Goal: Contribute content: Contribute content

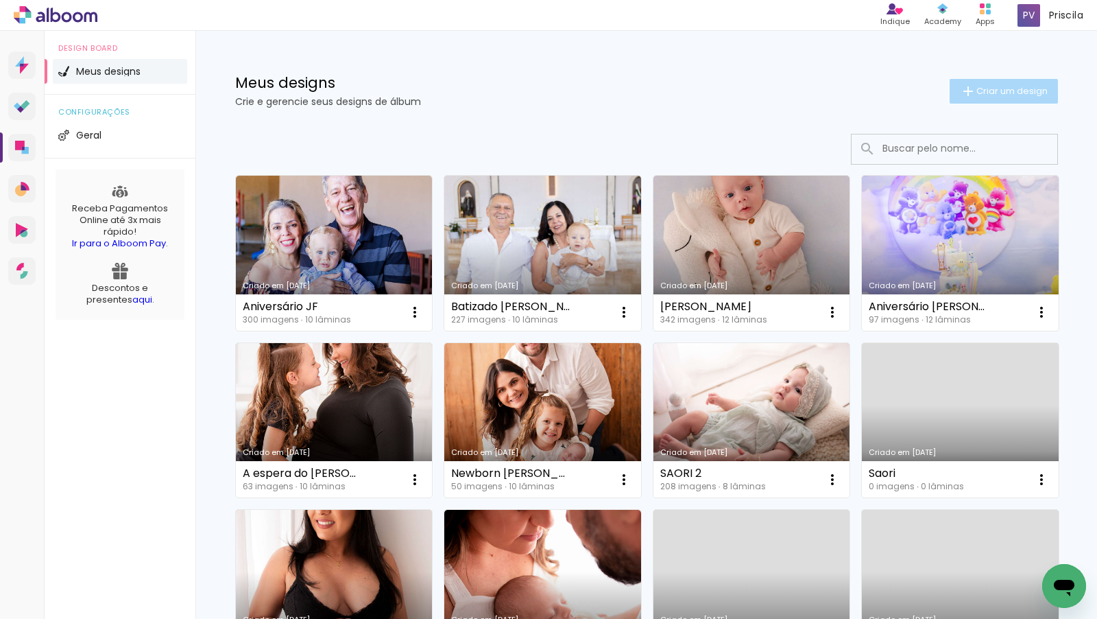
click at [1005, 99] on paper-button "Criar um design" at bounding box center [1004, 91] width 108 height 25
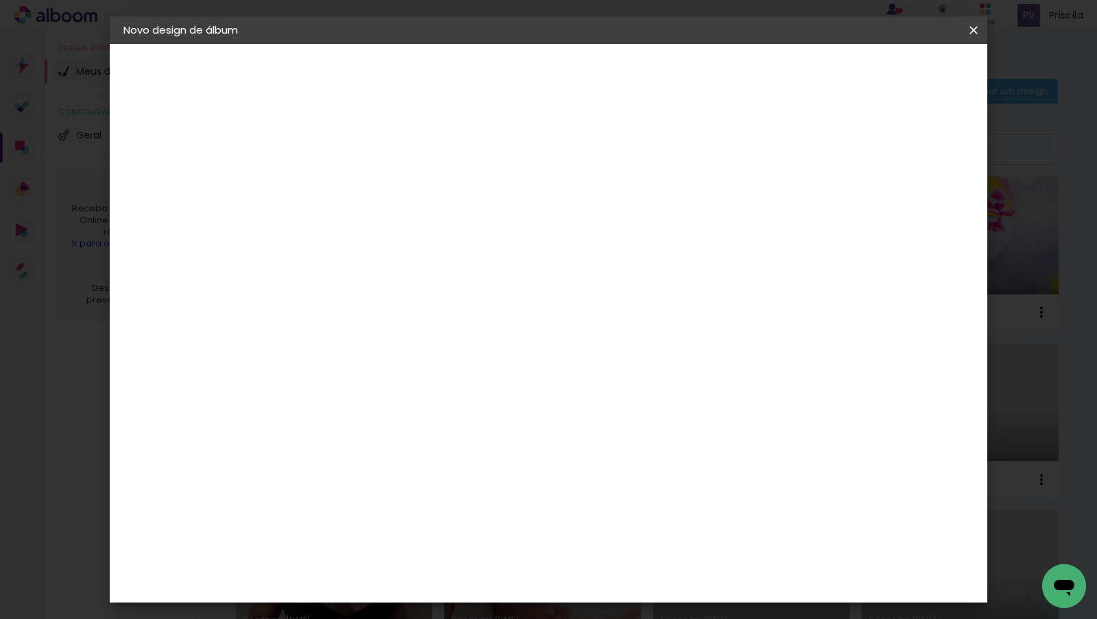
click at [348, 188] on input at bounding box center [348, 184] width 0 height 21
type input "C"
type input "Acompanhamento Clarinha"
type paper-input "Acompanhamento Clarinha"
click at [0, 0] on slot "Avançar" at bounding box center [0, 0] width 0 height 0
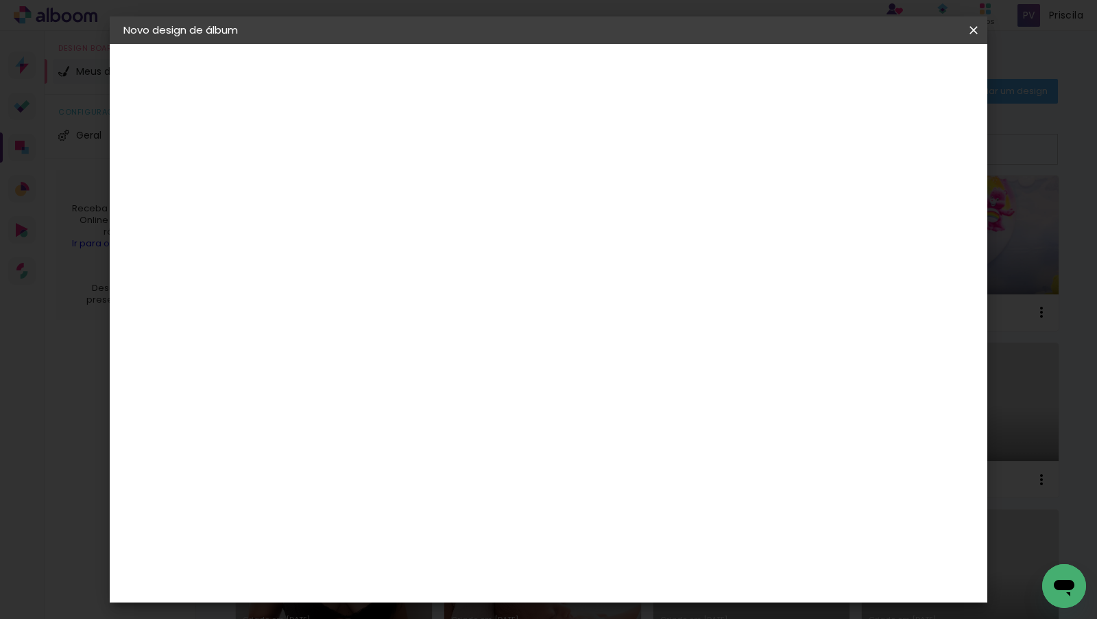
click at [419, 257] on input at bounding box center [382, 260] width 139 height 17
type input "foto 1"
type paper-input "foto 1"
click at [363, 309] on div "Foto 15" at bounding box center [351, 313] width 25 height 22
click at [0, 0] on slot "Avançar" at bounding box center [0, 0] width 0 height 0
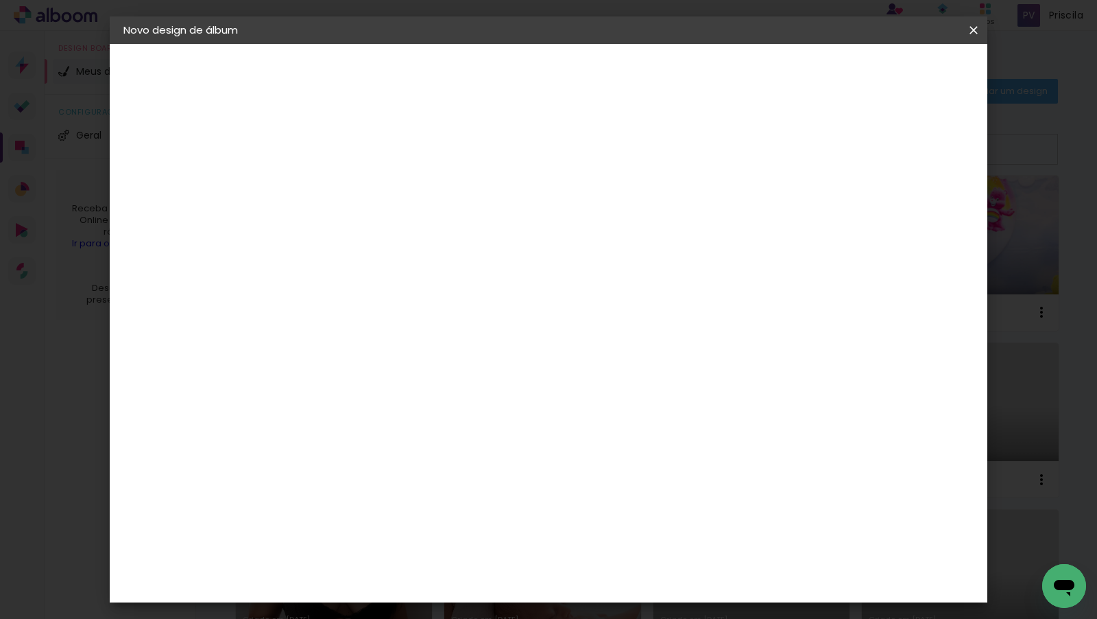
scroll to position [71, 0]
click at [571, 61] on paper-button "Avançar" at bounding box center [537, 72] width 67 height 23
click at [898, 76] on span "Iniciar design" at bounding box center [867, 73] width 62 height 10
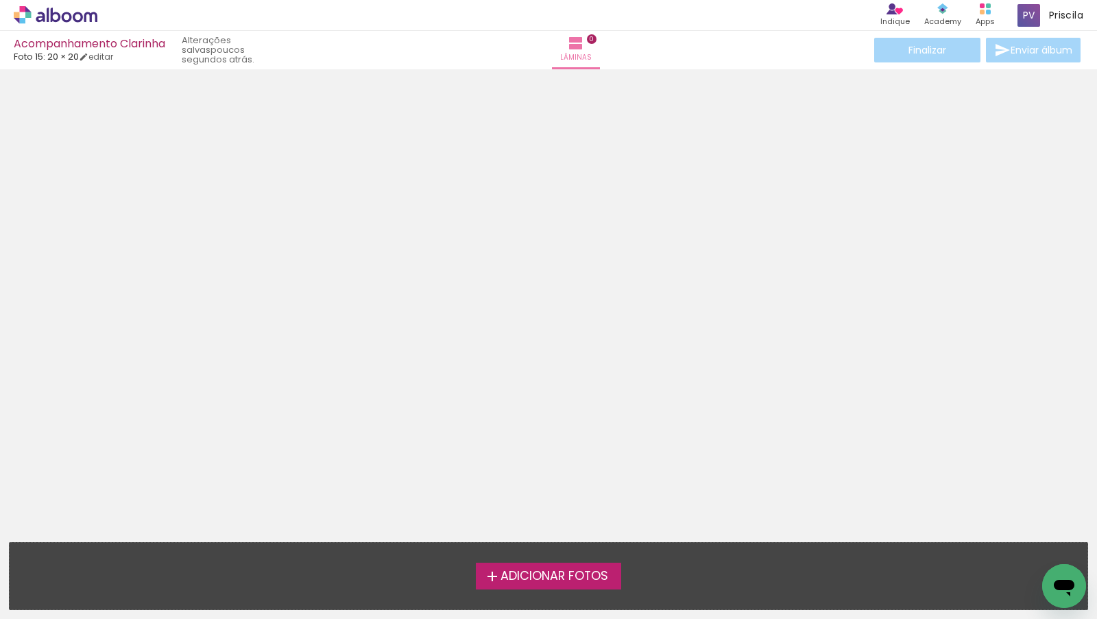
click at [534, 582] on span "Adicionar Fotos" at bounding box center [555, 576] width 108 height 12
click at [0, 0] on input "file" at bounding box center [0, 0] width 0 height 0
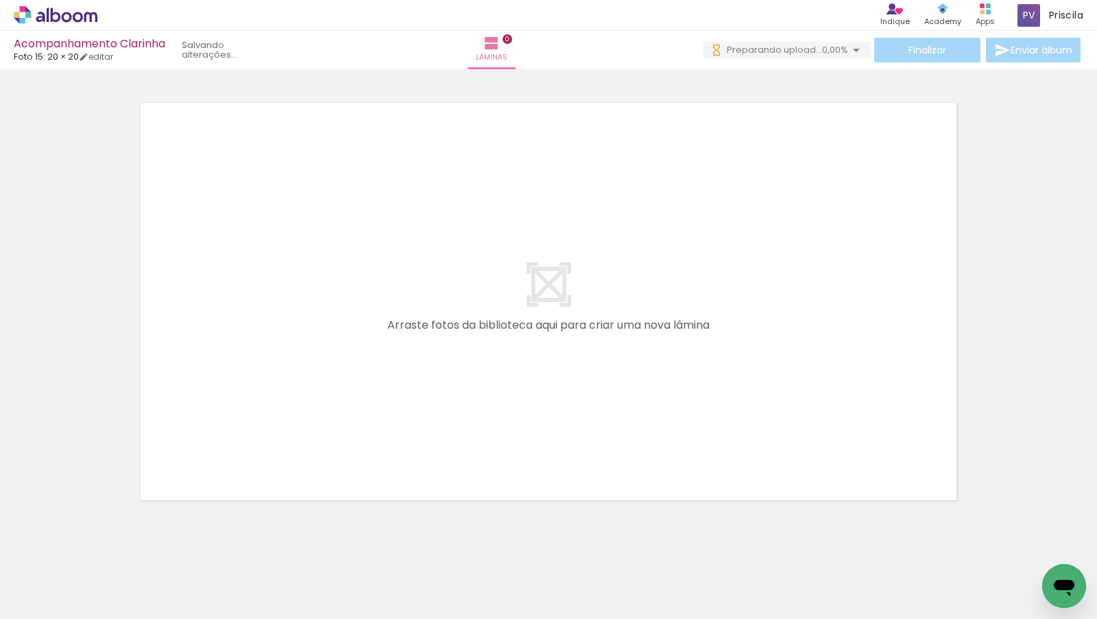
scroll to position [0, 1246]
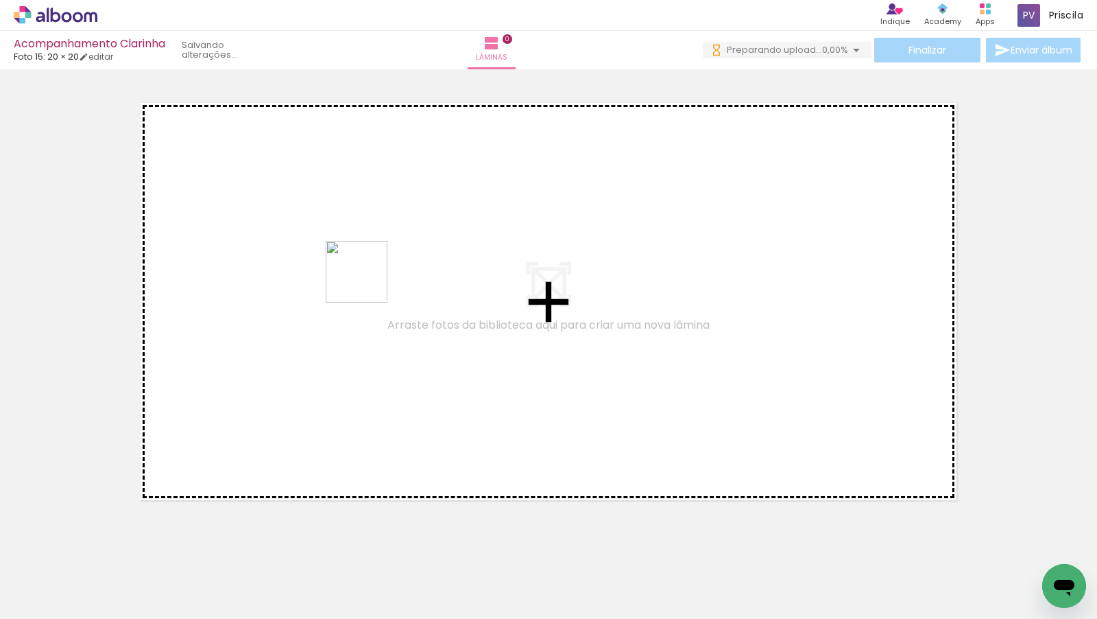
drag, startPoint x: 210, startPoint y: 572, endPoint x: 367, endPoint y: 282, distance: 329.9
click at [367, 282] on quentale-workspace at bounding box center [548, 309] width 1097 height 619
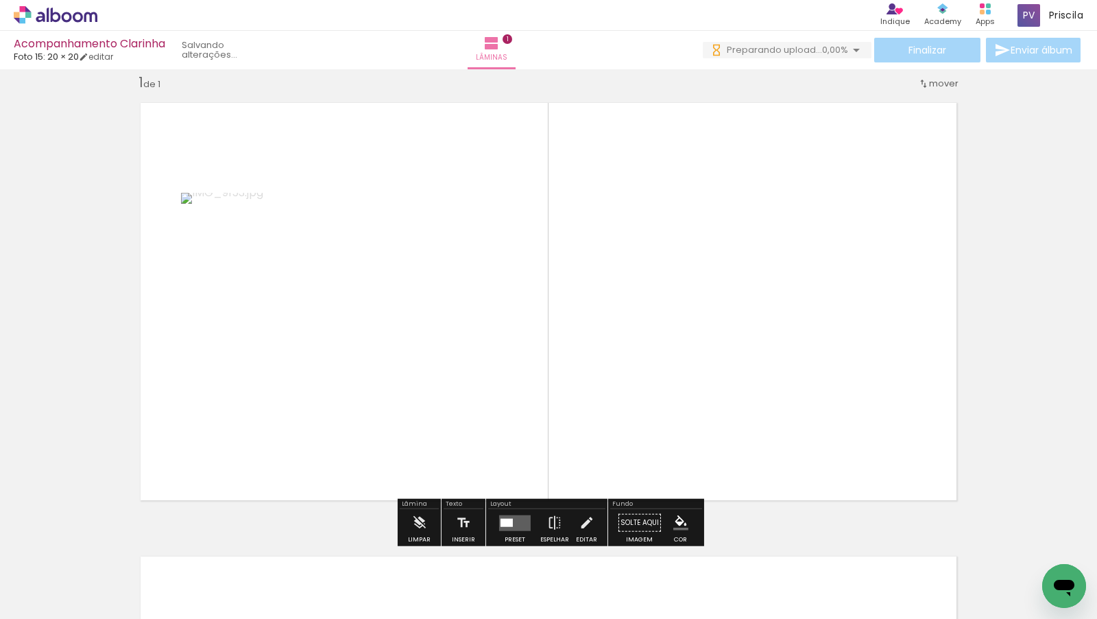
scroll to position [17, 0]
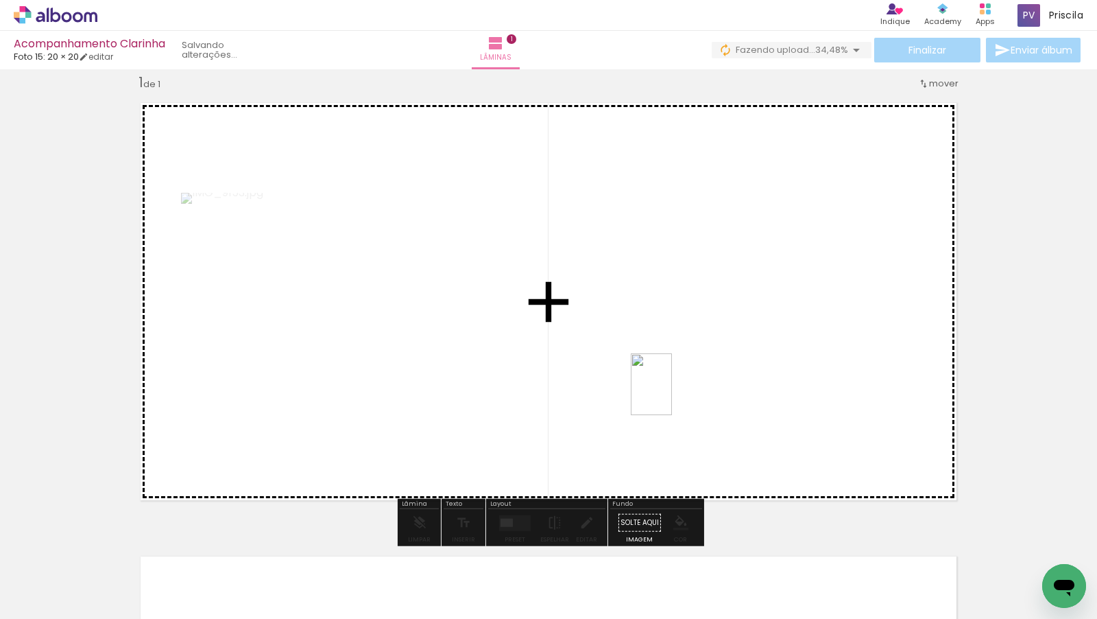
drag, startPoint x: 969, startPoint y: 584, endPoint x: 672, endPoint y: 394, distance: 352.5
click at [672, 394] on quentale-workspace at bounding box center [548, 309] width 1097 height 619
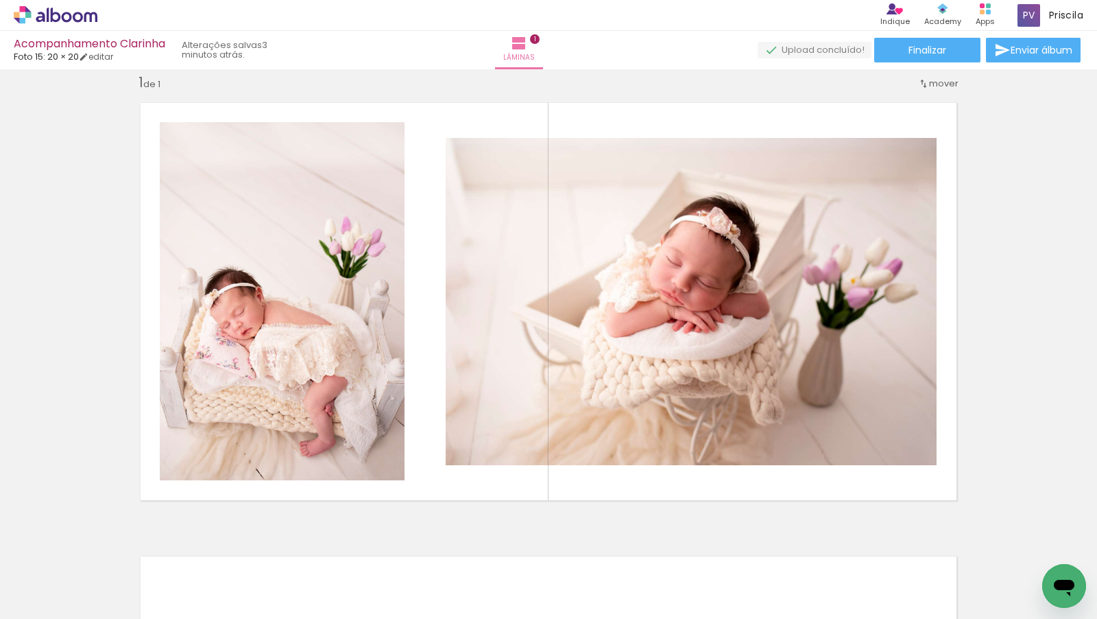
scroll to position [0, 0]
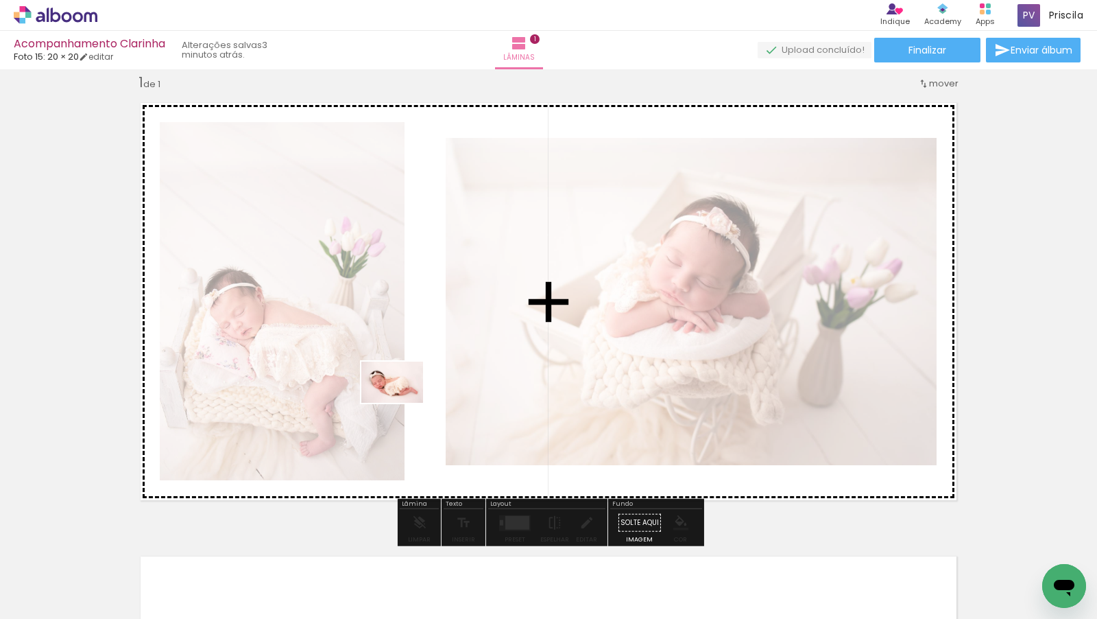
drag, startPoint x: 213, startPoint y: 583, endPoint x: 403, endPoint y: 403, distance: 261.5
click at [403, 403] on quentale-workspace at bounding box center [548, 309] width 1097 height 619
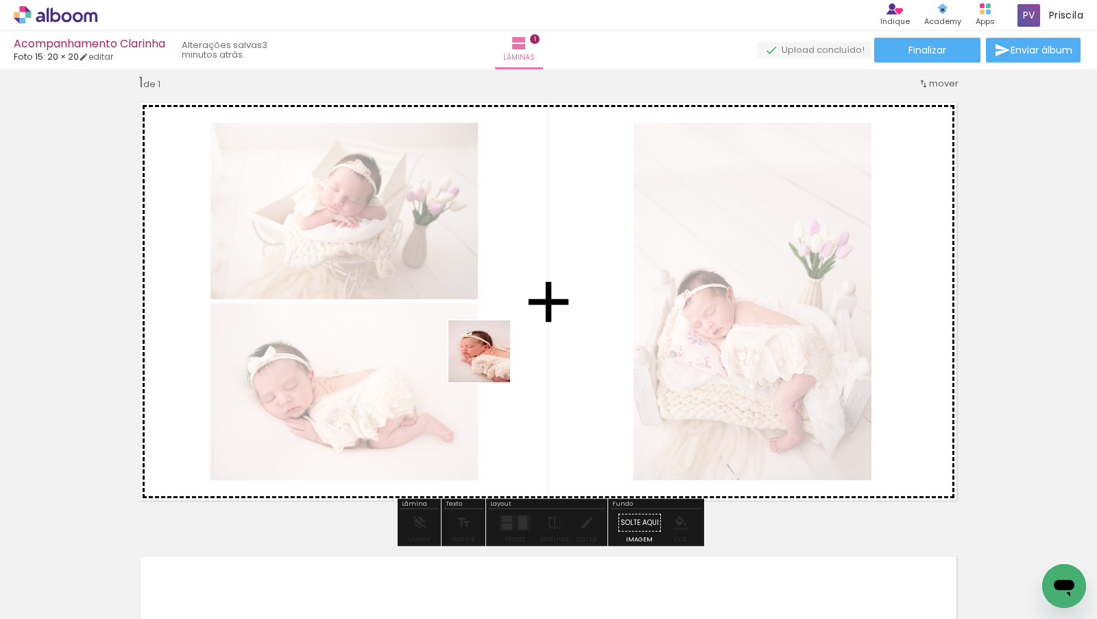
drag, startPoint x: 302, startPoint y: 577, endPoint x: 555, endPoint y: 300, distance: 375.8
click at [555, 300] on quentale-workspace at bounding box center [548, 309] width 1097 height 619
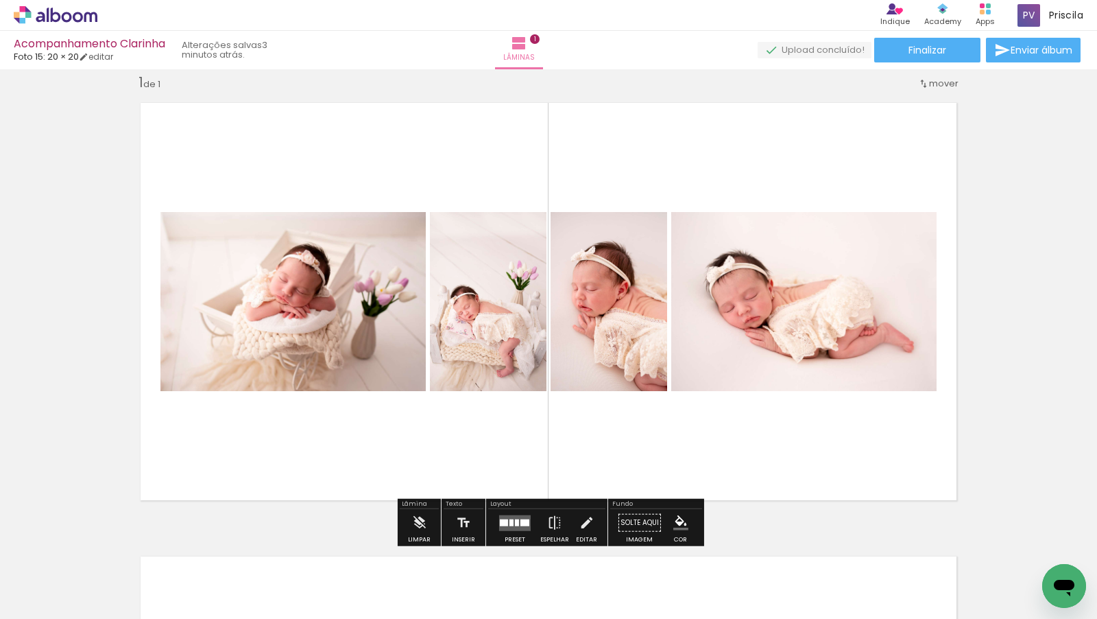
click at [510, 522] on div at bounding box center [512, 521] width 4 height 7
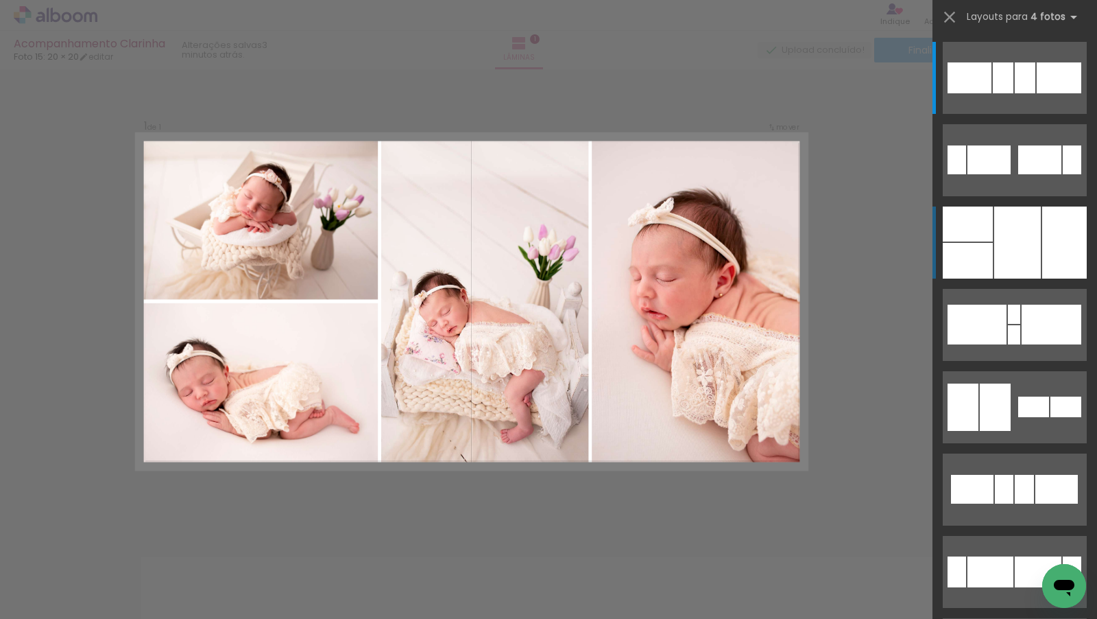
click at [1024, 259] on div at bounding box center [1017, 242] width 47 height 72
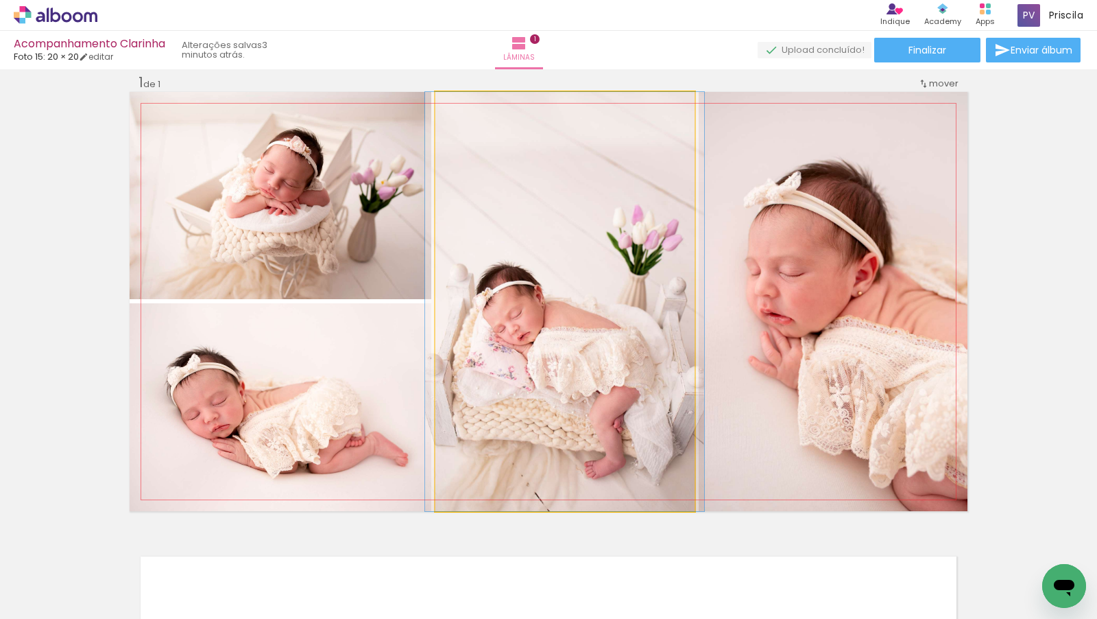
drag, startPoint x: 687, startPoint y: 339, endPoint x: 873, endPoint y: 340, distance: 185.9
click at [0, 0] on slot at bounding box center [0, 0] width 0 height 0
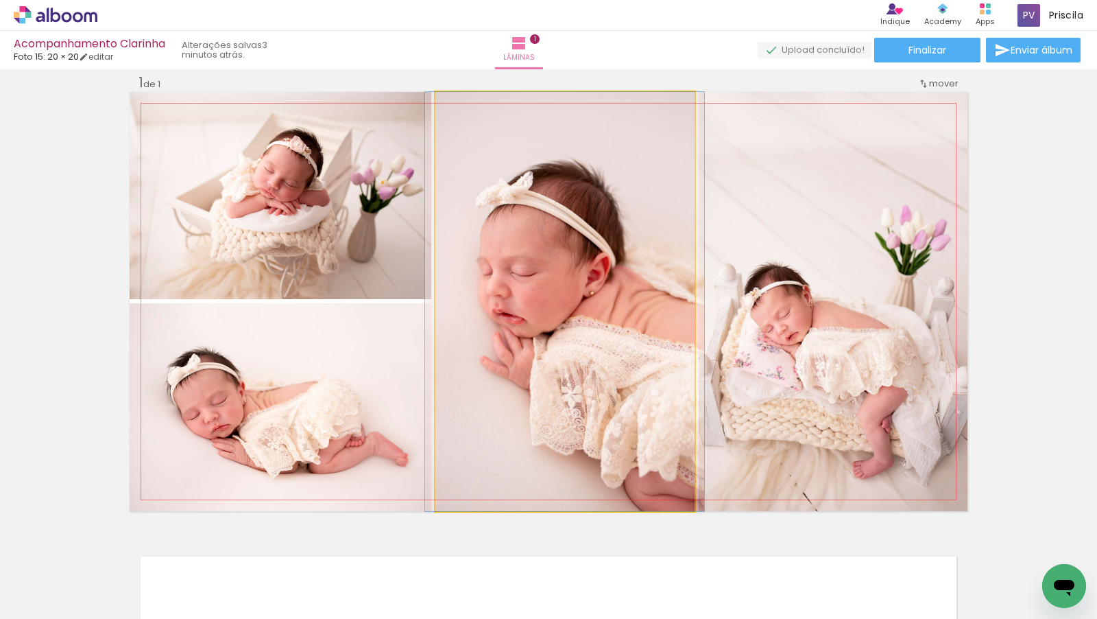
drag, startPoint x: 614, startPoint y: 335, endPoint x: 861, endPoint y: 335, distance: 246.9
click at [0, 0] on slot at bounding box center [0, 0] width 0 height 0
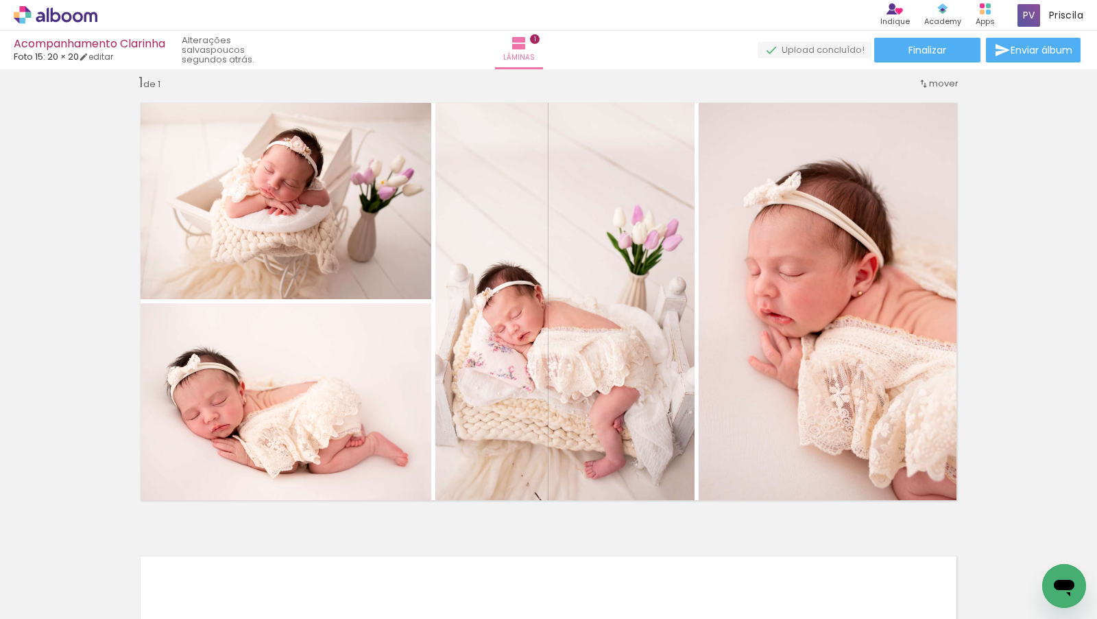
scroll to position [0, 763]
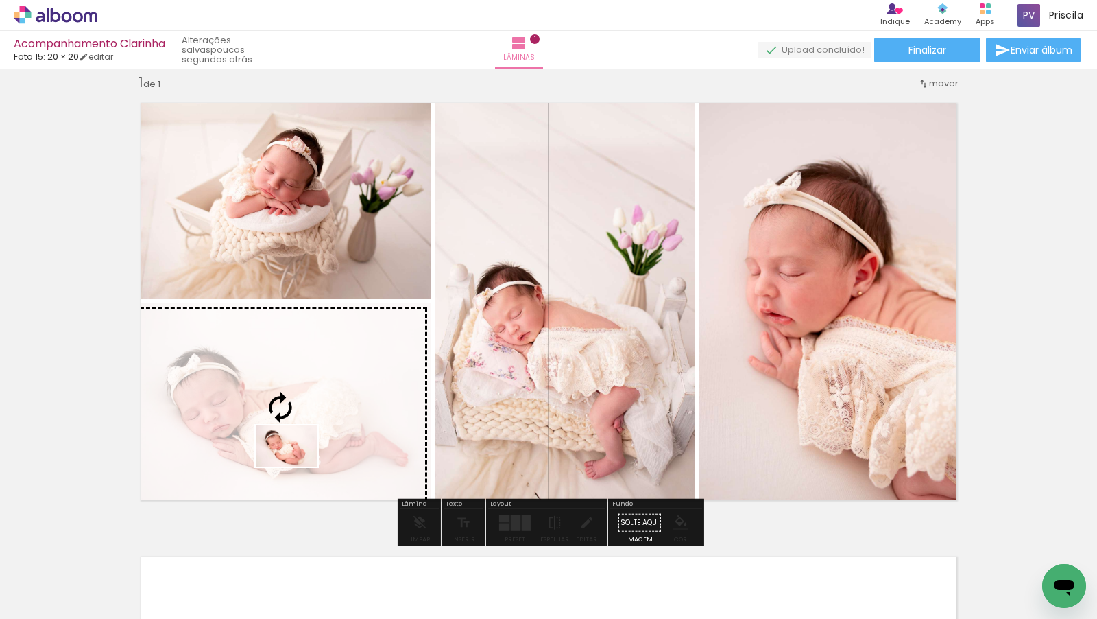
drag, startPoint x: 452, startPoint y: 583, endPoint x: 296, endPoint y: 466, distance: 194.5
click at [296, 466] on quentale-workspace at bounding box center [548, 309] width 1097 height 619
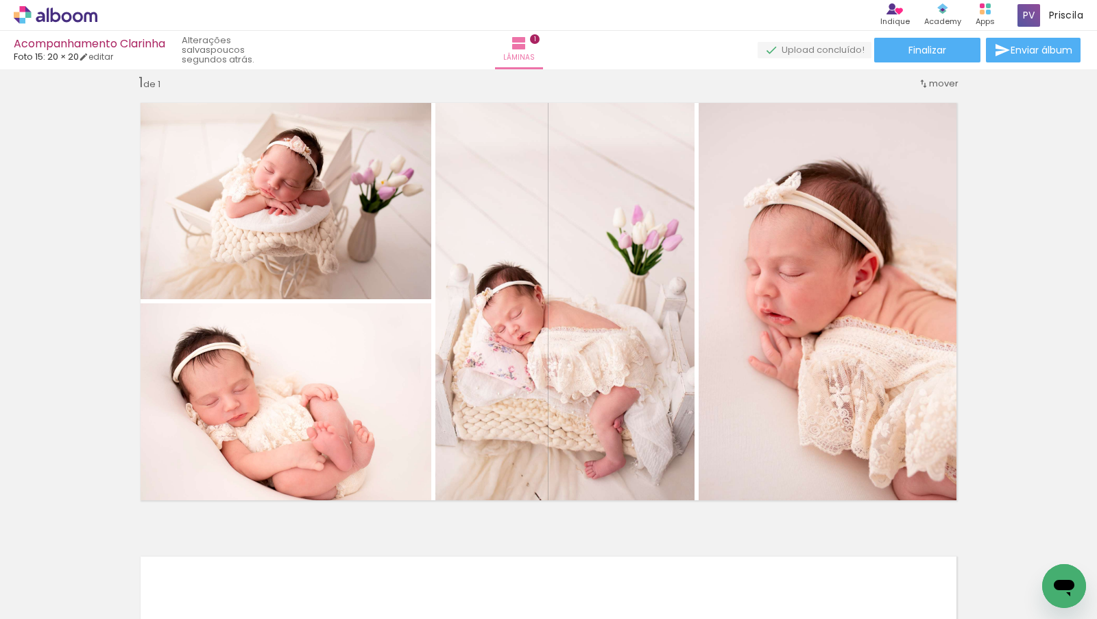
scroll to position [0, 1246]
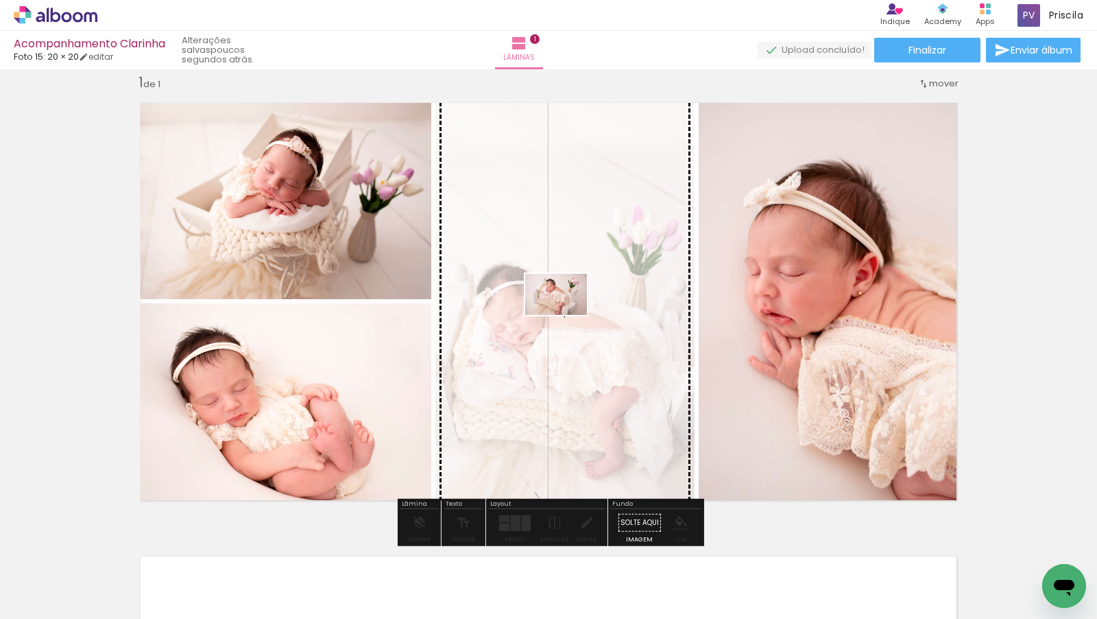
drag, startPoint x: 1034, startPoint y: 568, endPoint x: 566, endPoint y: 315, distance: 531.8
click at [566, 315] on quentale-workspace at bounding box center [548, 309] width 1097 height 619
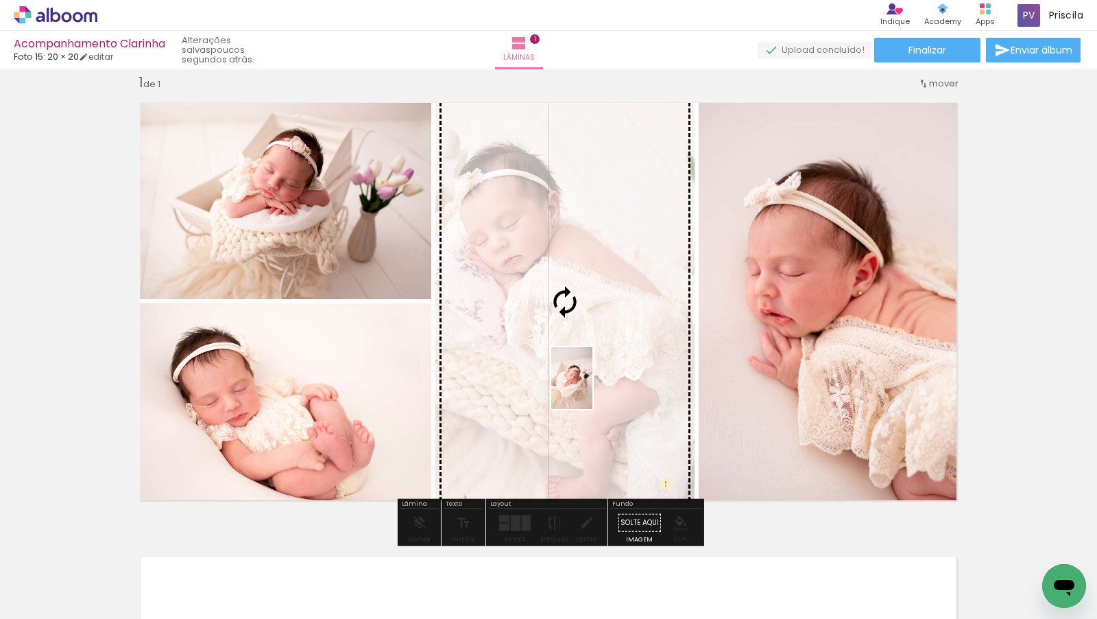
drag, startPoint x: 505, startPoint y: 577, endPoint x: 595, endPoint y: 387, distance: 209.9
click at [595, 387] on quentale-workspace at bounding box center [548, 309] width 1097 height 619
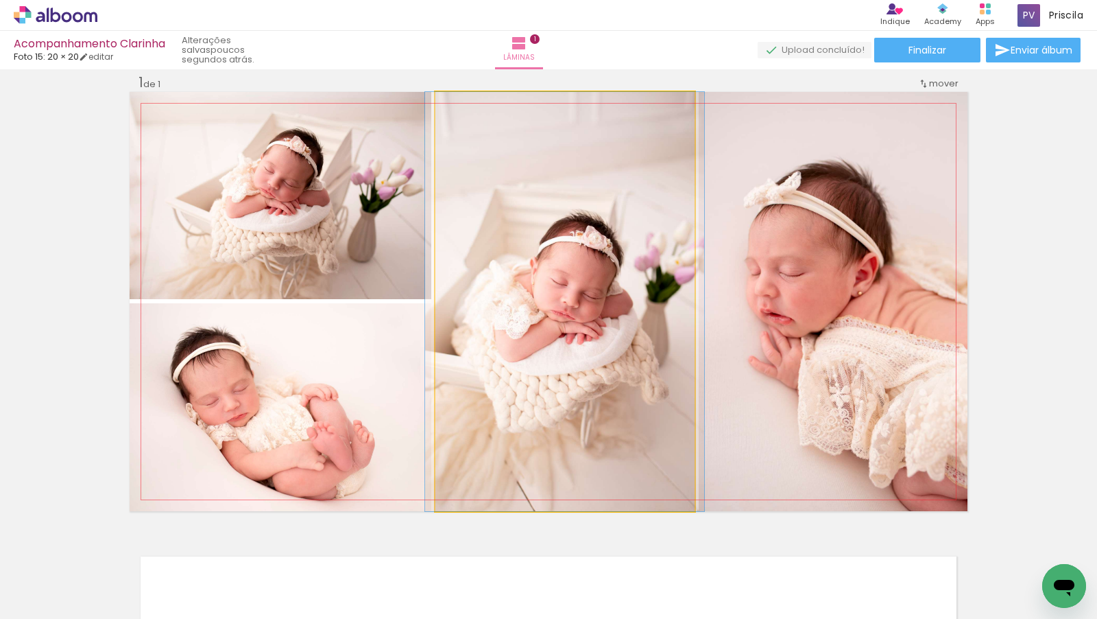
drag, startPoint x: 597, startPoint y: 381, endPoint x: 844, endPoint y: 381, distance: 246.9
click at [0, 0] on slot at bounding box center [0, 0] width 0 height 0
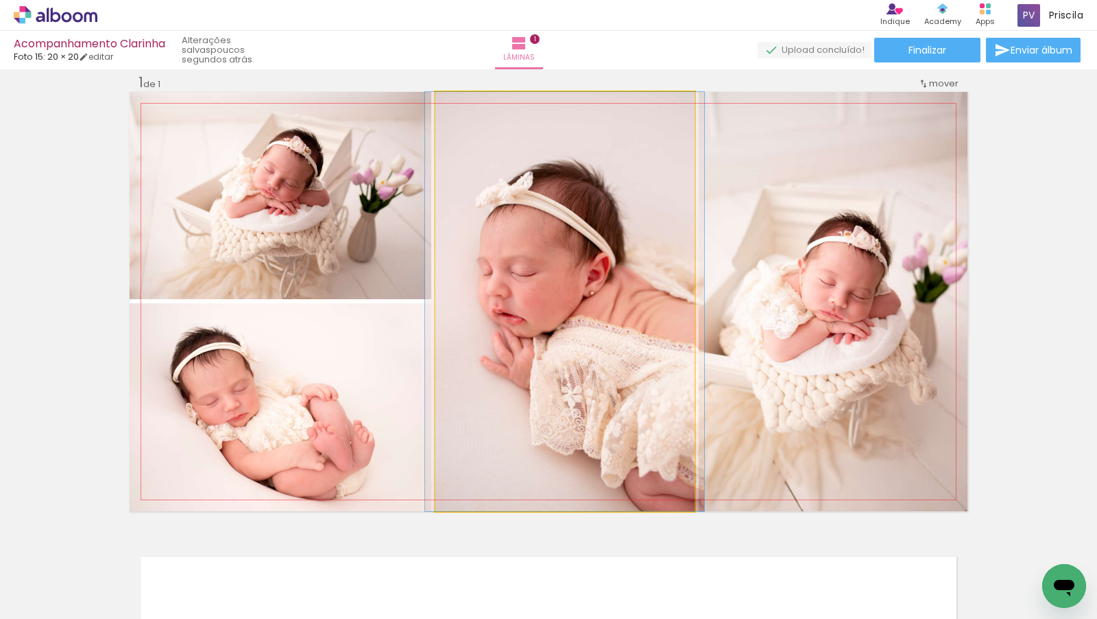
drag, startPoint x: 607, startPoint y: 405, endPoint x: 733, endPoint y: 411, distance: 126.3
click at [0, 0] on slot at bounding box center [0, 0] width 0 height 0
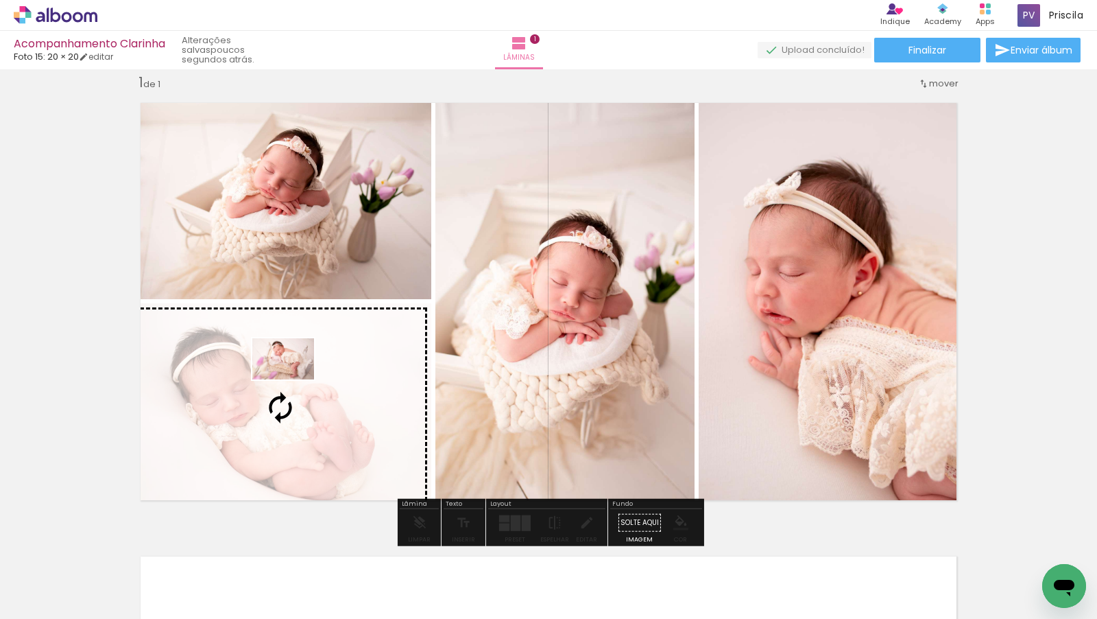
drag, startPoint x: 835, startPoint y: 582, endPoint x: 294, endPoint y: 379, distance: 577.9
click at [294, 379] on quentale-workspace at bounding box center [548, 309] width 1097 height 619
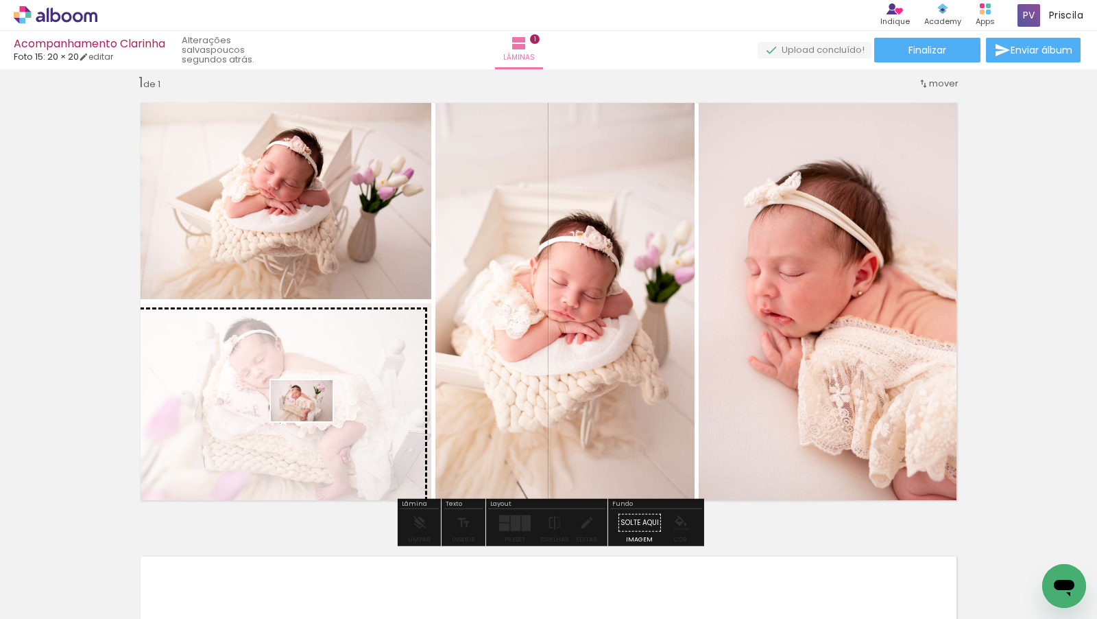
drag, startPoint x: 1031, startPoint y: 571, endPoint x: 310, endPoint y: 420, distance: 736.4
click at [310, 420] on quentale-workspace at bounding box center [548, 309] width 1097 height 619
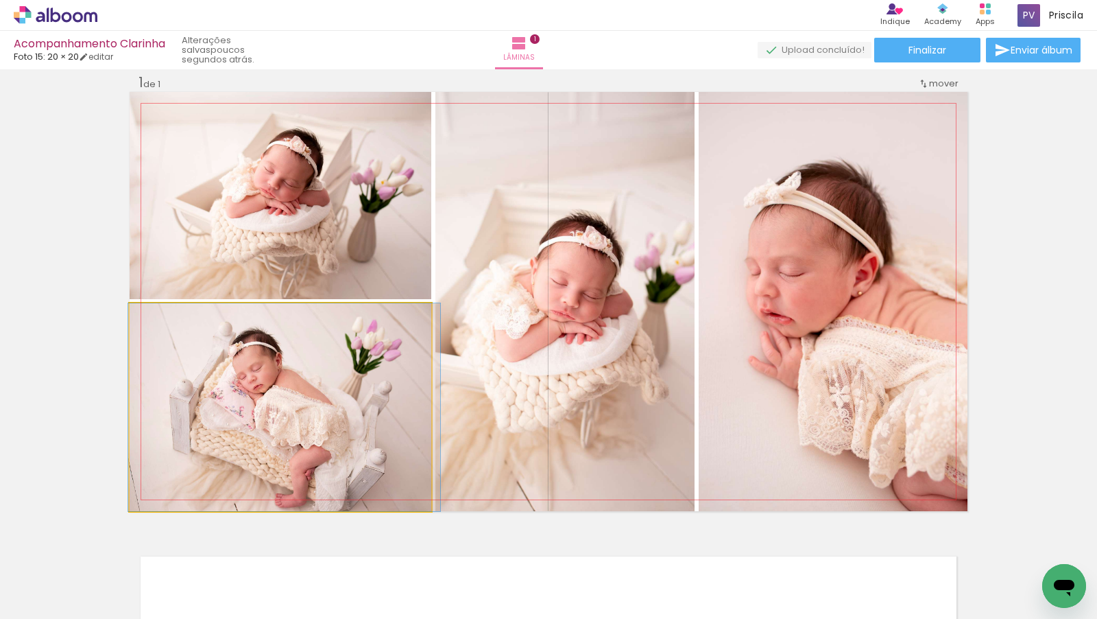
drag, startPoint x: 329, startPoint y: 425, endPoint x: 333, endPoint y: 372, distance: 52.3
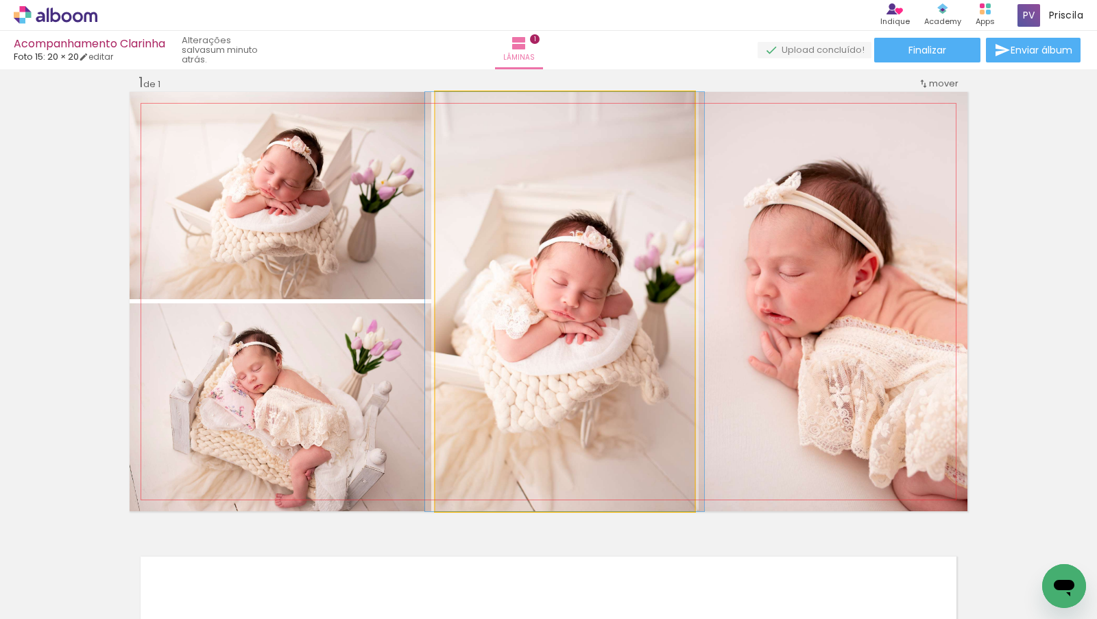
drag, startPoint x: 610, startPoint y: 326, endPoint x: 807, endPoint y: 313, distance: 196.6
click at [0, 0] on slot at bounding box center [0, 0] width 0 height 0
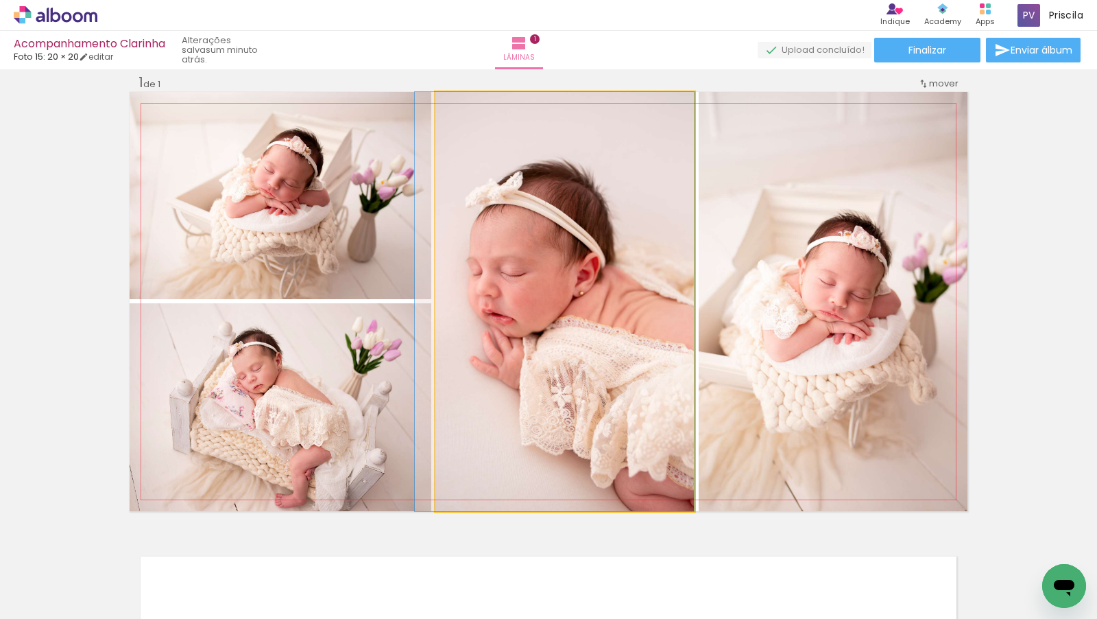
drag, startPoint x: 586, startPoint y: 366, endPoint x: 541, endPoint y: 364, distance: 45.3
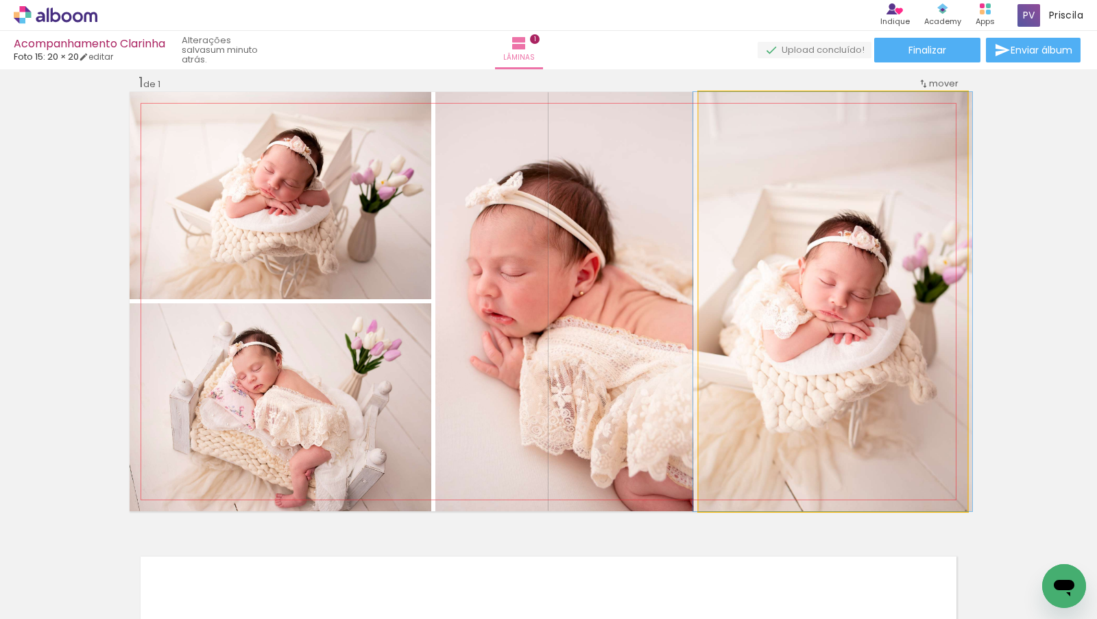
drag, startPoint x: 841, startPoint y: 275, endPoint x: 1094, endPoint y: 236, distance: 255.4
click at [1094, 236] on div "Inserir lâmina 1 de 1" at bounding box center [548, 510] width 1097 height 907
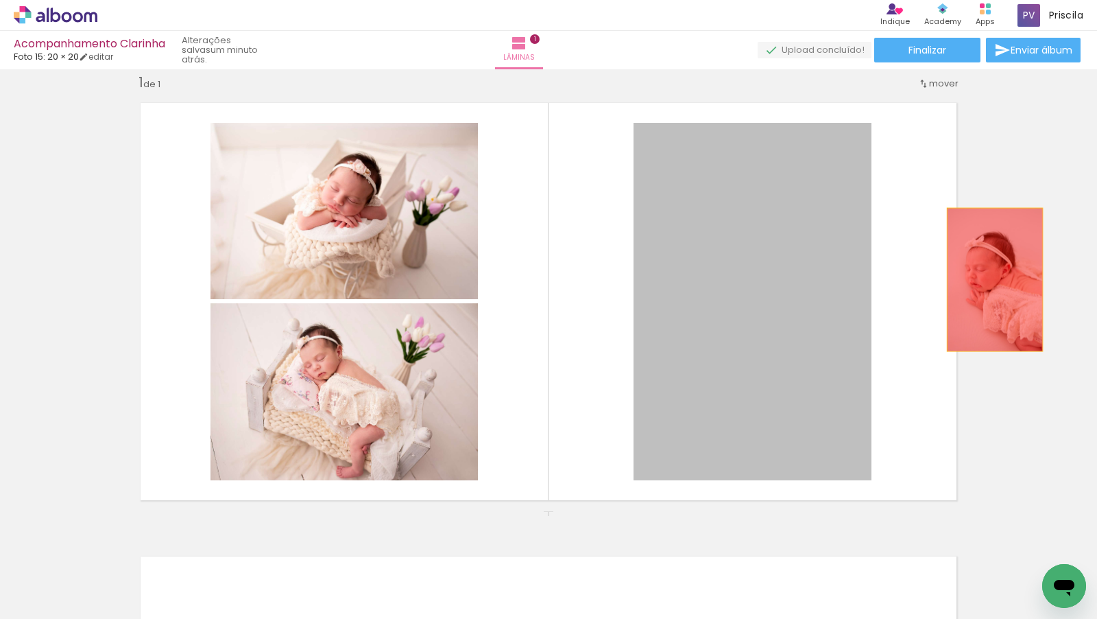
drag, startPoint x: 738, startPoint y: 331, endPoint x: 995, endPoint y: 278, distance: 262.5
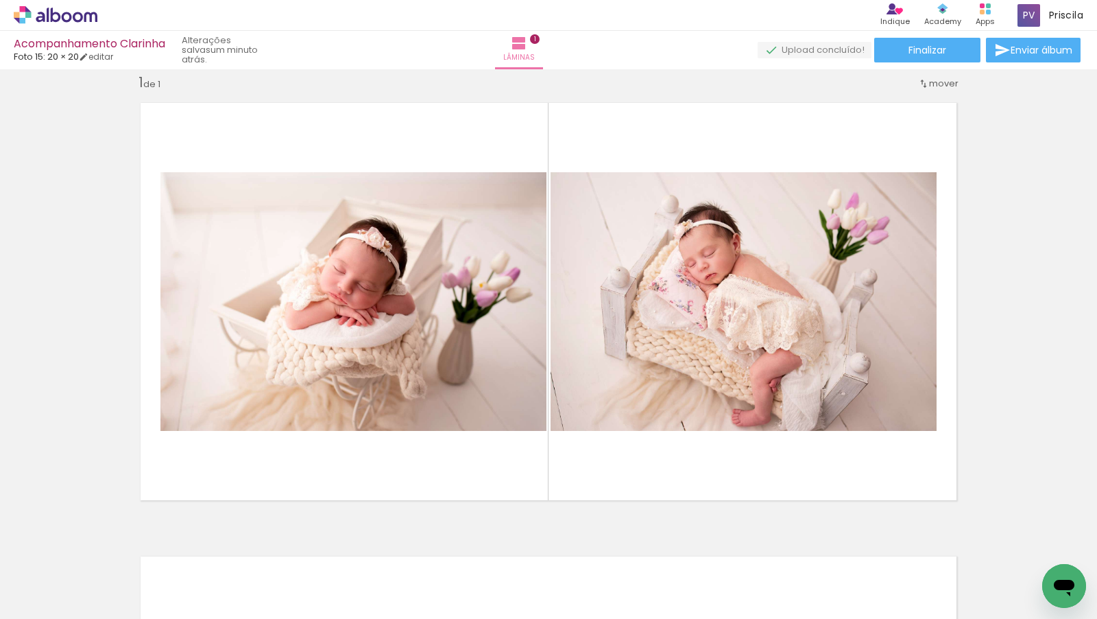
scroll to position [0, 704]
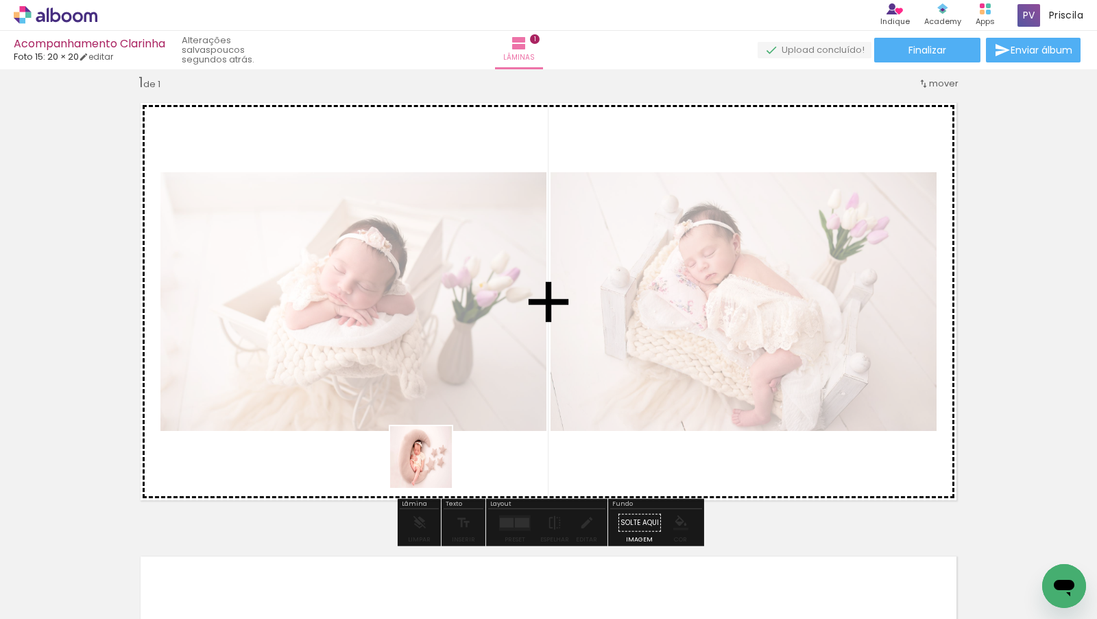
drag, startPoint x: 353, startPoint y: 586, endPoint x: 440, endPoint y: 458, distance: 154.1
click at [440, 458] on quentale-workspace at bounding box center [548, 309] width 1097 height 619
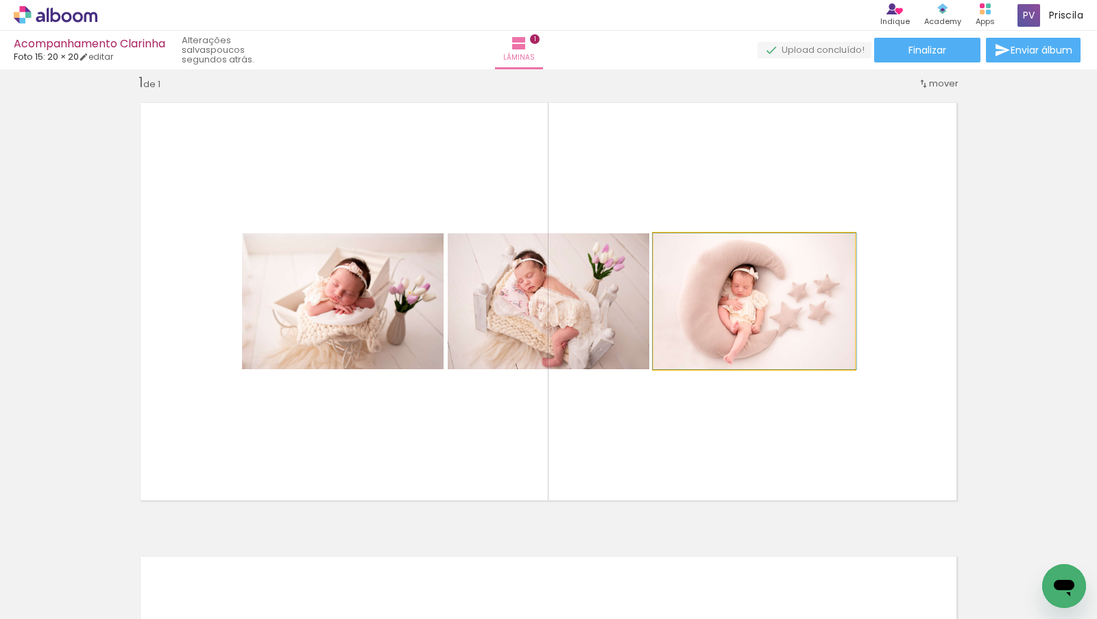
drag, startPoint x: 793, startPoint y: 326, endPoint x: 805, endPoint y: 321, distance: 12.6
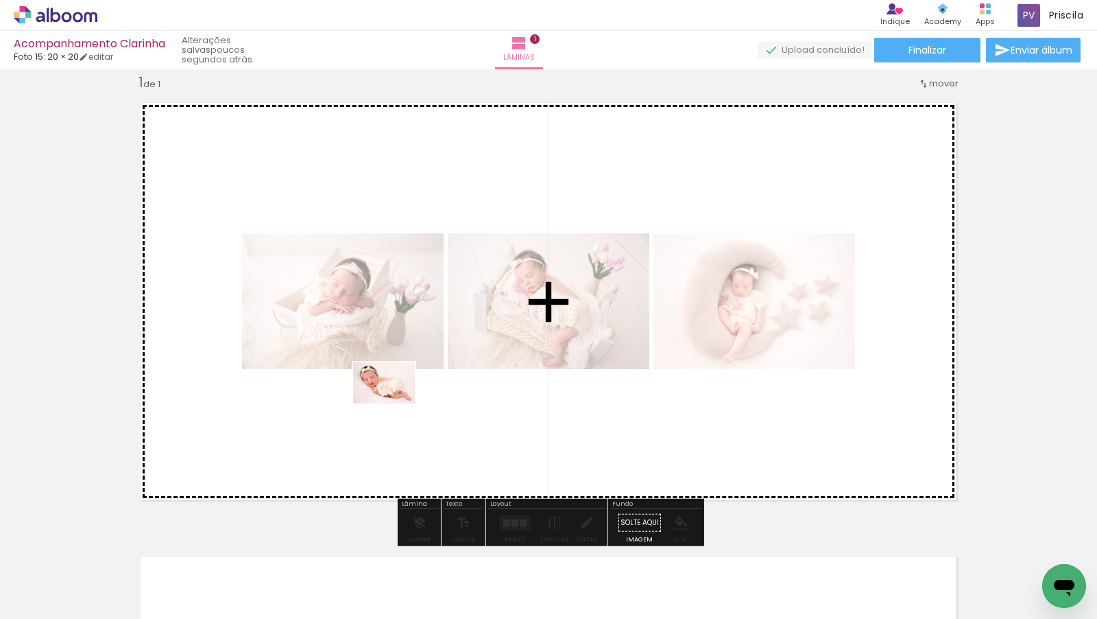
drag, startPoint x: 361, startPoint y: 584, endPoint x: 394, endPoint y: 403, distance: 184.1
click at [394, 403] on quentale-workspace at bounding box center [548, 309] width 1097 height 619
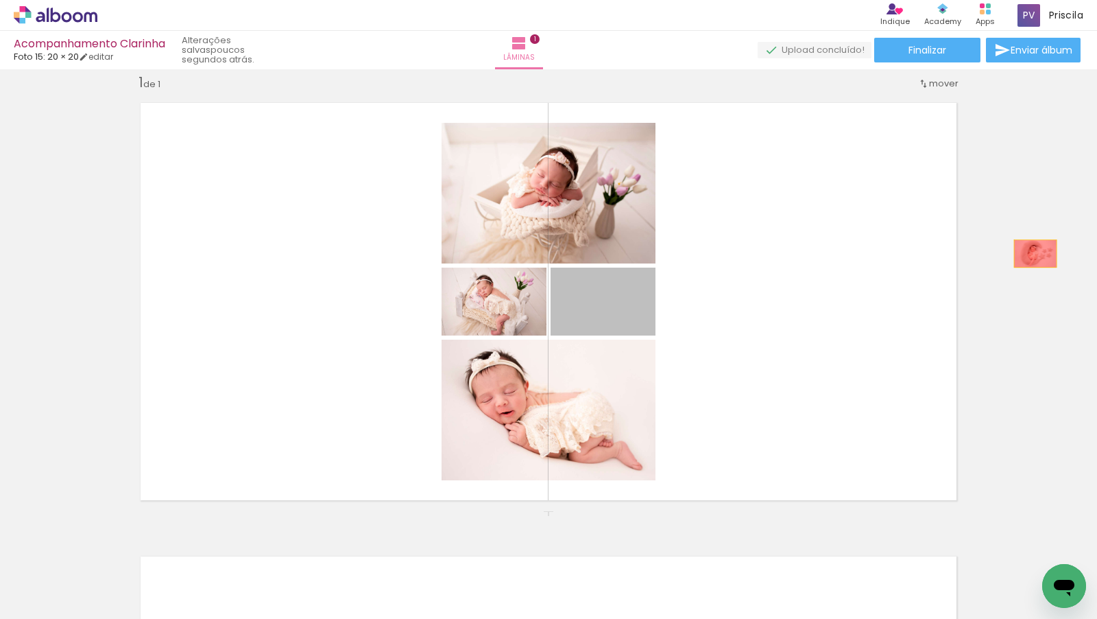
drag, startPoint x: 627, startPoint y: 326, endPoint x: 1030, endPoint y: 252, distance: 410.0
click at [1030, 252] on div "Inserir lâmina 1 de 1" at bounding box center [548, 510] width 1097 height 907
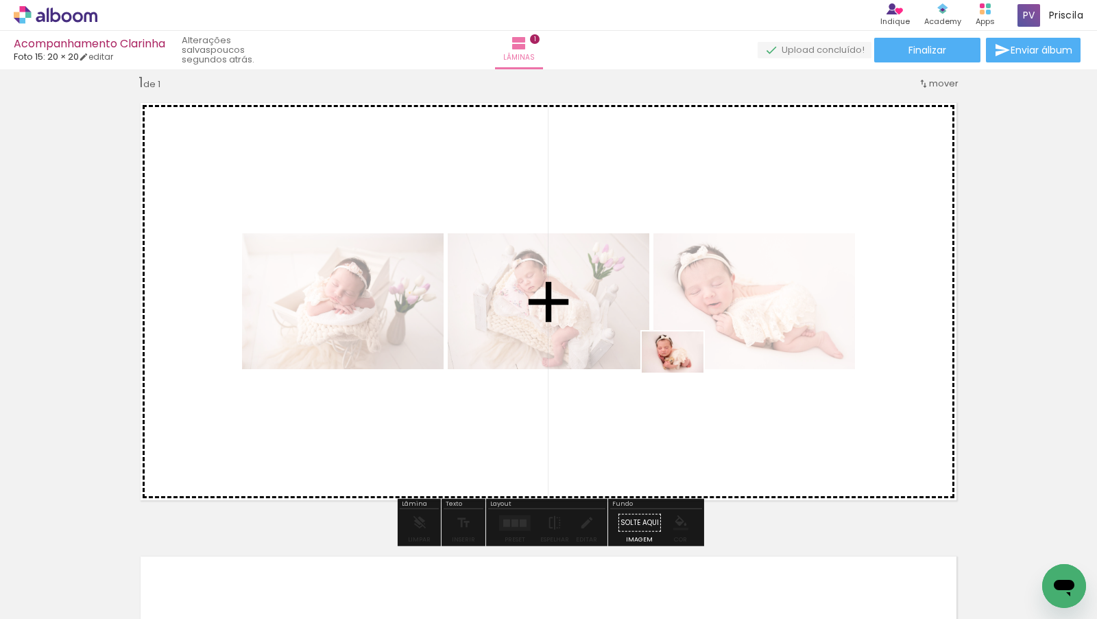
drag, startPoint x: 606, startPoint y: 589, endPoint x: 683, endPoint y: 372, distance: 230.2
click at [683, 372] on quentale-workspace at bounding box center [548, 309] width 1097 height 619
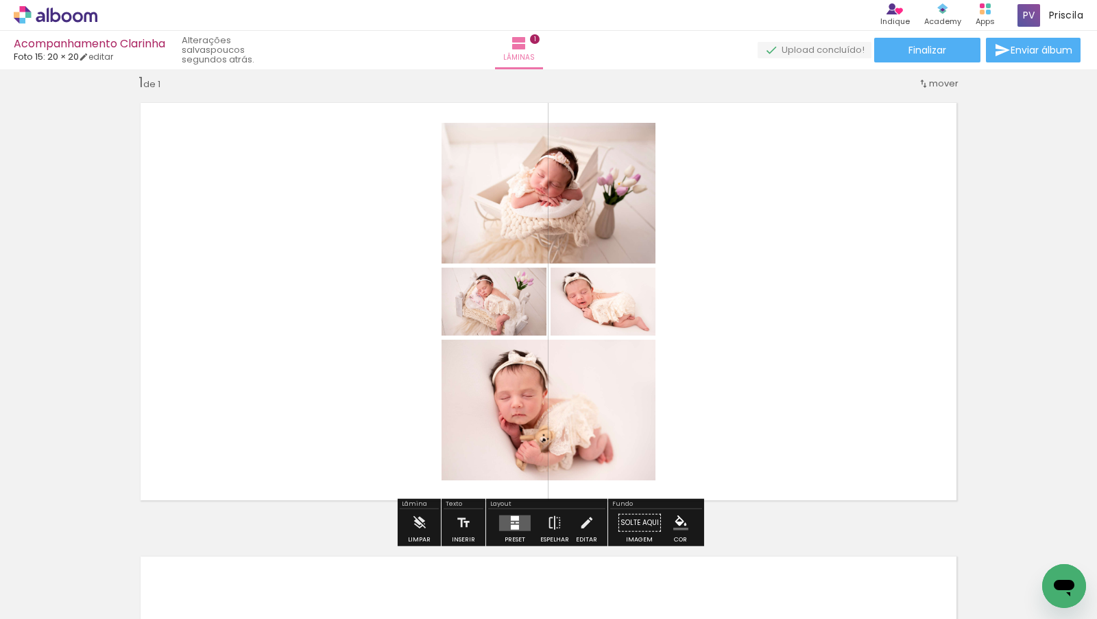
scroll to position [0, 0]
click at [514, 522] on quentale-layouter at bounding box center [515, 522] width 32 height 16
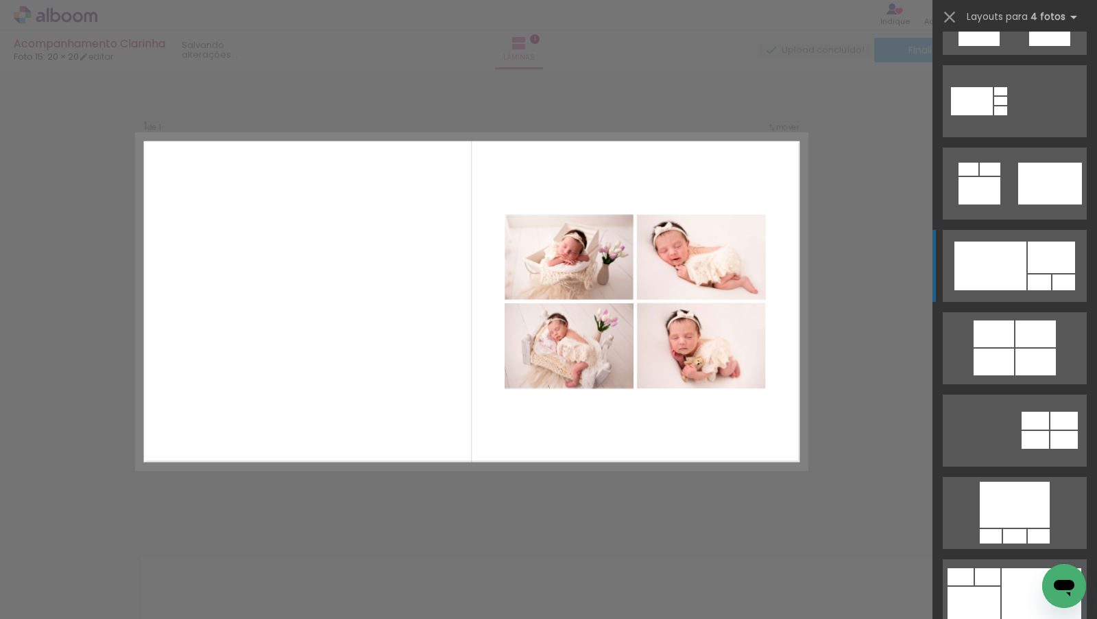
scroll to position [870, 0]
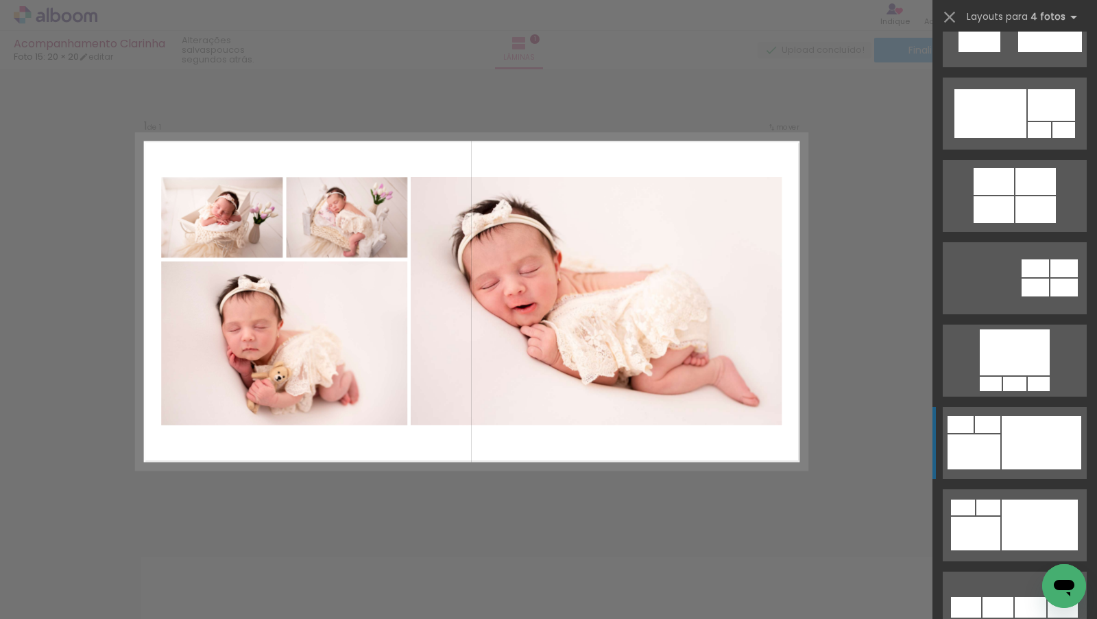
click at [1018, 391] on div at bounding box center [1014, 384] width 23 height 14
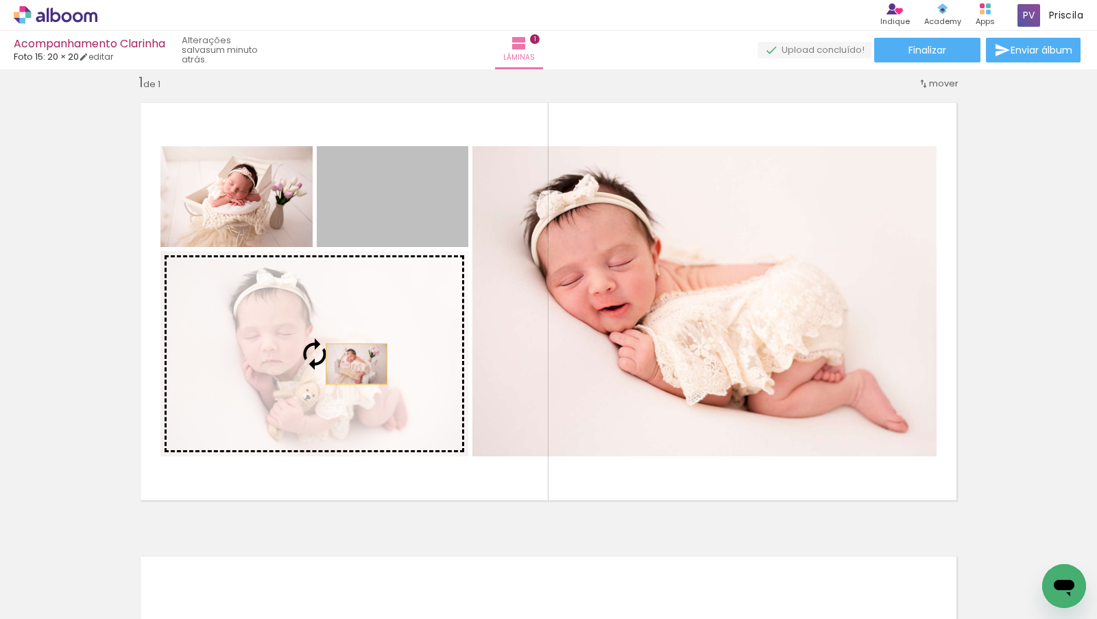
drag, startPoint x: 397, startPoint y: 227, endPoint x: 357, endPoint y: 363, distance: 142.3
click at [0, 0] on slot at bounding box center [0, 0] width 0 height 0
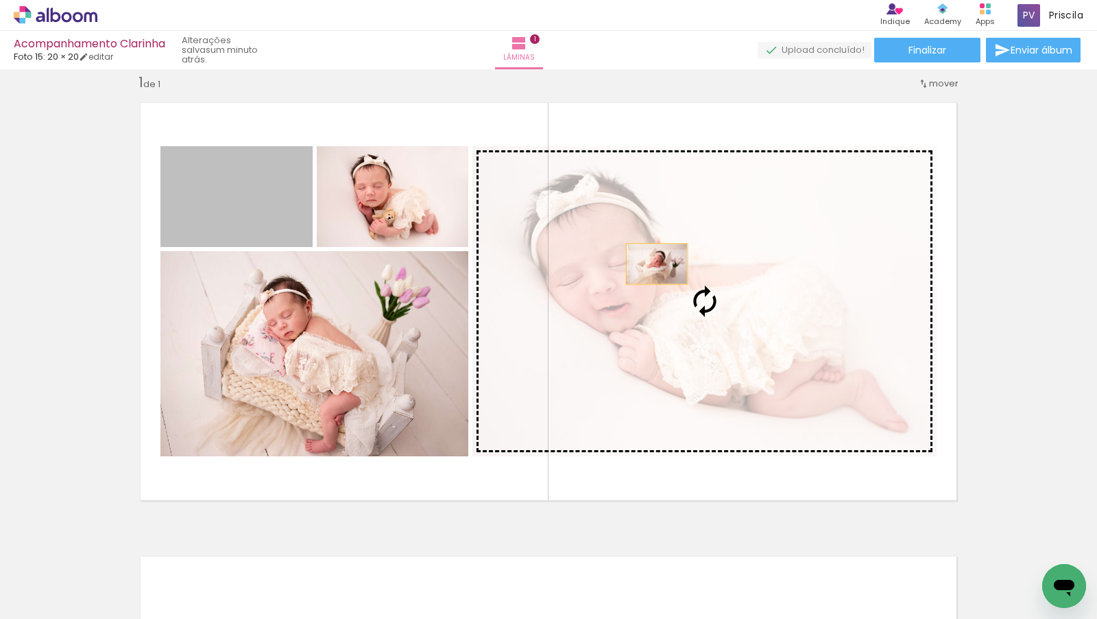
drag, startPoint x: 258, startPoint y: 214, endPoint x: 658, endPoint y: 264, distance: 403.6
click at [0, 0] on slot at bounding box center [0, 0] width 0 height 0
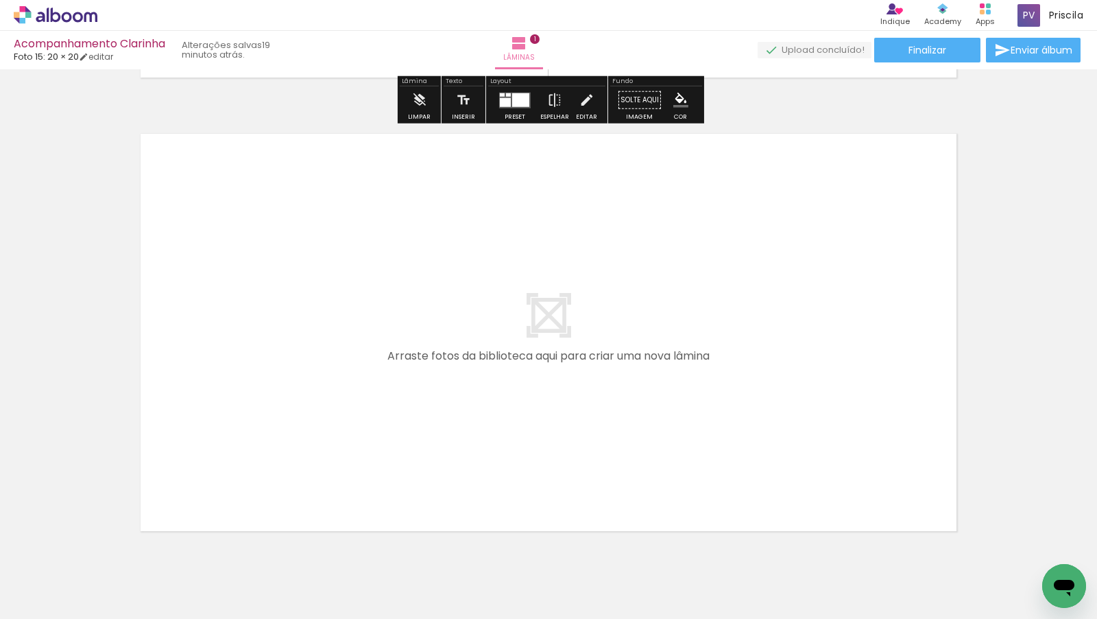
scroll to position [496, 0]
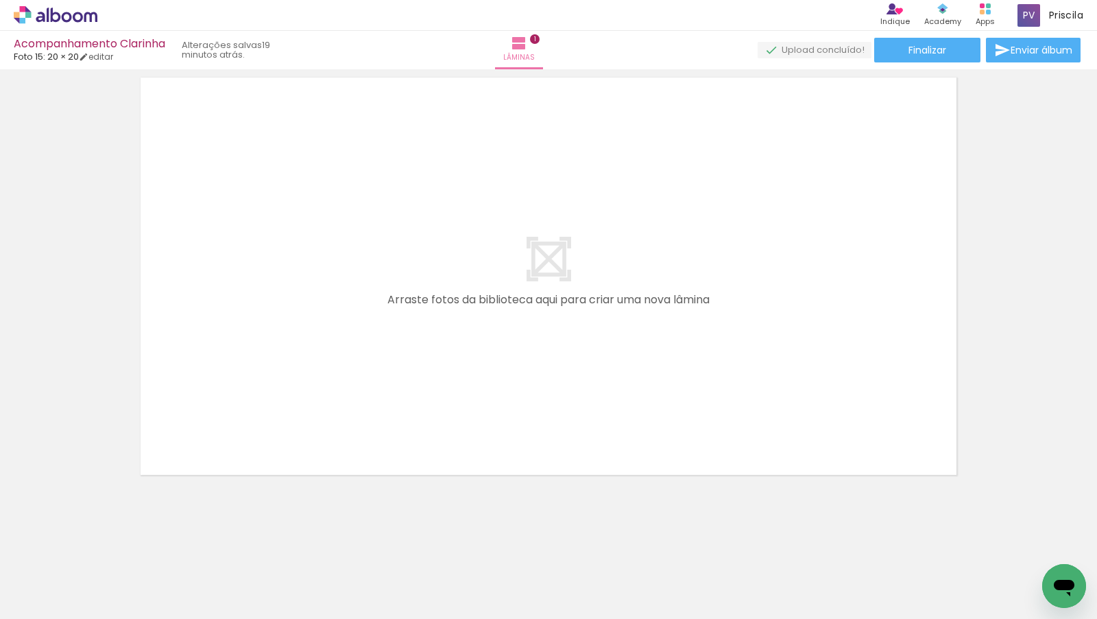
click at [18, 606] on iron-icon at bounding box center [20, 600] width 16 height 16
click at [0, 0] on input "file" at bounding box center [0, 0] width 0 height 0
click at [40, 600] on span "Adicionar Fotos" at bounding box center [48, 600] width 41 height 15
click at [0, 0] on input "file" at bounding box center [0, 0] width 0 height 0
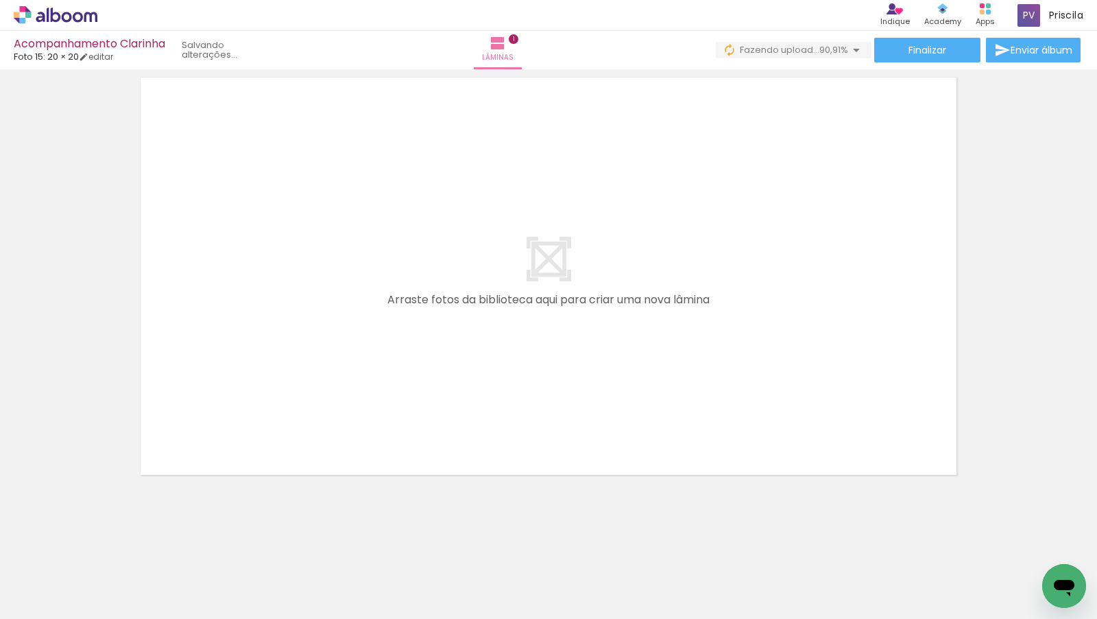
scroll to position [0, 1554]
click at [765, 552] on div at bounding box center [734, 572] width 62 height 41
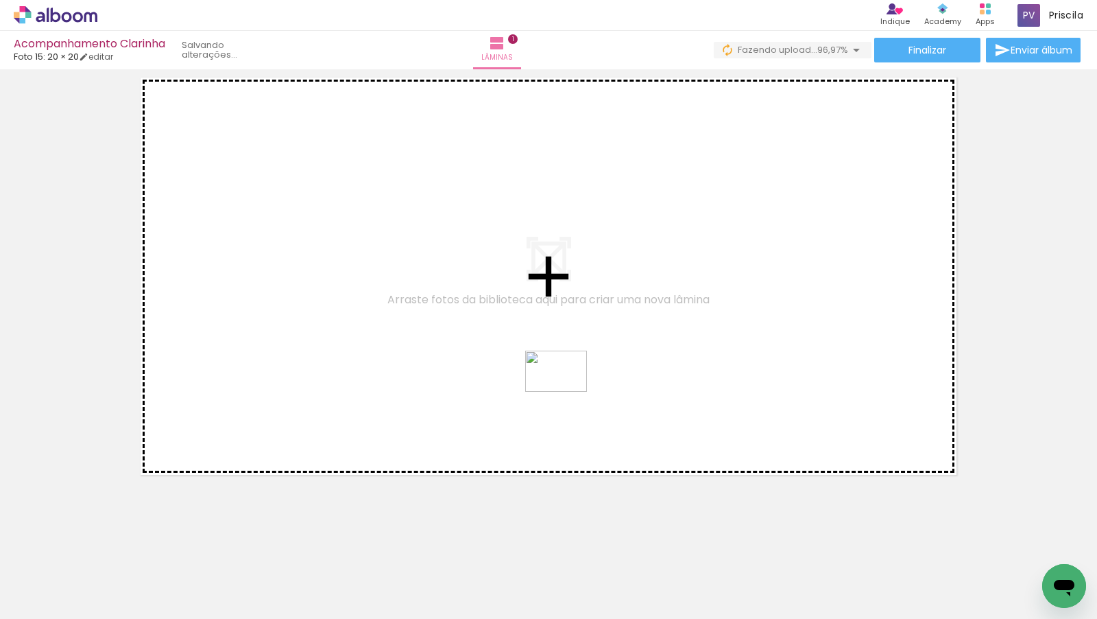
drag, startPoint x: 959, startPoint y: 575, endPoint x: 566, endPoint y: 392, distance: 433.2
click at [566, 392] on quentale-workspace at bounding box center [548, 309] width 1097 height 619
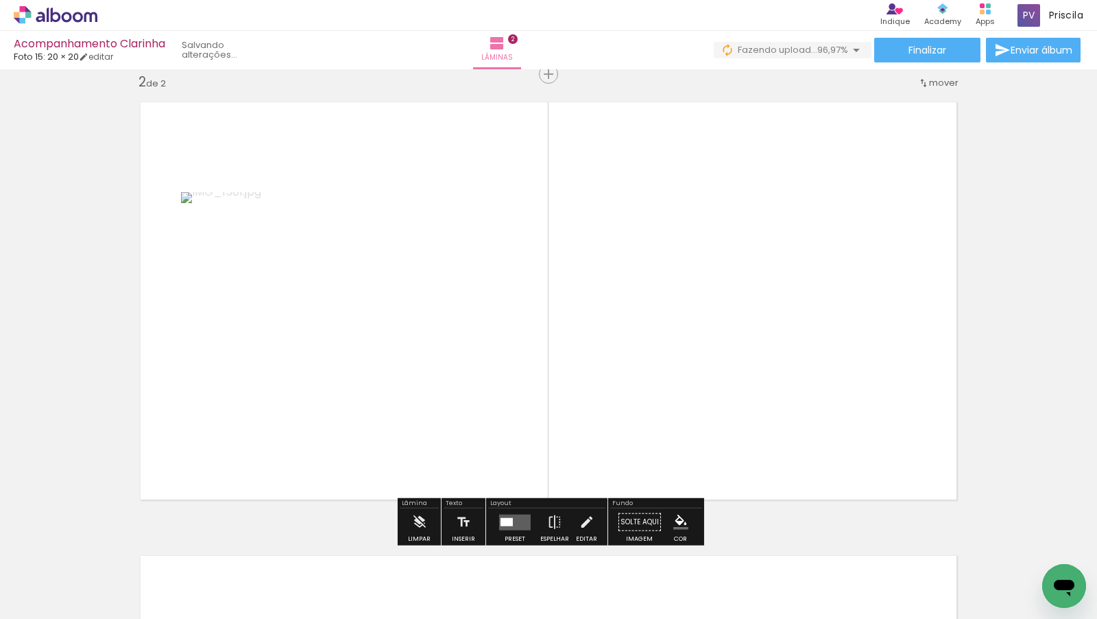
scroll to position [470, 0]
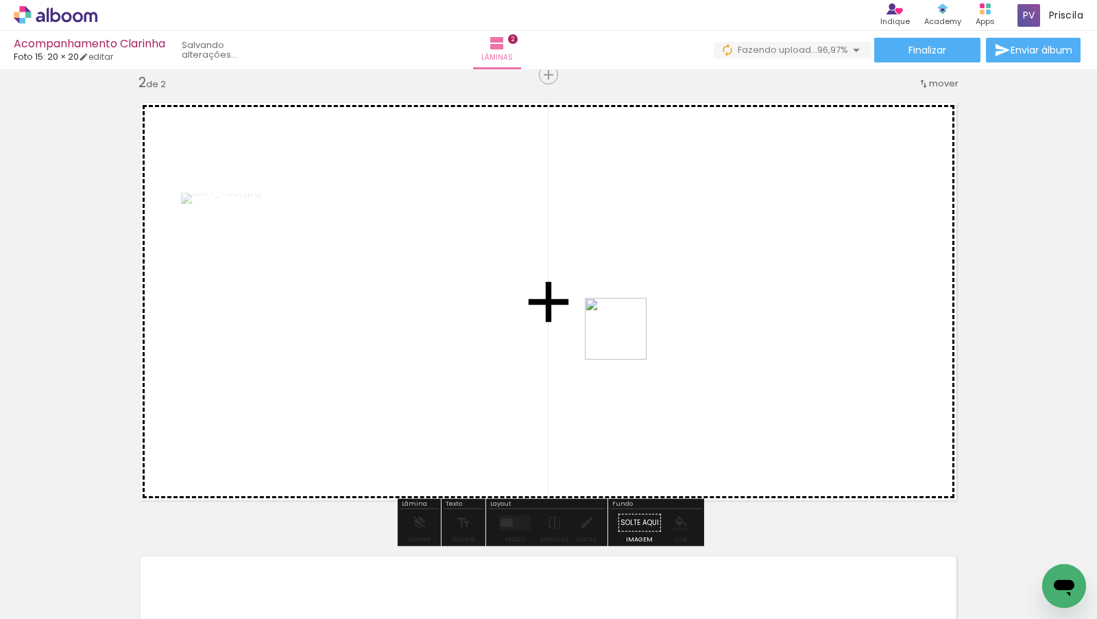
drag, startPoint x: 893, startPoint y: 567, endPoint x: 625, endPoint y: 335, distance: 353.9
click at [625, 335] on quentale-workspace at bounding box center [548, 309] width 1097 height 619
drag, startPoint x: 1045, startPoint y: 563, endPoint x: 607, endPoint y: 342, distance: 490.7
click at [607, 342] on quentale-workspace at bounding box center [548, 309] width 1097 height 619
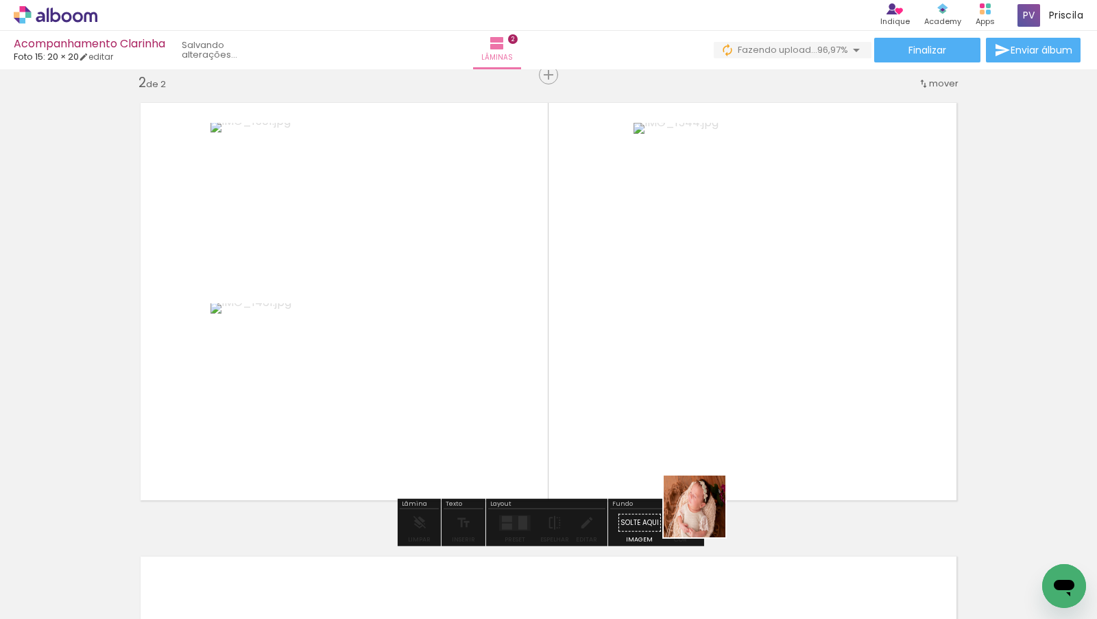
drag, startPoint x: 795, startPoint y: 569, endPoint x: 560, endPoint y: 388, distance: 295.9
click at [560, 388] on quentale-workspace at bounding box center [548, 309] width 1097 height 619
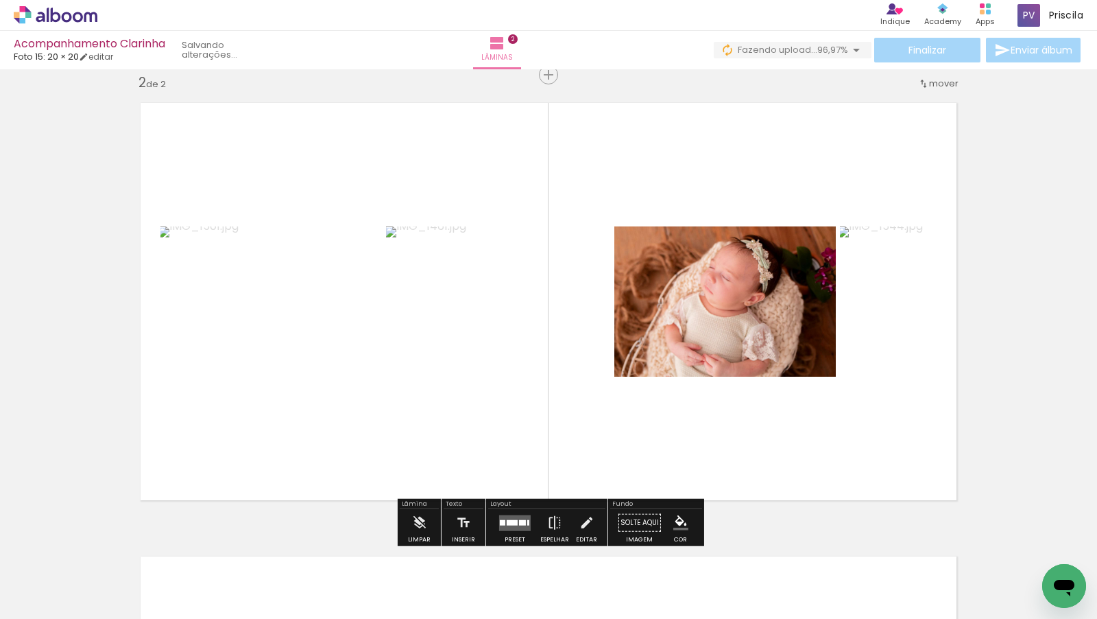
click at [507, 523] on div at bounding box center [512, 521] width 11 height 5
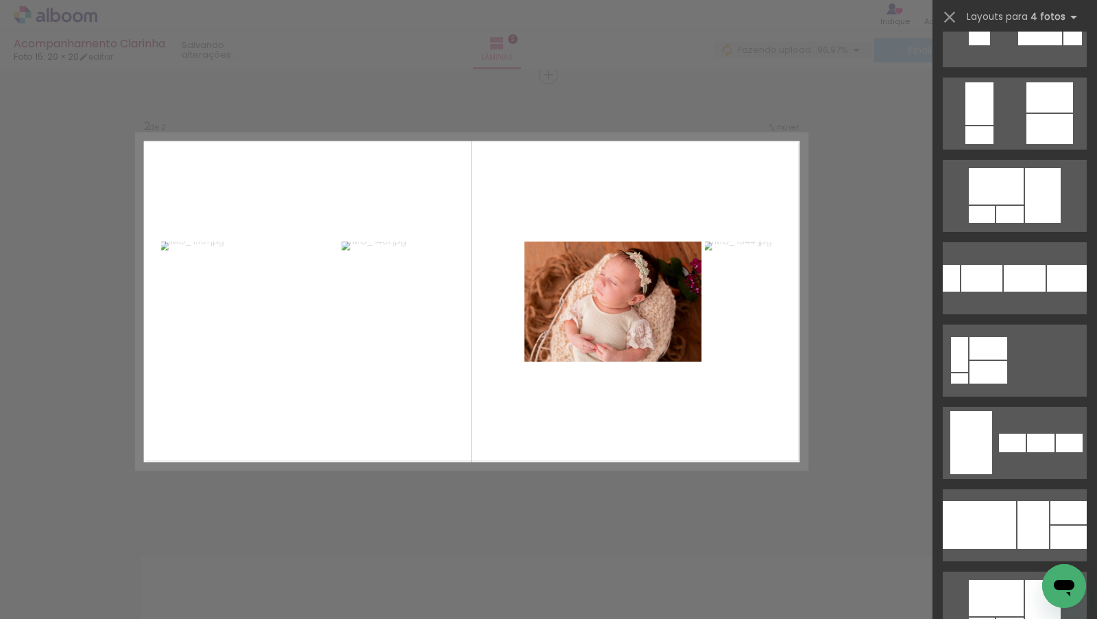
scroll to position [0, 0]
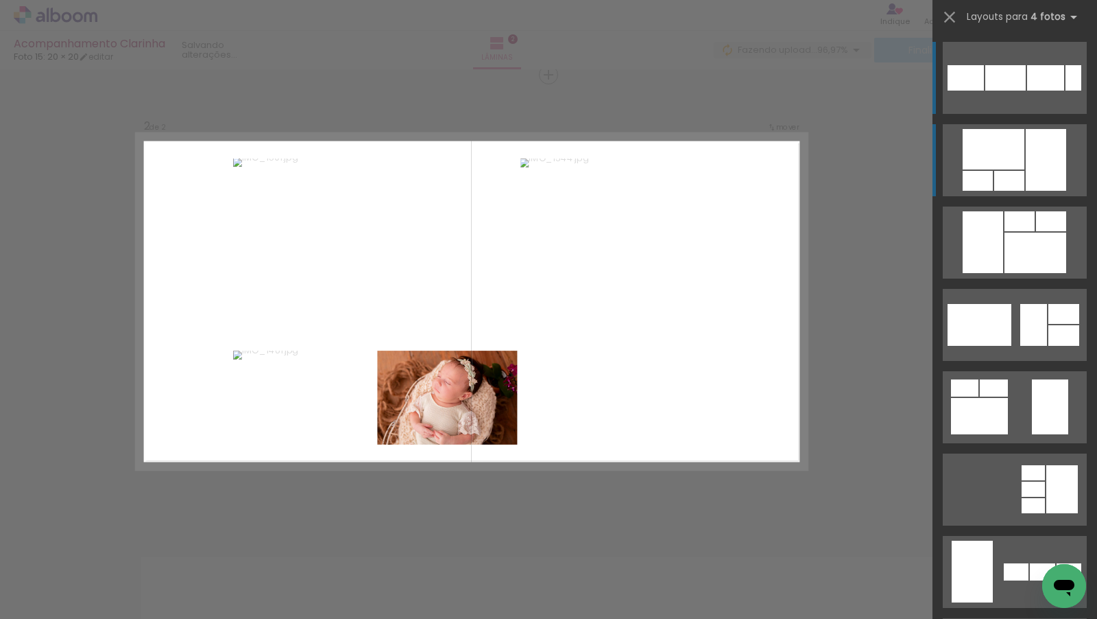
click at [1018, 147] on div at bounding box center [994, 149] width 62 height 40
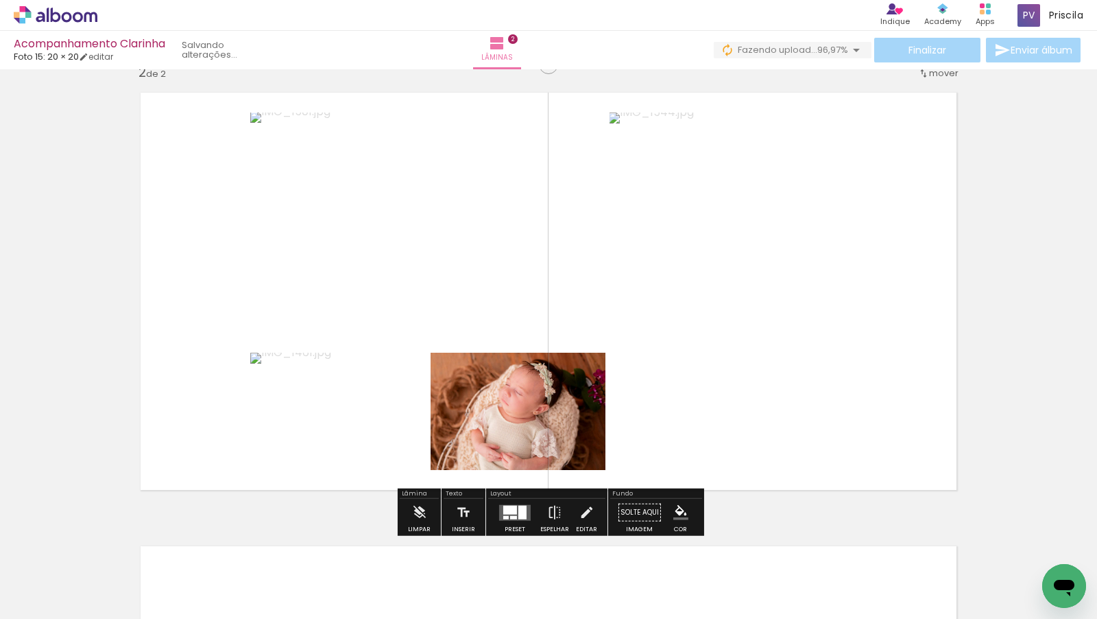
scroll to position [482, 0]
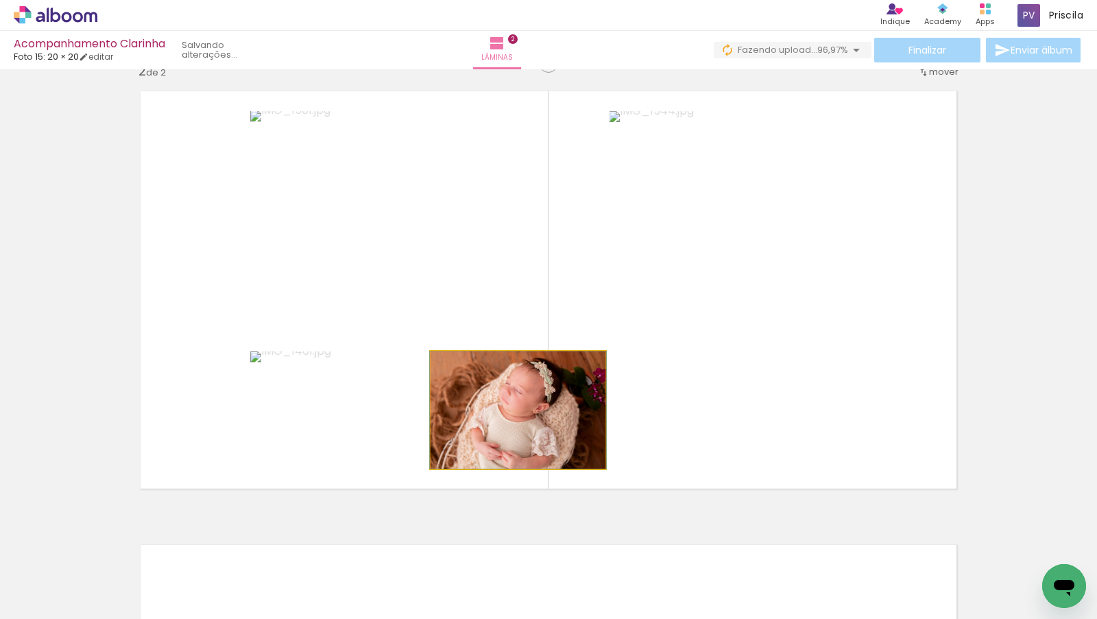
click at [516, 396] on quentale-photo at bounding box center [518, 409] width 175 height 117
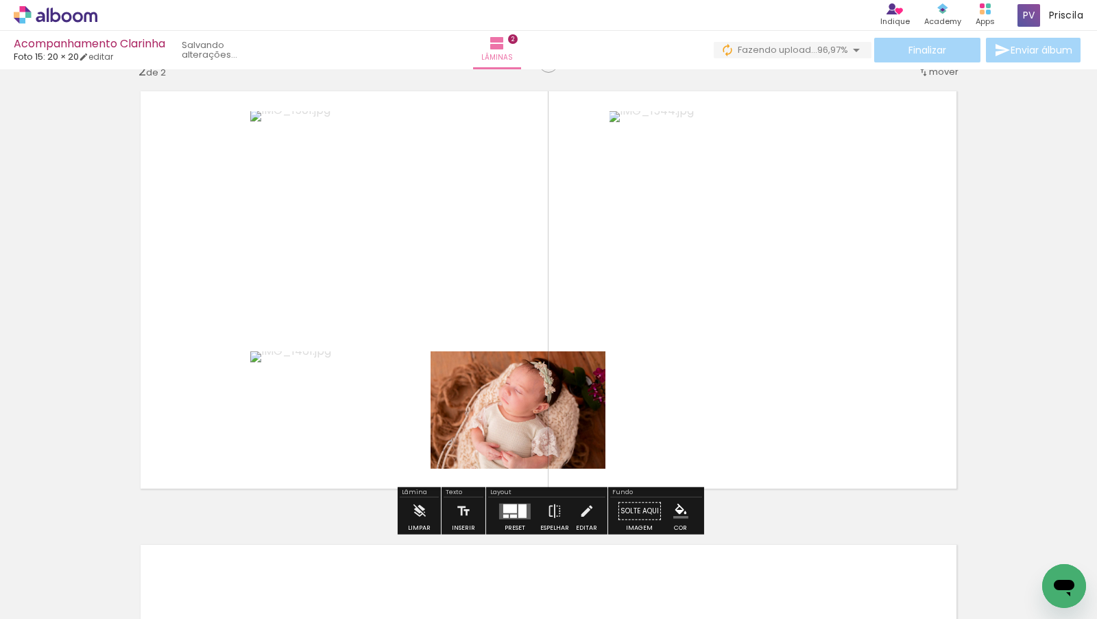
click at [23, 604] on iron-icon at bounding box center [20, 600] width 16 height 16
click at [0, 0] on input "file" at bounding box center [0, 0] width 0 height 0
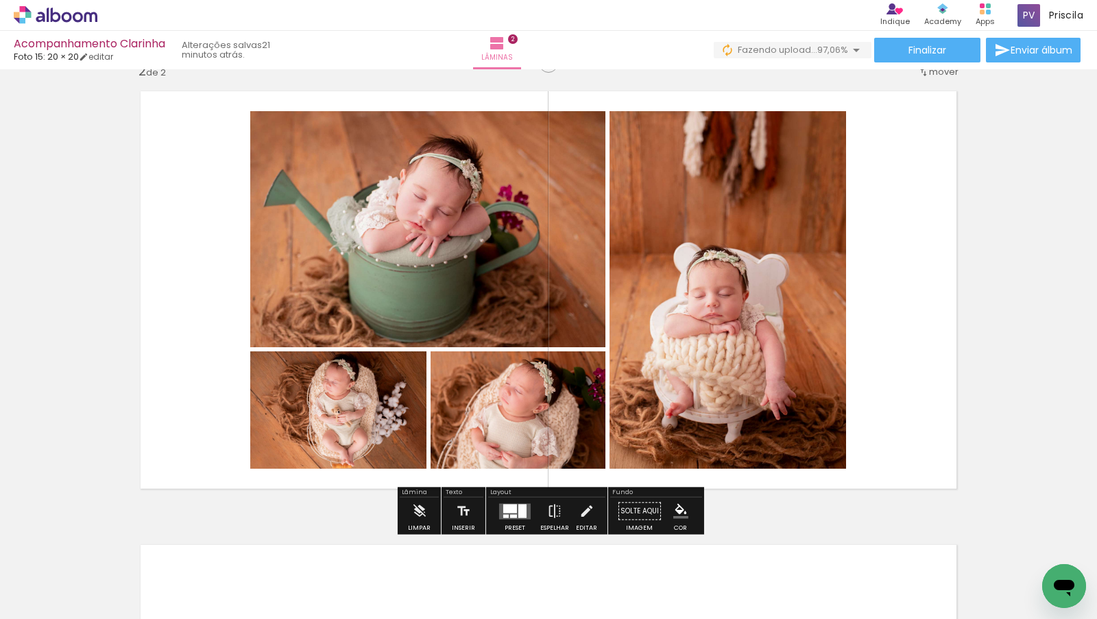
scroll to position [0, 1630]
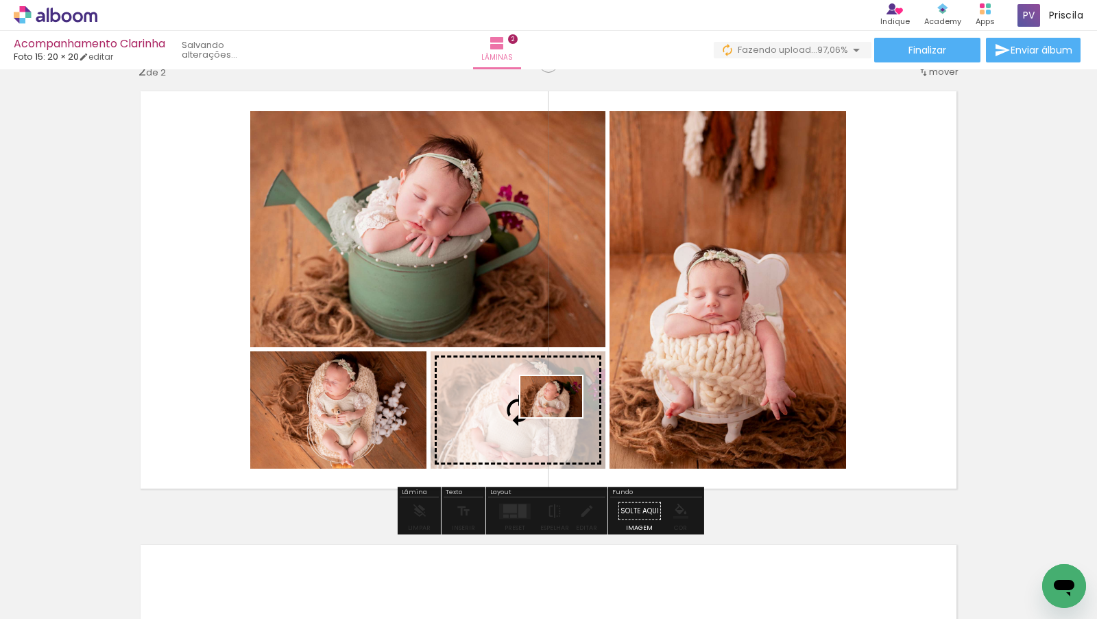
drag, startPoint x: 1040, startPoint y: 558, endPoint x: 558, endPoint y: 417, distance: 502.4
click at [558, 417] on quentale-workspace at bounding box center [548, 309] width 1097 height 619
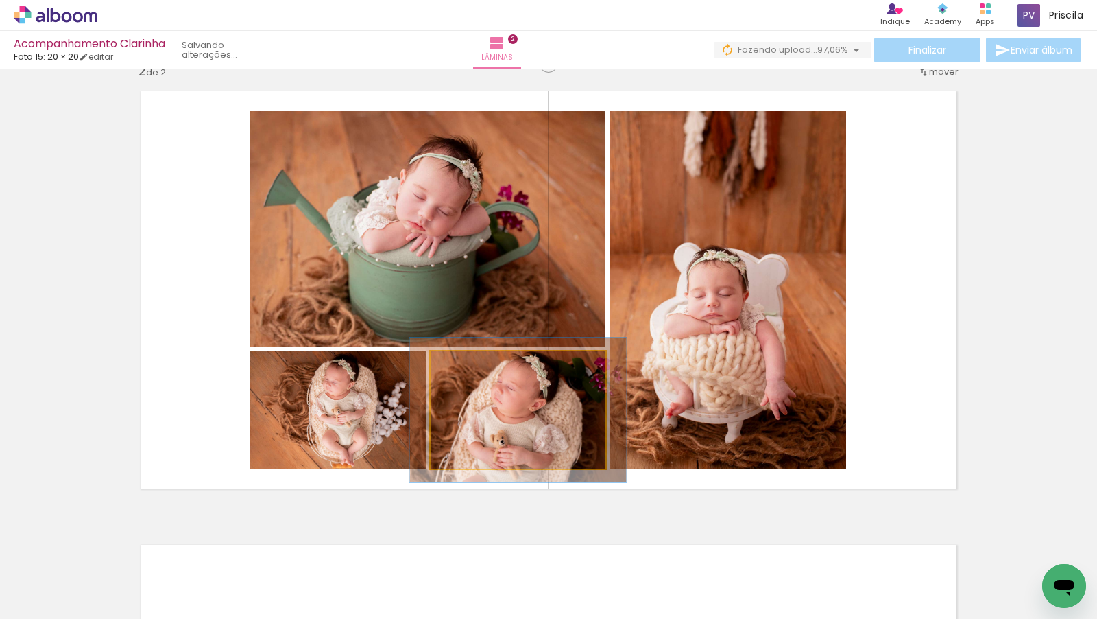
drag, startPoint x: 463, startPoint y: 365, endPoint x: 474, endPoint y: 365, distance: 11.0
type paper-slider "123"
click at [474, 365] on div at bounding box center [474, 365] width 12 height 12
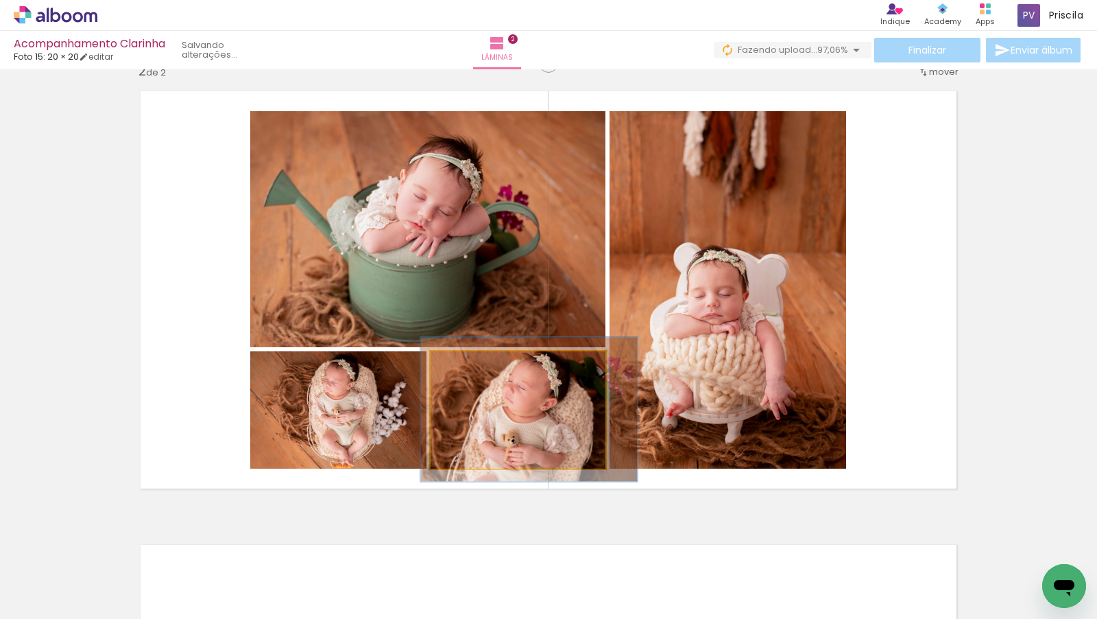
drag, startPoint x: 520, startPoint y: 428, endPoint x: 531, endPoint y: 427, distance: 11.0
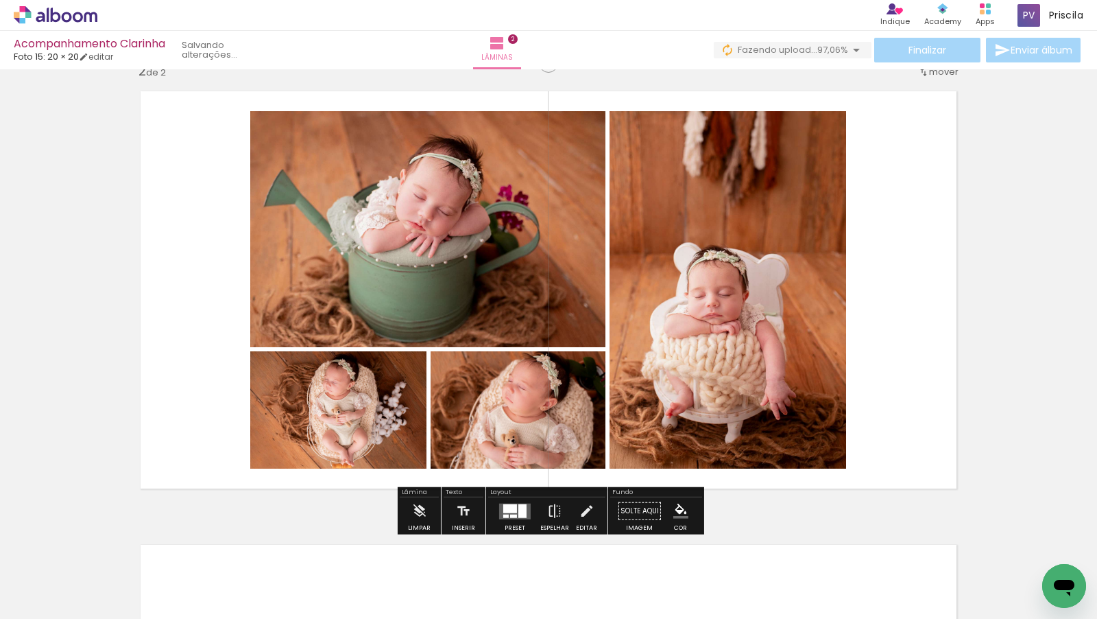
click at [1040, 267] on div "Inserir lâmina 1 de 2 Inserir lâmina 2 de 2" at bounding box center [548, 272] width 1097 height 1361
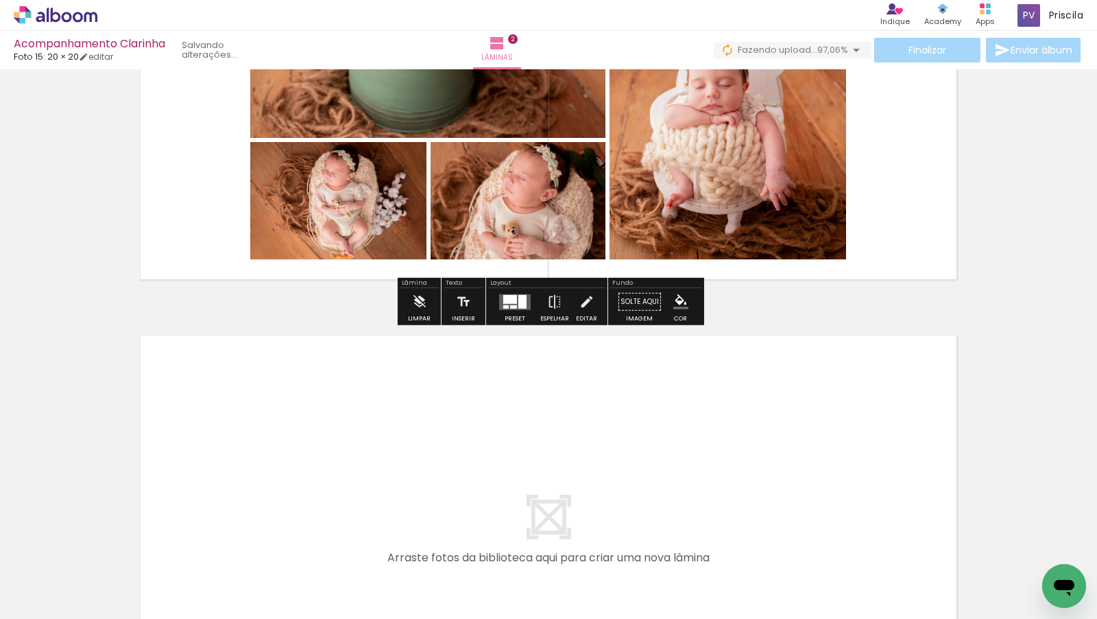
scroll to position [950, 0]
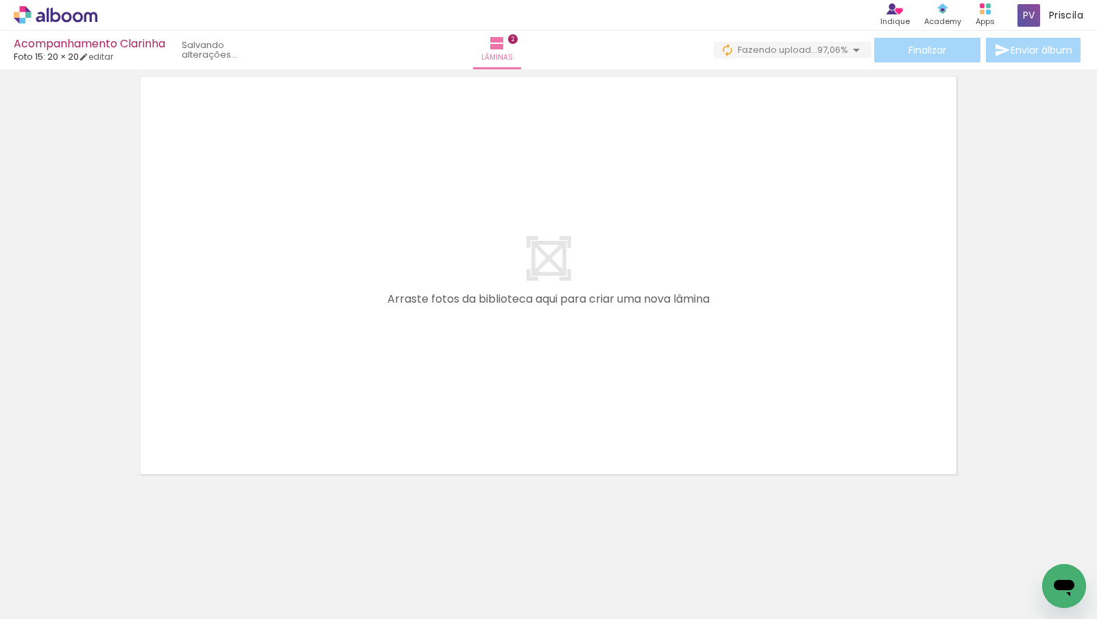
click at [42, 608] on span "Adicionar Fotos" at bounding box center [48, 600] width 41 height 15
click at [0, 0] on input "file" at bounding box center [0, 0] width 0 height 0
click at [112, 574] on iron-horizontal-list at bounding box center [98, 576] width 27 height 86
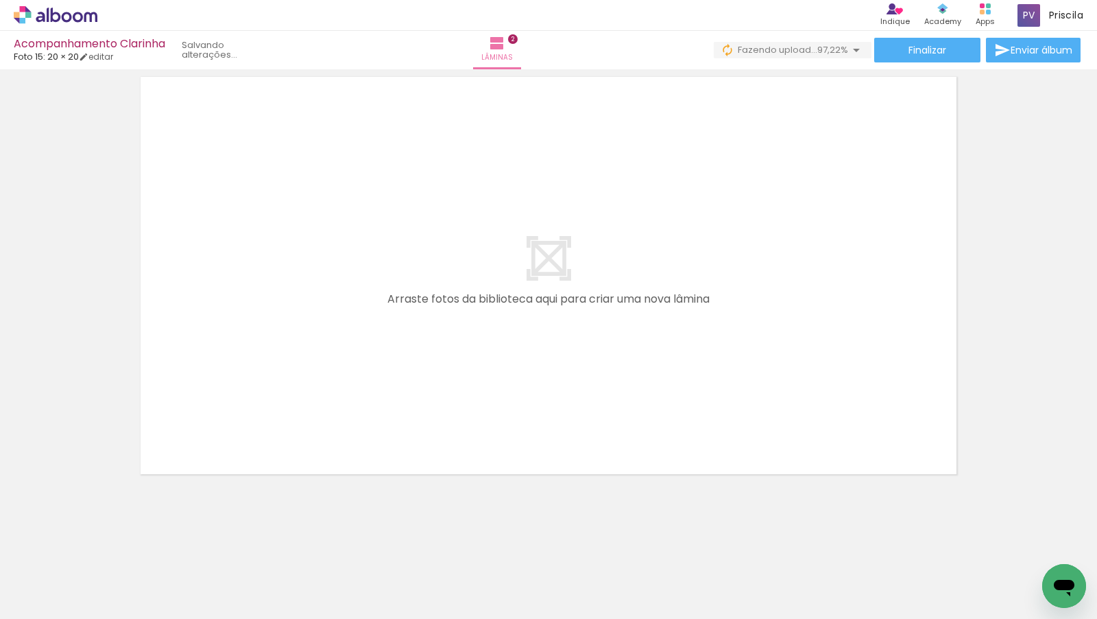
click at [112, 558] on iron-horizontal-list at bounding box center [98, 576] width 27 height 86
click at [112, 566] on iron-horizontal-list at bounding box center [98, 576] width 27 height 86
click at [40, 602] on span "Adicionar Fotos" at bounding box center [48, 600] width 41 height 15
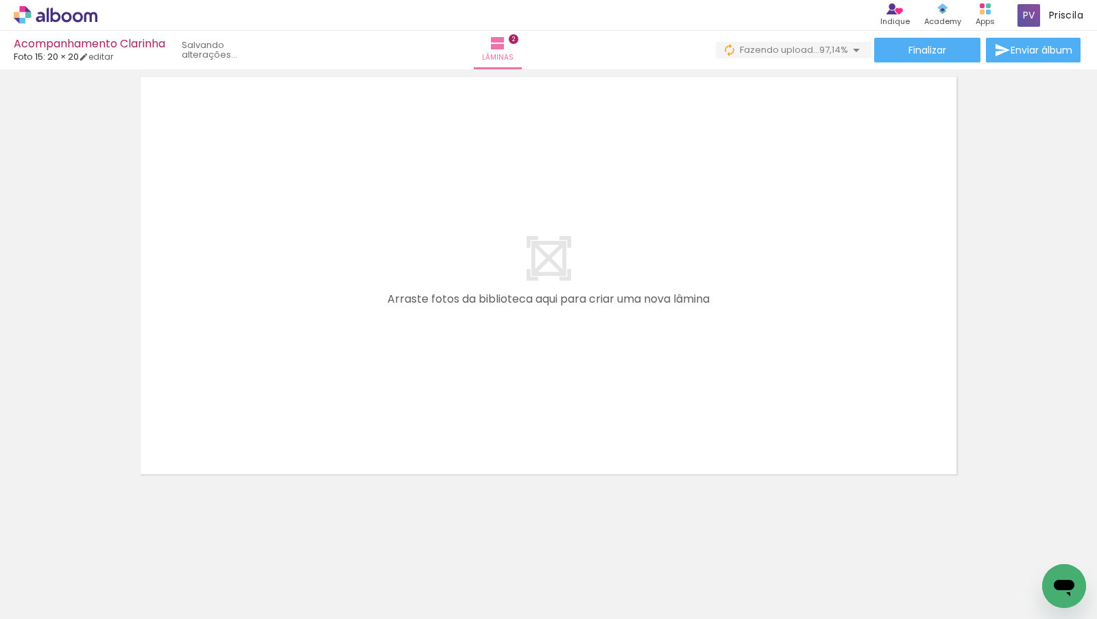
click at [0, 0] on input "file" at bounding box center [0, 0] width 0 height 0
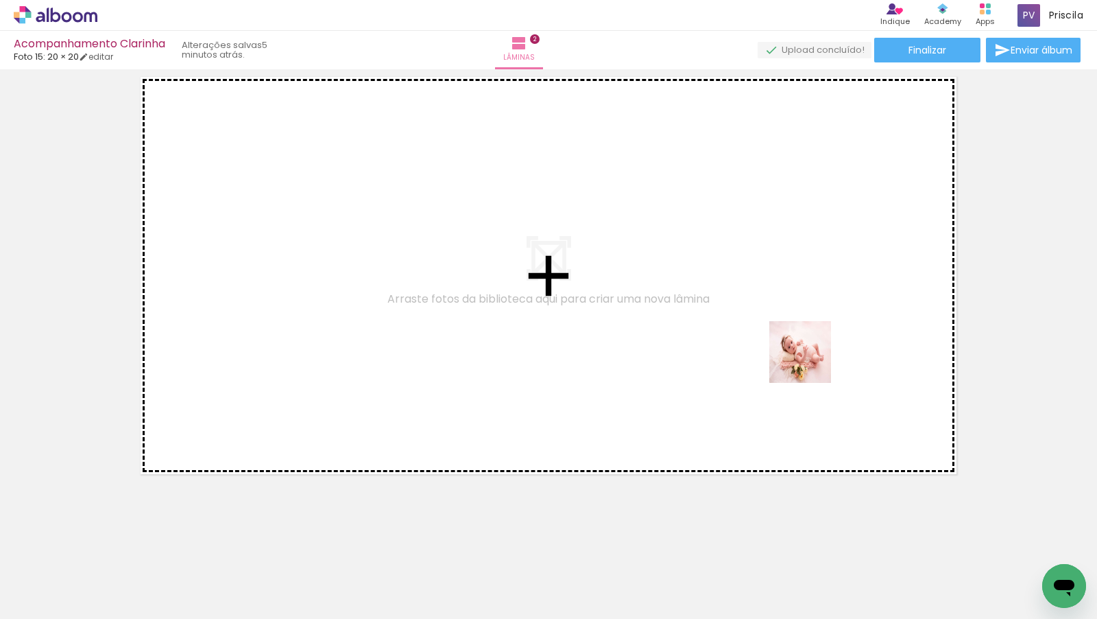
drag, startPoint x: 899, startPoint y: 588, endPoint x: 811, endPoint y: 362, distance: 242.4
click at [811, 362] on quentale-workspace at bounding box center [548, 309] width 1097 height 619
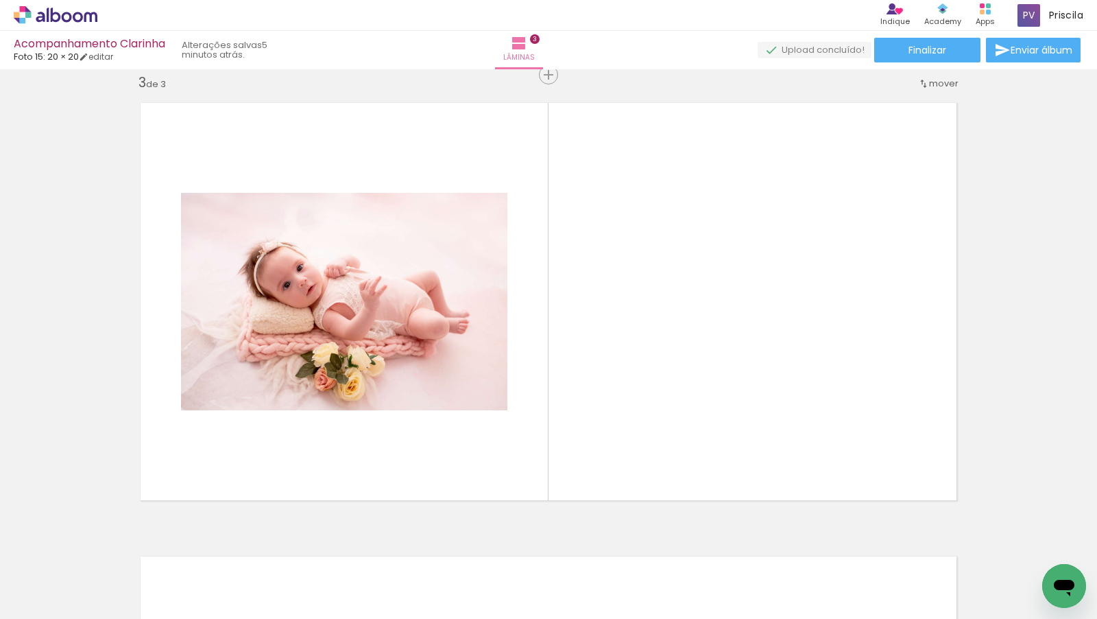
scroll to position [0, 3918]
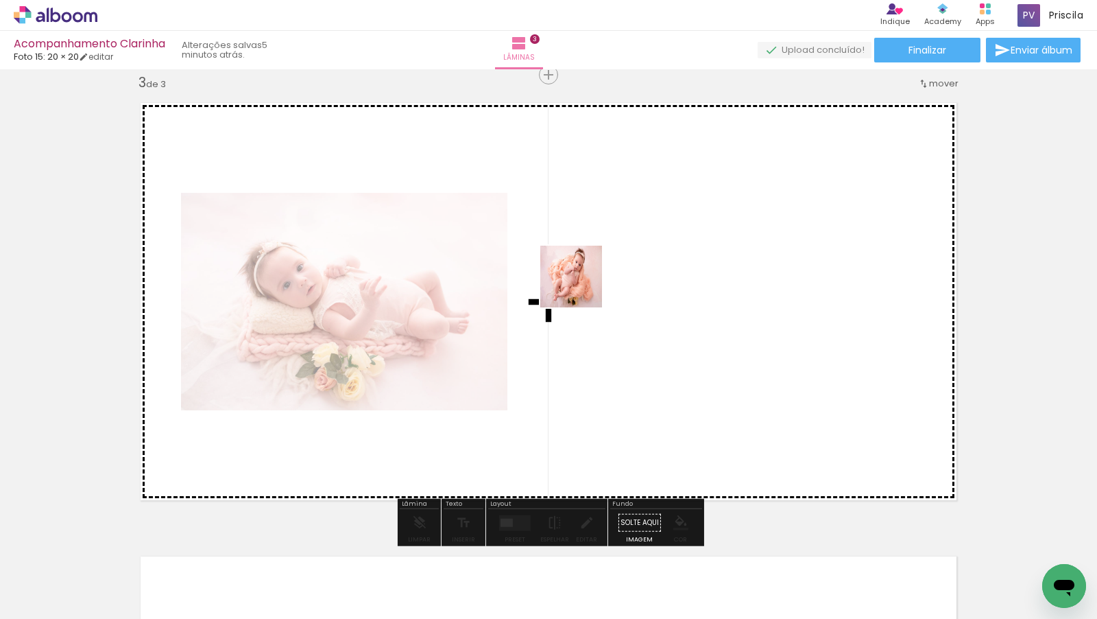
drag, startPoint x: 301, startPoint y: 577, endPoint x: 761, endPoint y: 177, distance: 609.5
click at [761, 177] on quentale-workspace at bounding box center [548, 309] width 1097 height 619
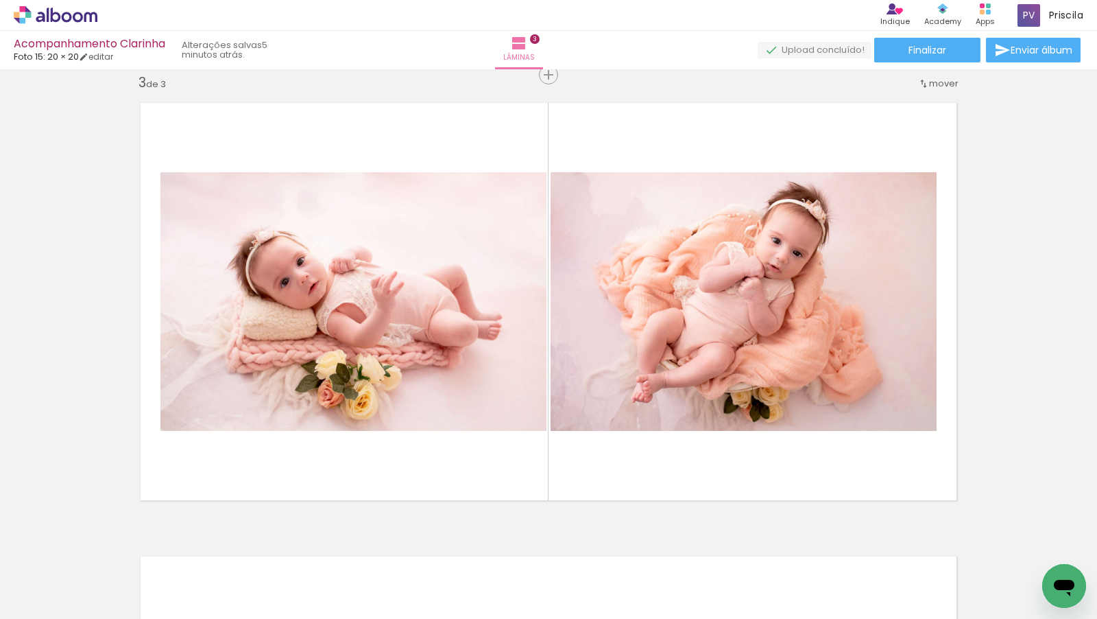
scroll to position [0, 4396]
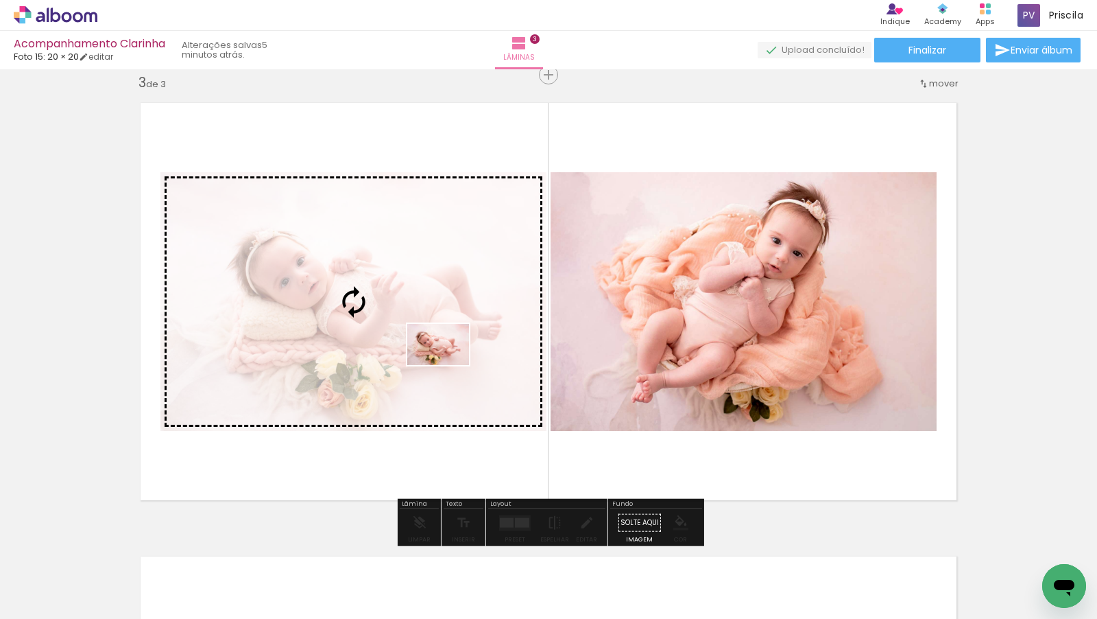
drag, startPoint x: 736, startPoint y: 574, endPoint x: 421, endPoint y: 355, distance: 383.3
click at [421, 355] on quentale-workspace at bounding box center [548, 309] width 1097 height 619
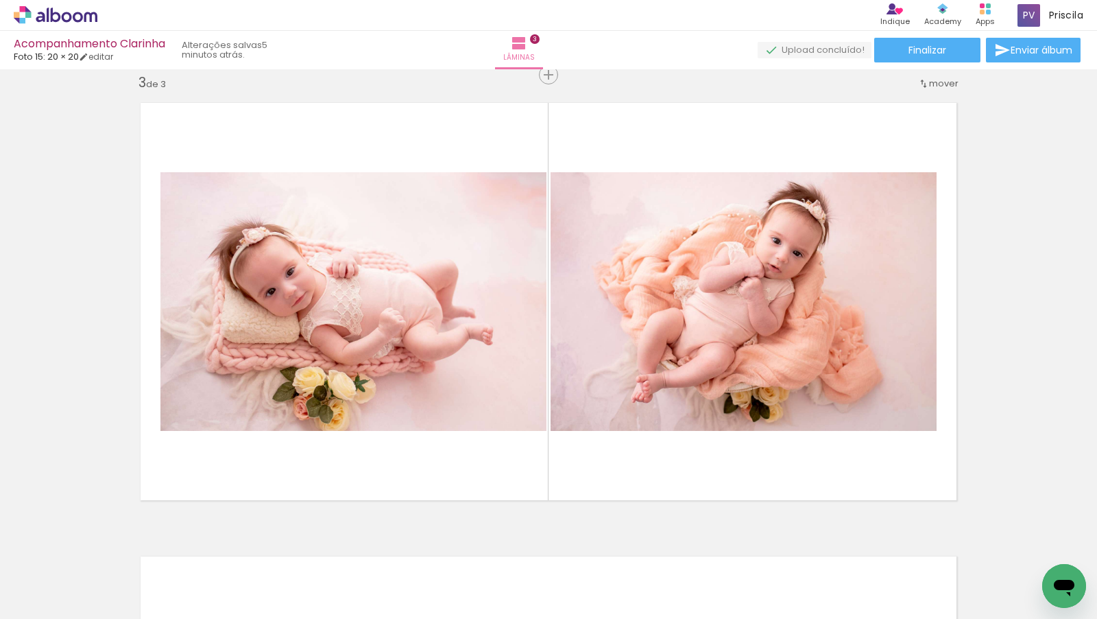
scroll to position [0, 4321]
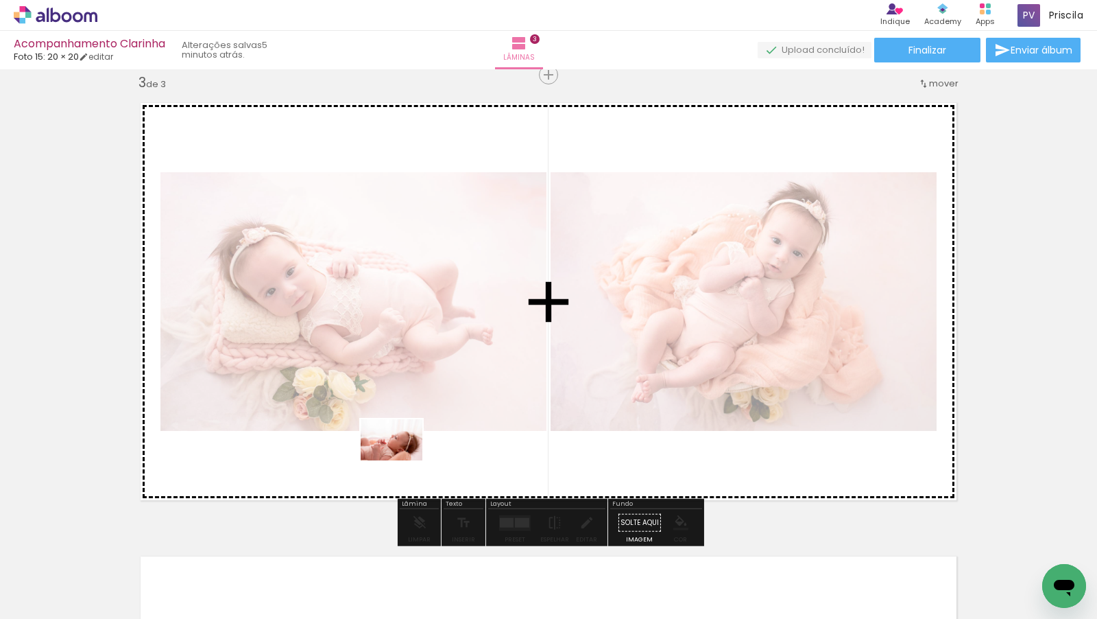
drag, startPoint x: 226, startPoint y: 580, endPoint x: 402, endPoint y: 460, distance: 212.9
click at [402, 460] on quentale-workspace at bounding box center [548, 309] width 1097 height 619
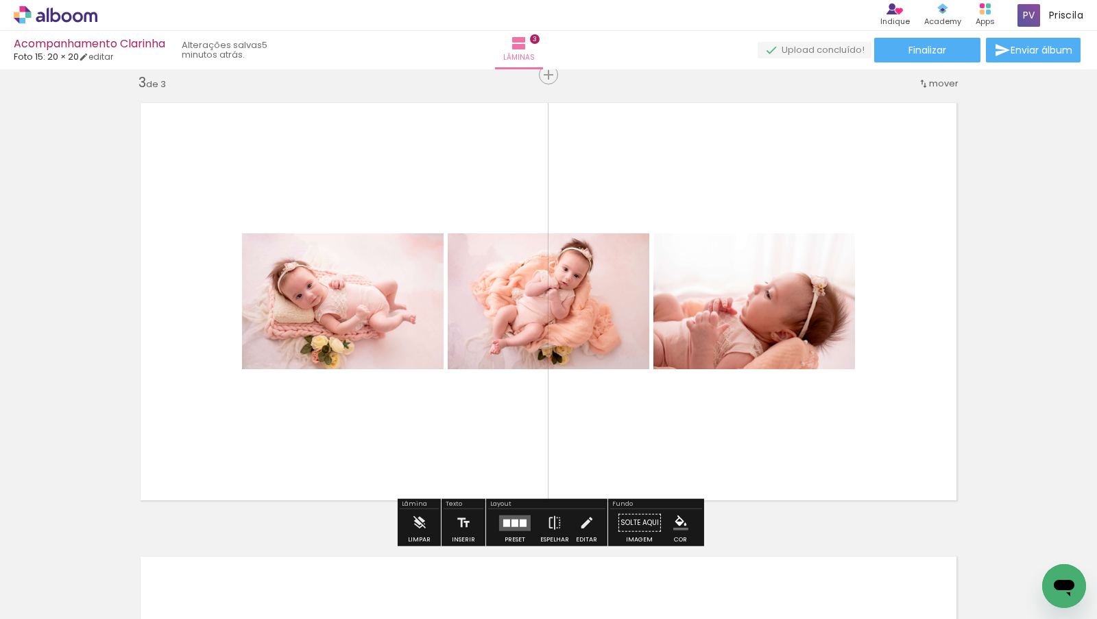
scroll to position [0, 4070]
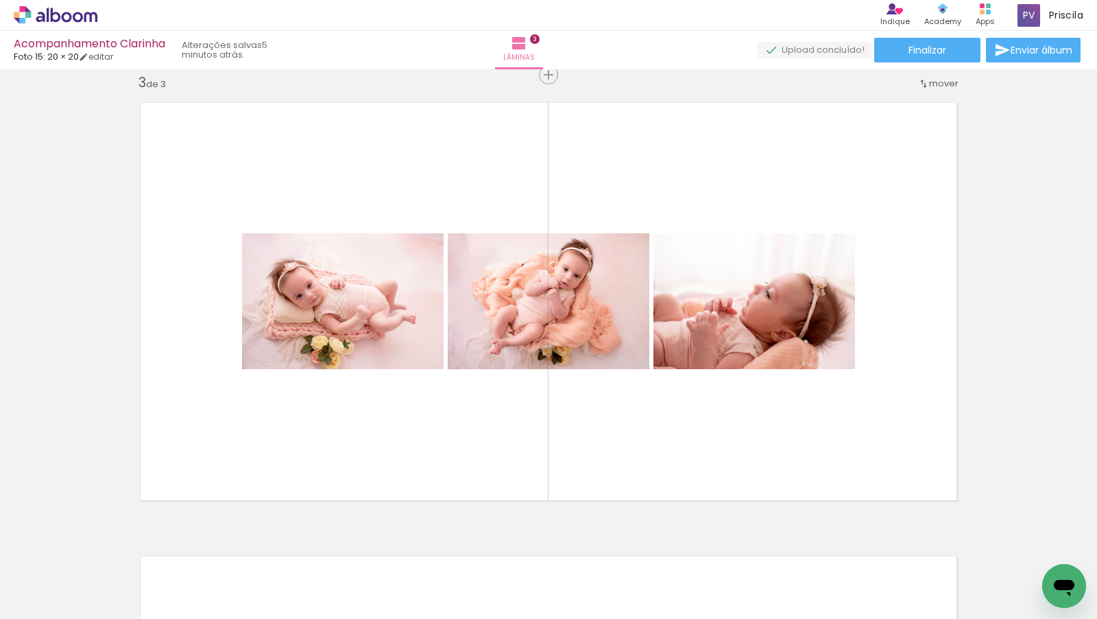
drag, startPoint x: 302, startPoint y: 584, endPoint x: 400, endPoint y: 444, distance: 170.5
click at [400, 444] on quentale-workspace at bounding box center [548, 309] width 1097 height 619
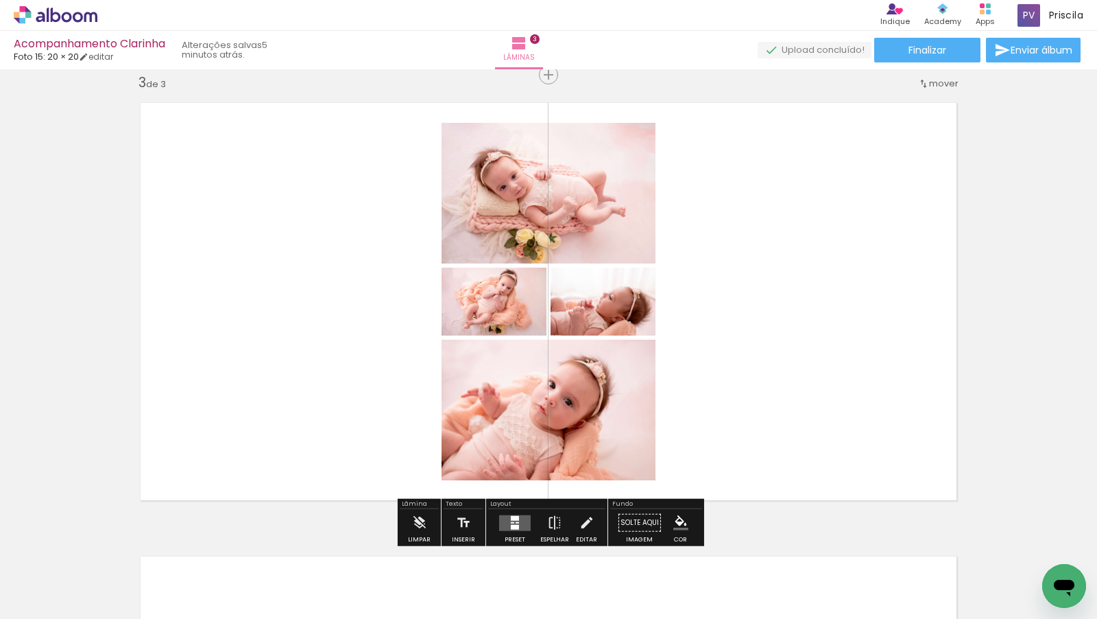
click at [505, 526] on quentale-layouter at bounding box center [515, 522] width 32 height 16
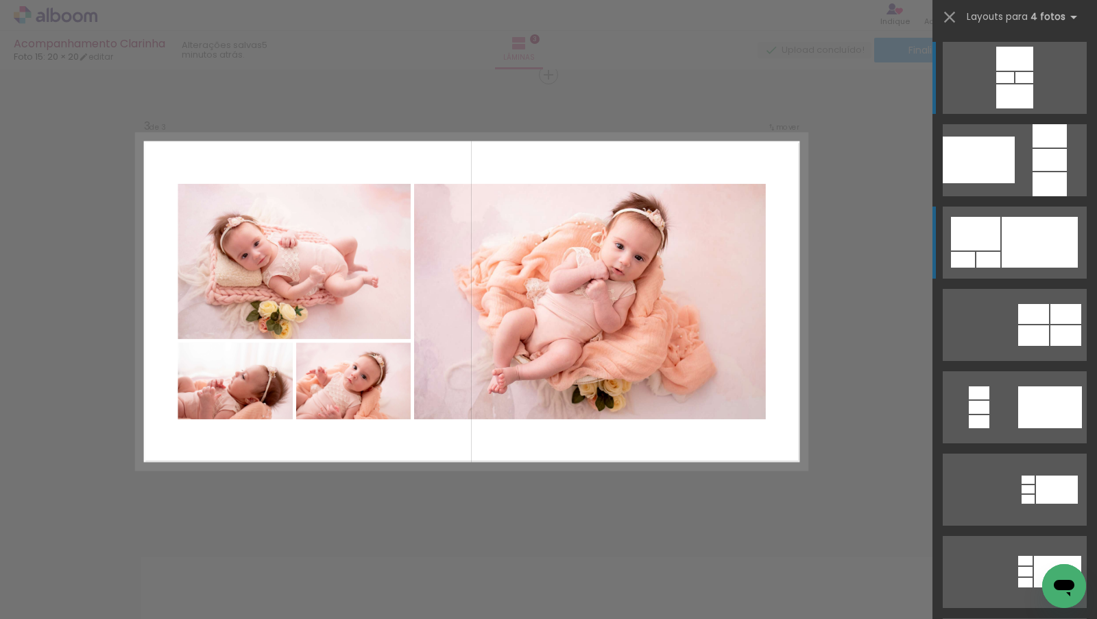
click at [1006, 226] on div at bounding box center [1040, 242] width 76 height 51
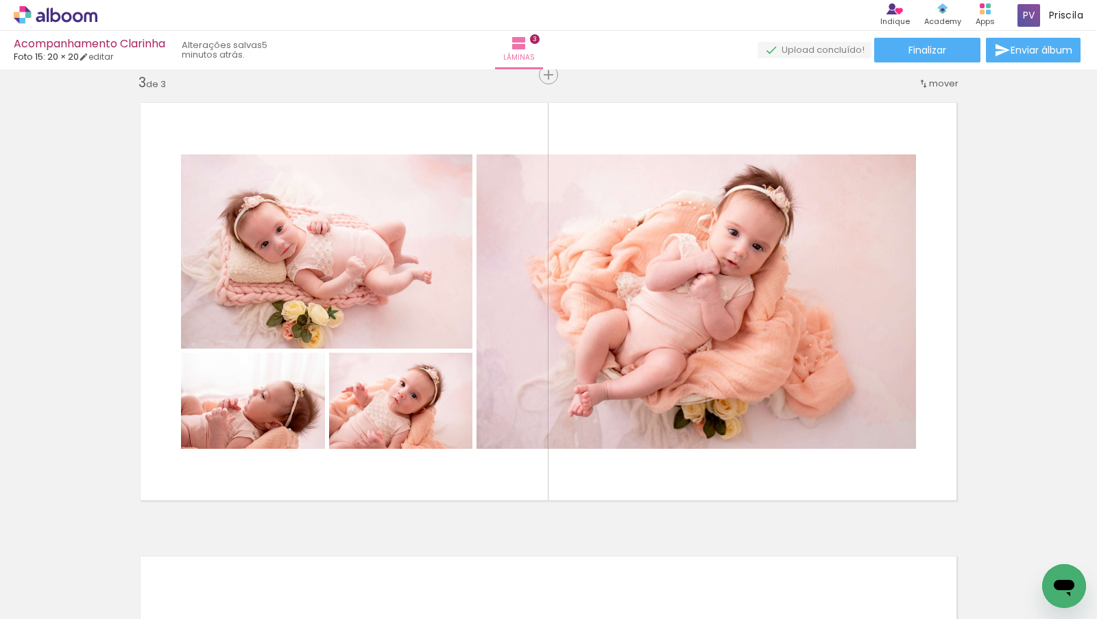
scroll to position [0, 2470]
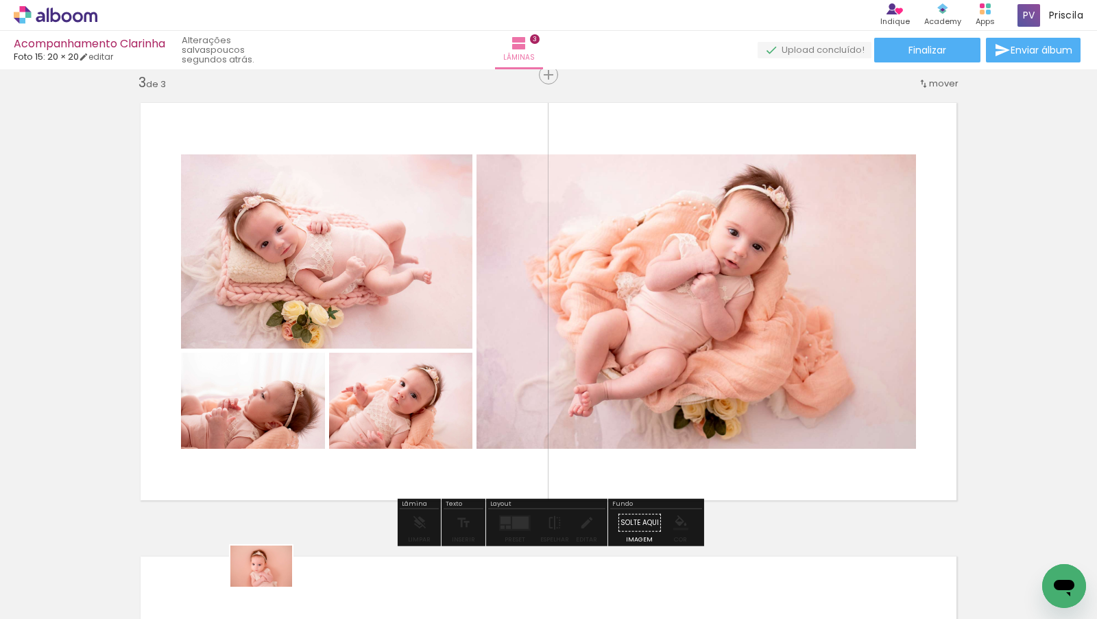
drag, startPoint x: 289, startPoint y: 586, endPoint x: 272, endPoint y: 586, distance: 17.8
click at [272, 586] on div at bounding box center [279, 572] width 68 height 45
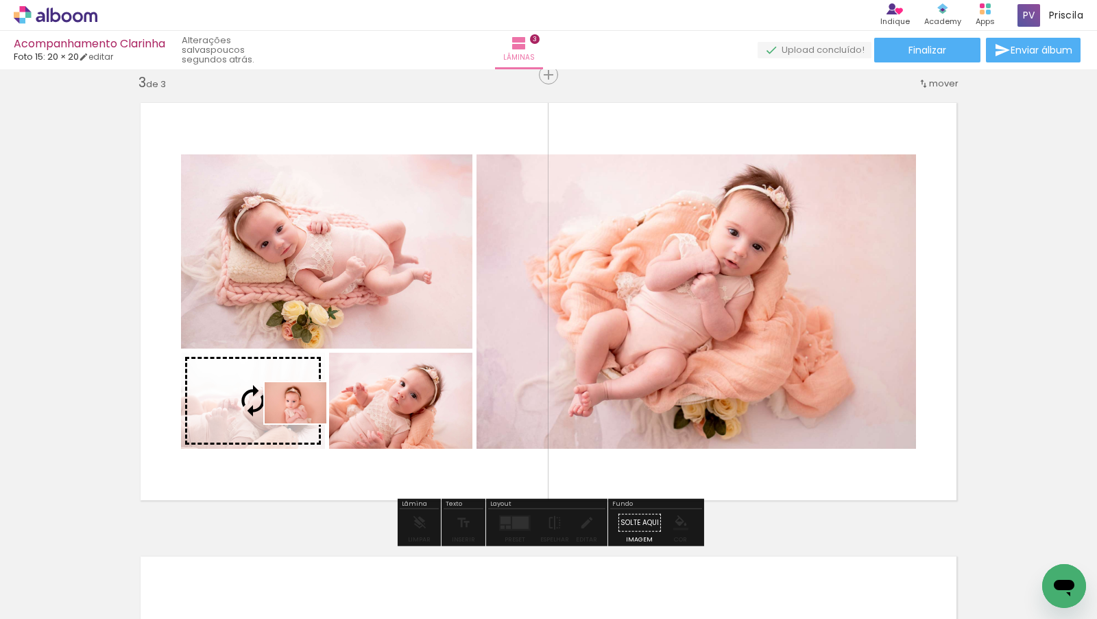
drag, startPoint x: 296, startPoint y: 587, endPoint x: 304, endPoint y: 423, distance: 164.1
click at [304, 423] on quentale-workspace at bounding box center [548, 309] width 1097 height 619
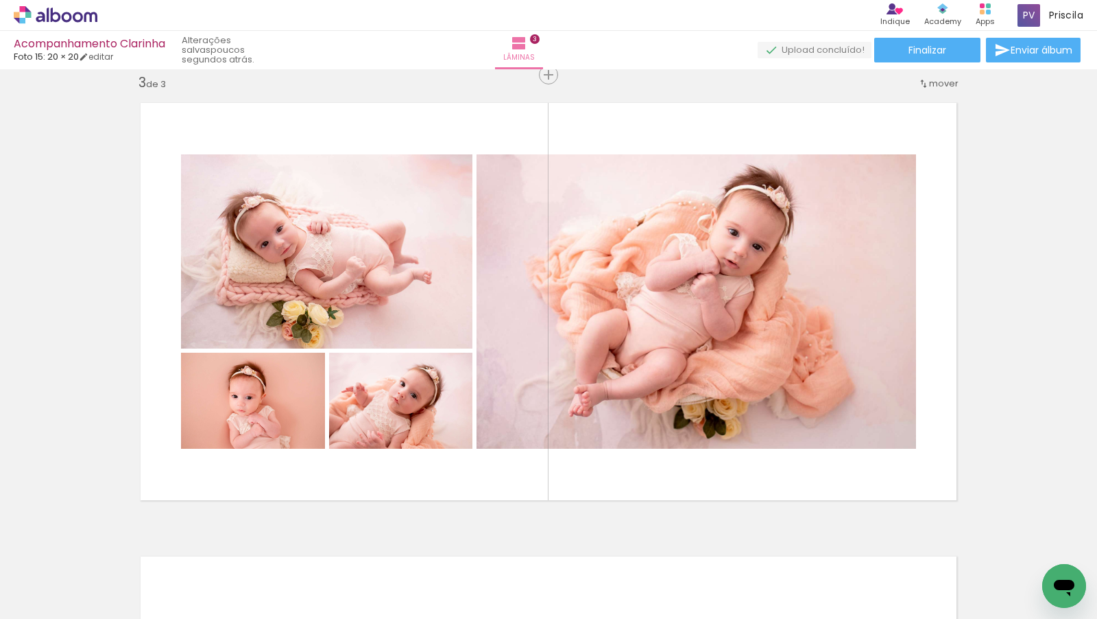
scroll to position [0, 2759]
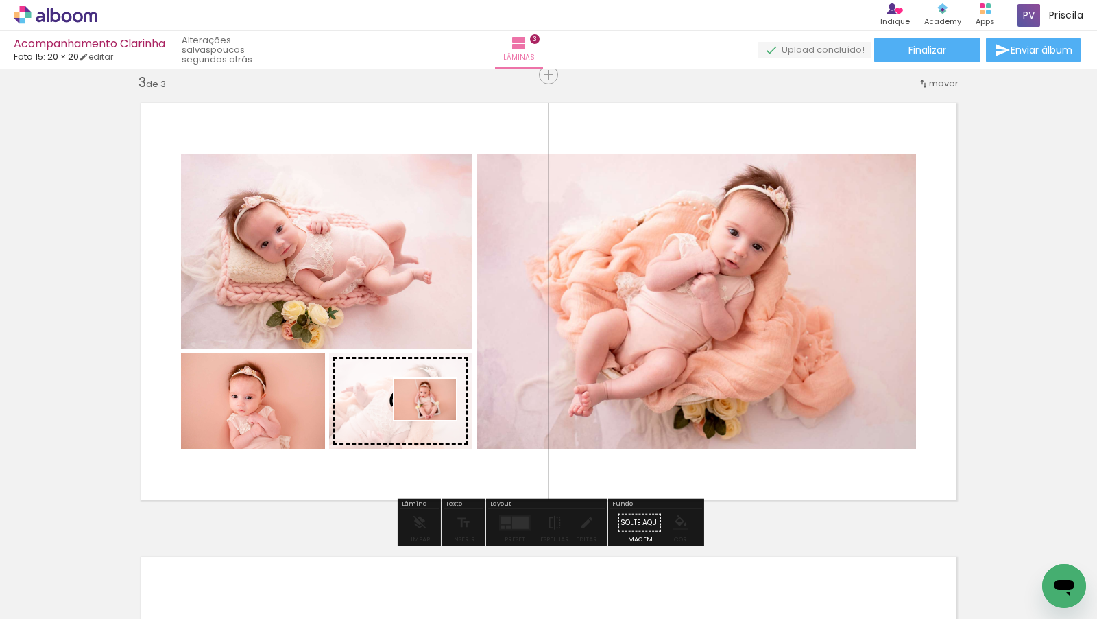
drag, startPoint x: 693, startPoint y: 573, endPoint x: 435, endPoint y: 420, distance: 299.6
click at [435, 420] on quentale-workspace at bounding box center [548, 309] width 1097 height 619
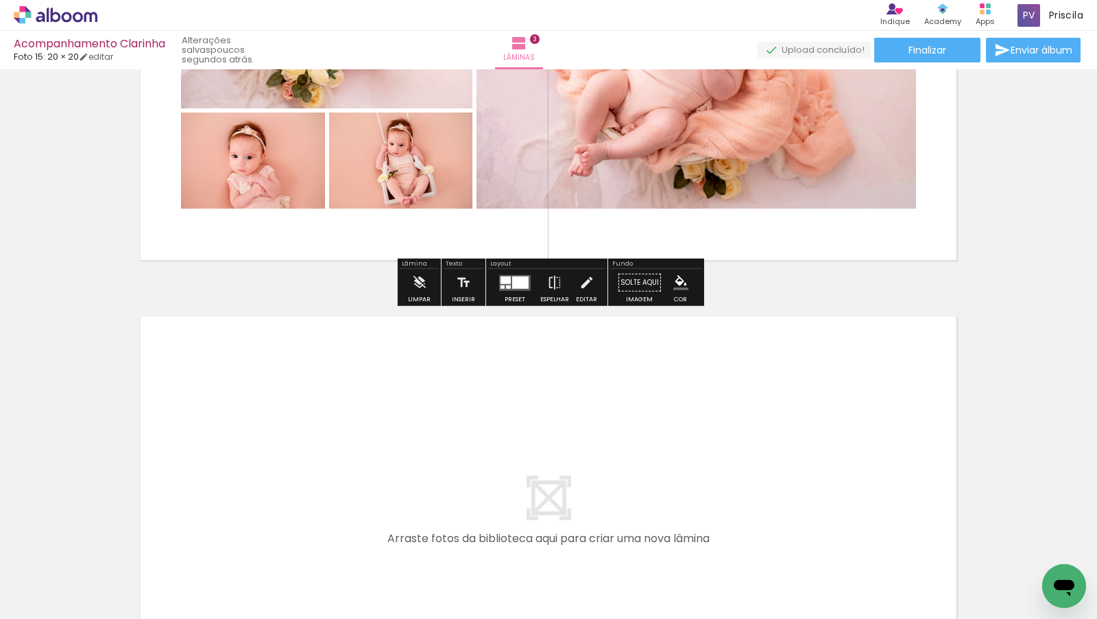
scroll to position [1168, 0]
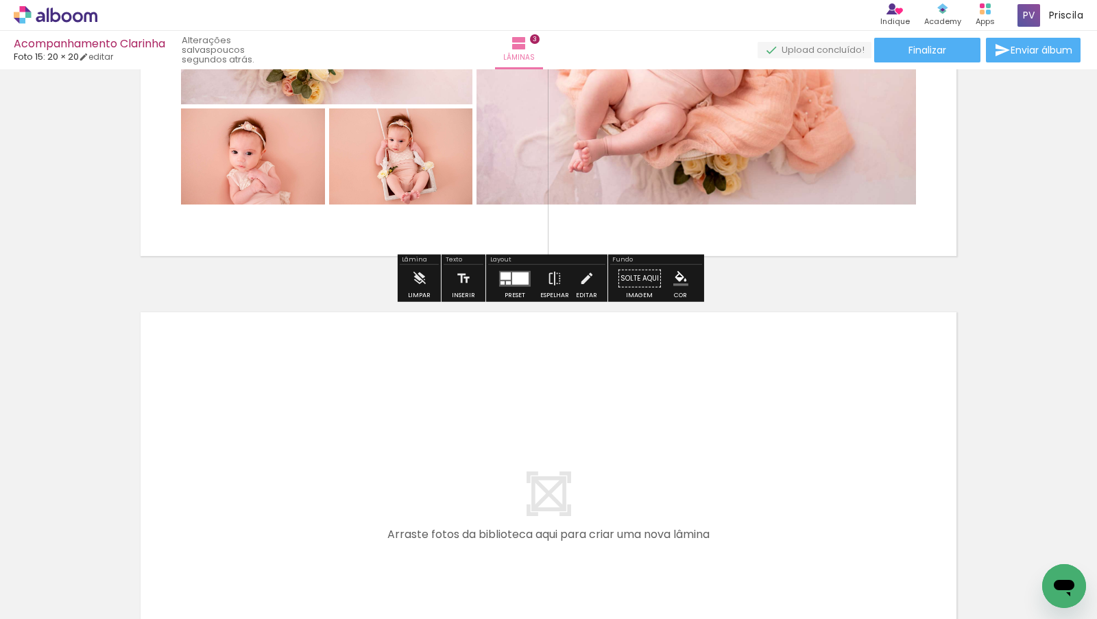
click at [53, 605] on span "Adicionar Fotos" at bounding box center [48, 600] width 41 height 15
click at [0, 0] on input "file" at bounding box center [0, 0] width 0 height 0
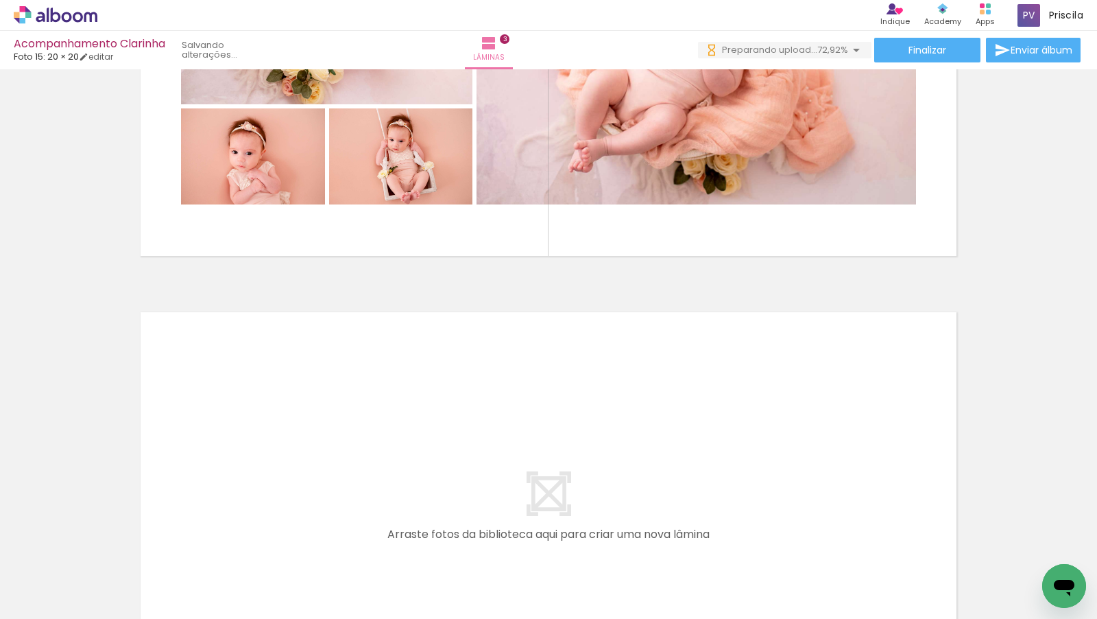
scroll to position [0, 5316]
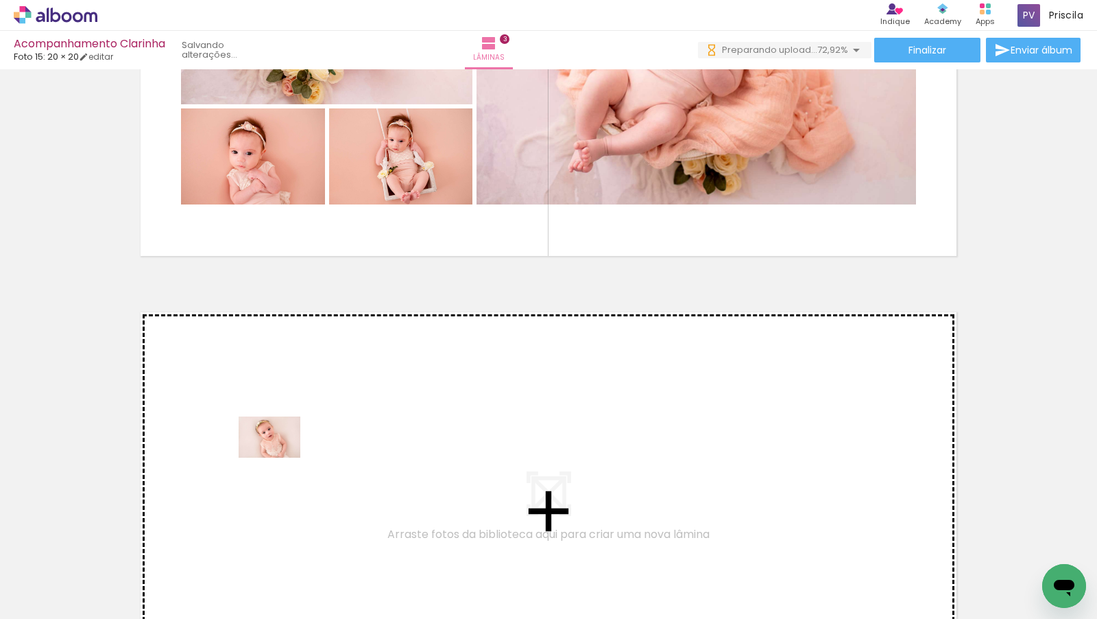
drag, startPoint x: 209, startPoint y: 578, endPoint x: 280, endPoint y: 457, distance: 139.9
click at [280, 457] on quentale-workspace at bounding box center [548, 309] width 1097 height 619
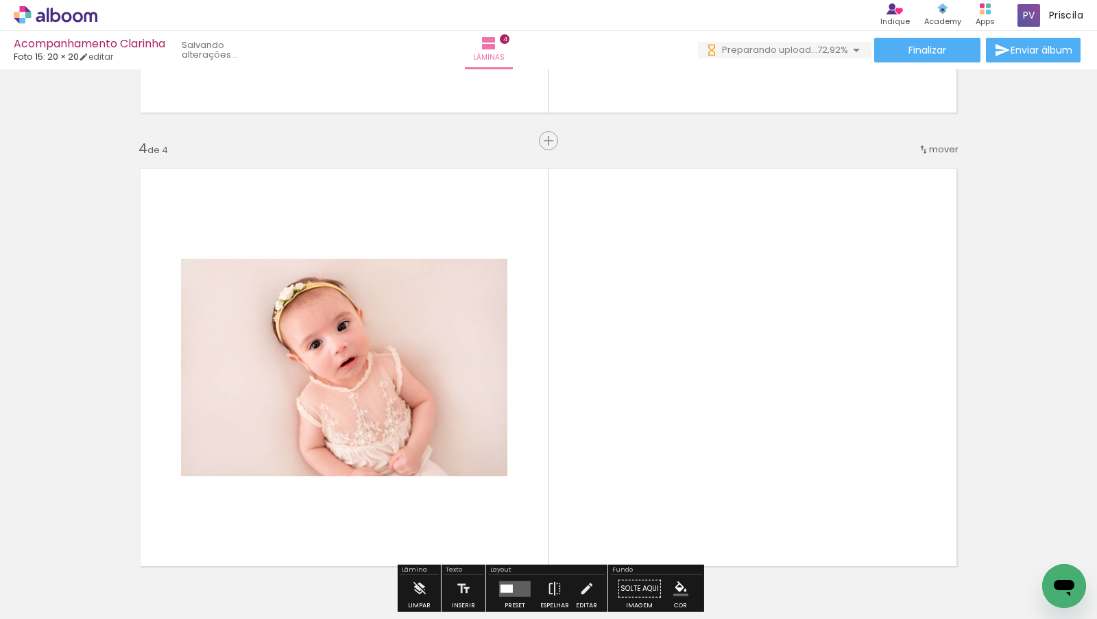
scroll to position [1377, 0]
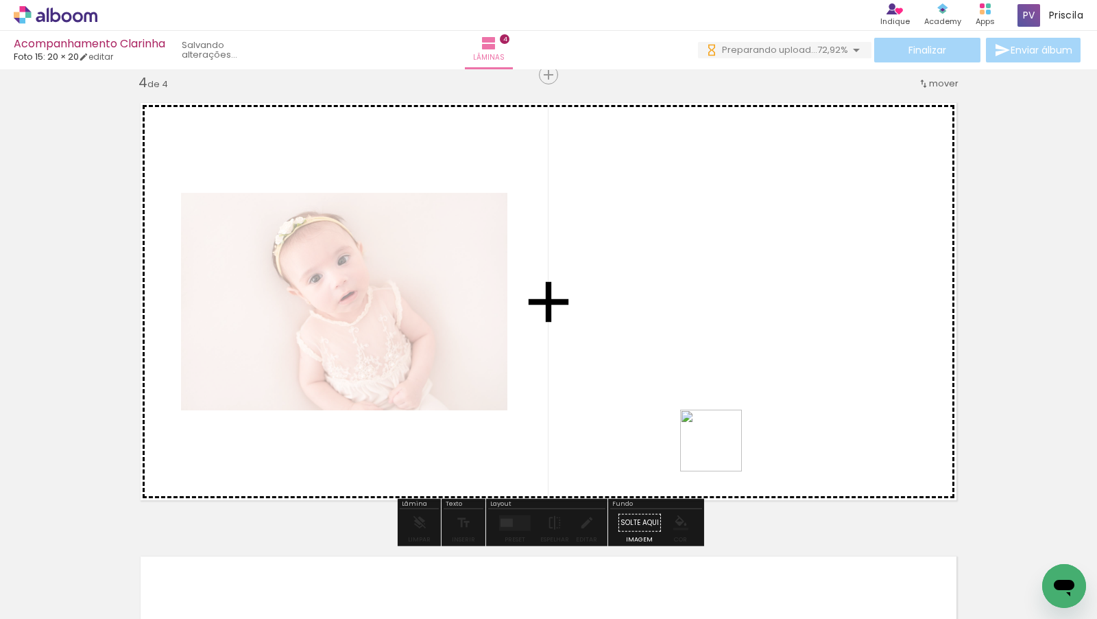
drag, startPoint x: 763, startPoint y: 582, endPoint x: 717, endPoint y: 377, distance: 210.7
click at [717, 377] on quentale-workspace at bounding box center [548, 309] width 1097 height 619
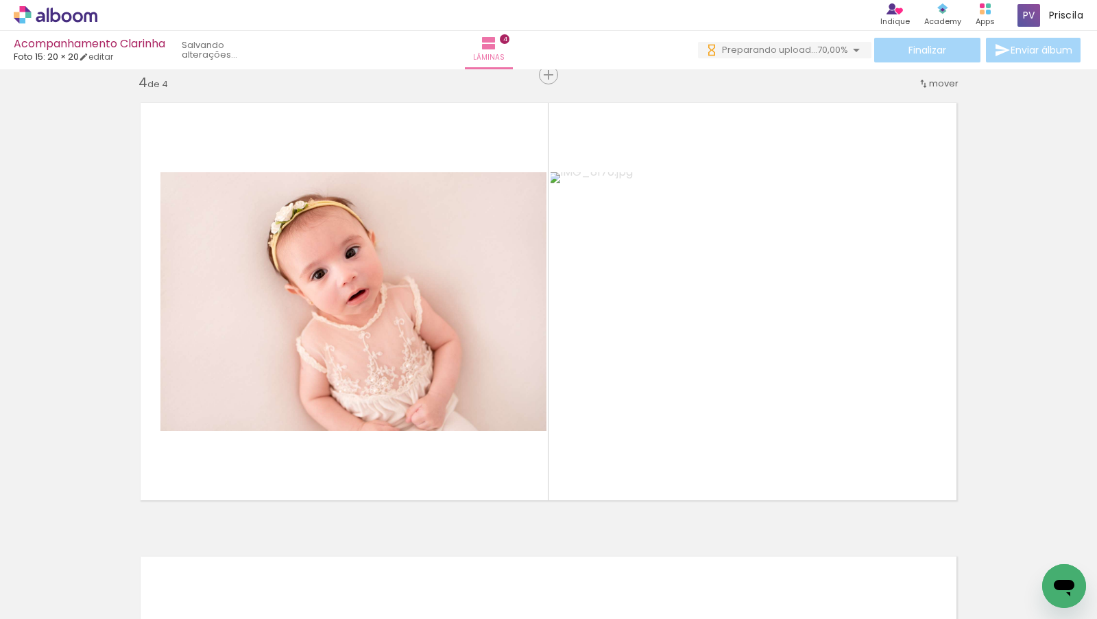
scroll to position [0, 0]
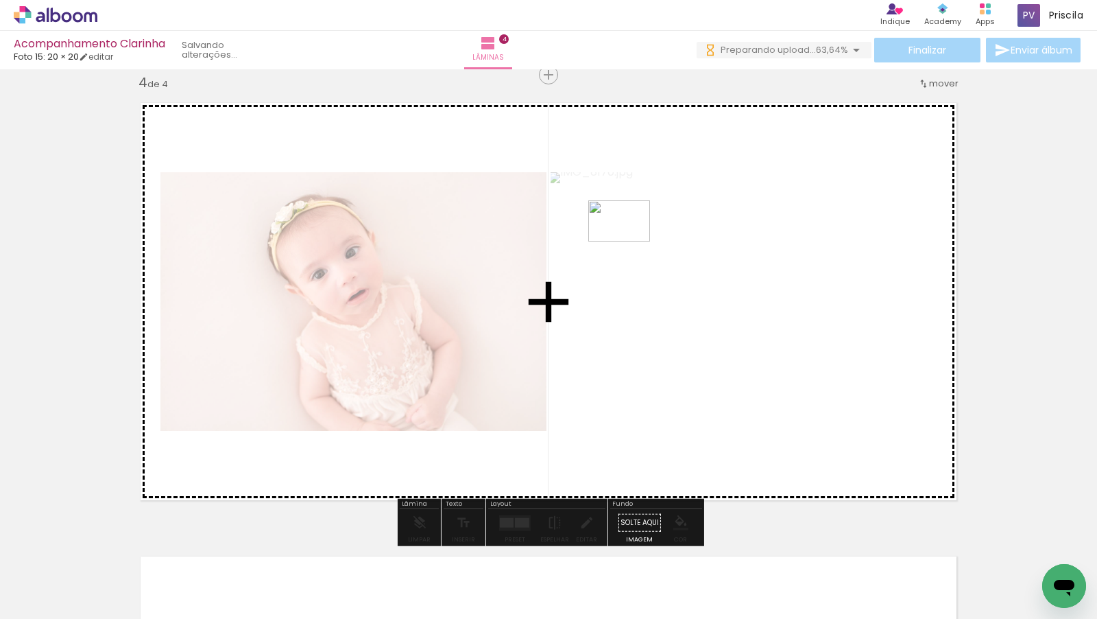
drag, startPoint x: 906, startPoint y: 573, endPoint x: 630, endPoint y: 241, distance: 431.4
click at [630, 241] on quentale-workspace at bounding box center [548, 309] width 1097 height 619
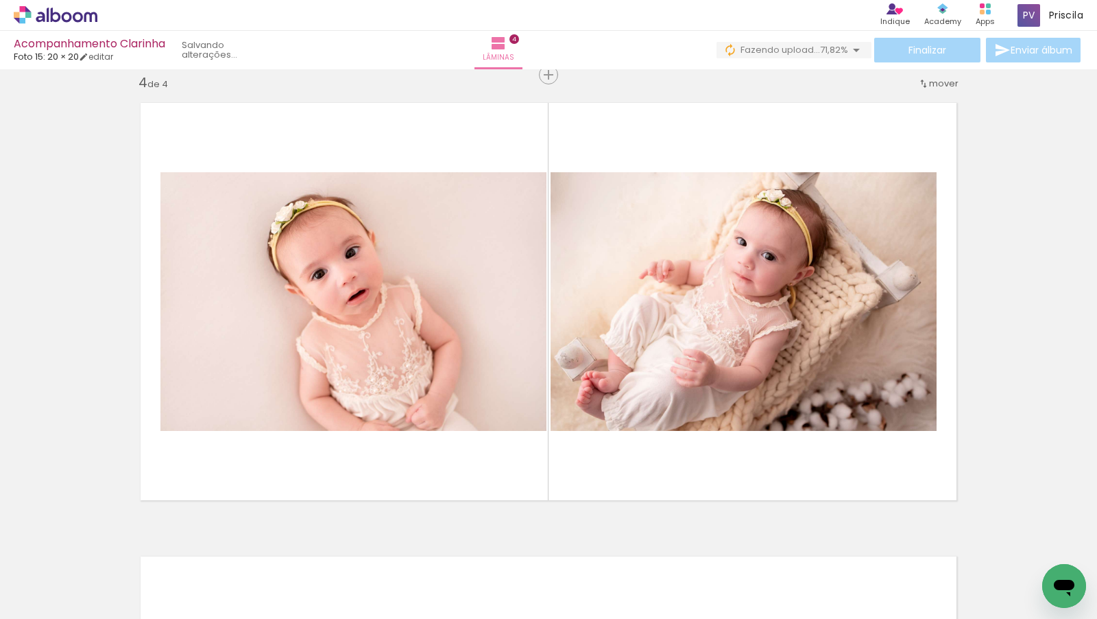
scroll to position [0, 6606]
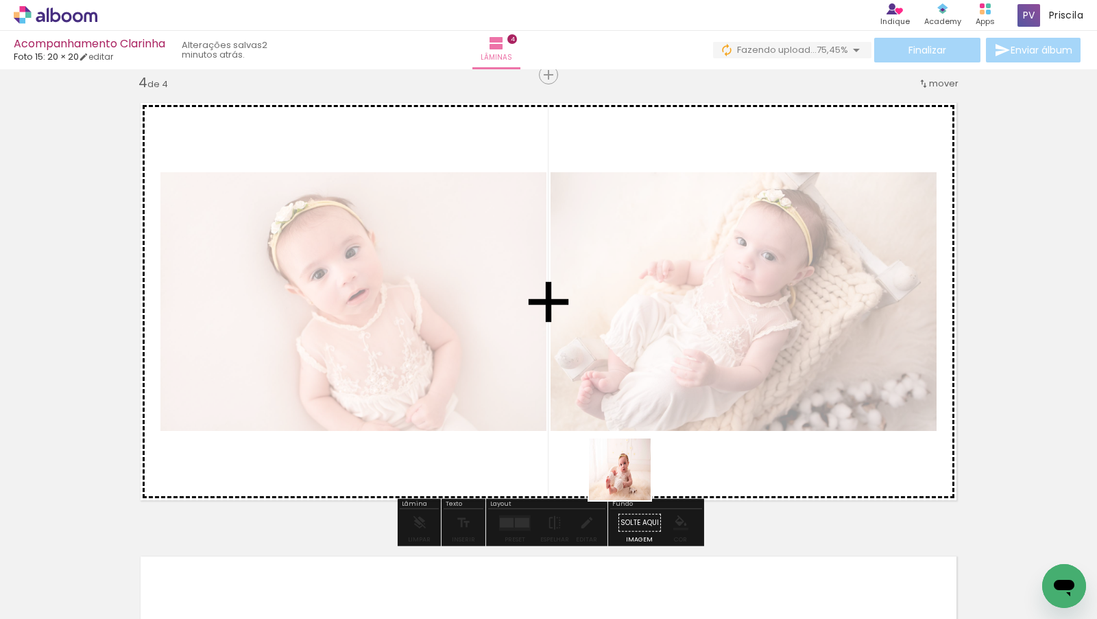
drag, startPoint x: 917, startPoint y: 584, endPoint x: 630, endPoint y: 479, distance: 305.0
click at [630, 479] on quentale-workspace at bounding box center [548, 309] width 1097 height 619
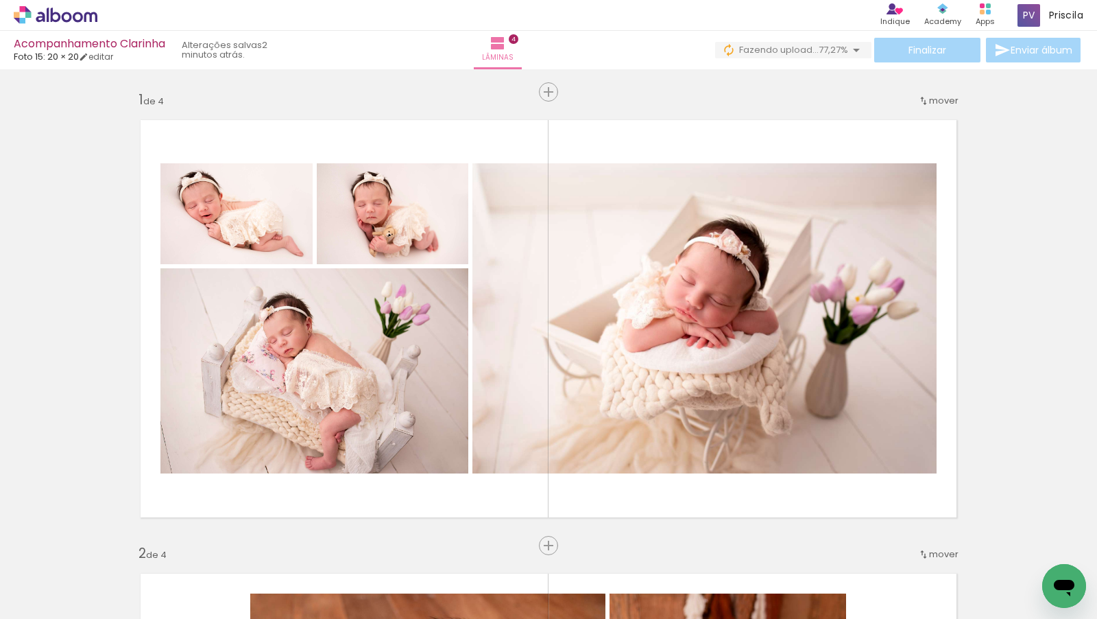
scroll to position [0, 6606]
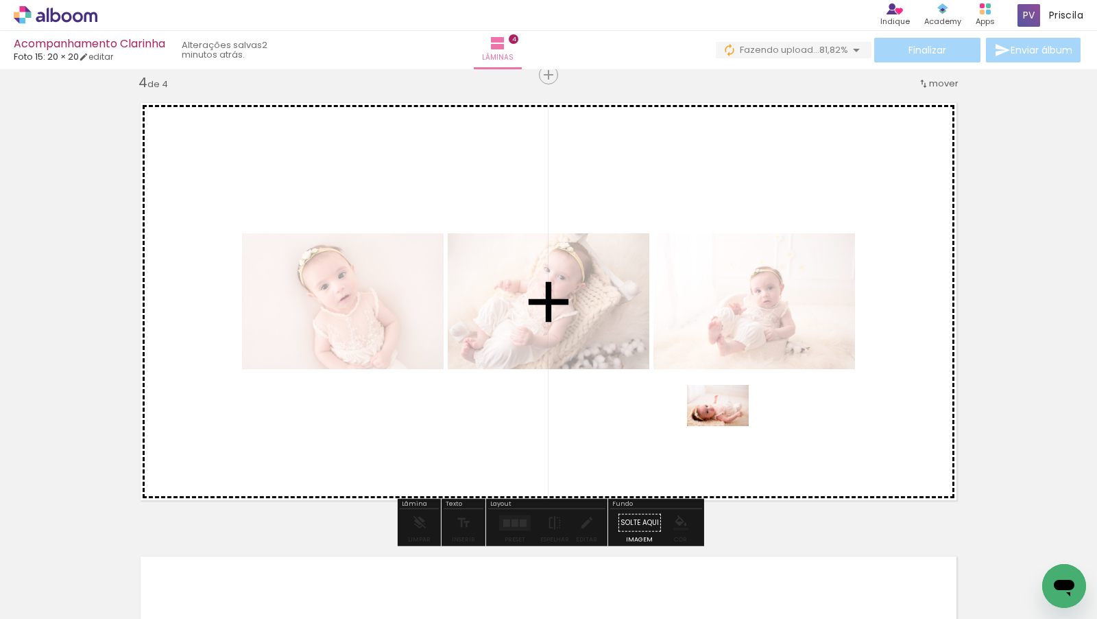
drag, startPoint x: 1044, startPoint y: 564, endPoint x: 728, endPoint y: 426, distance: 345.2
click at [728, 426] on quentale-workspace at bounding box center [548, 309] width 1097 height 619
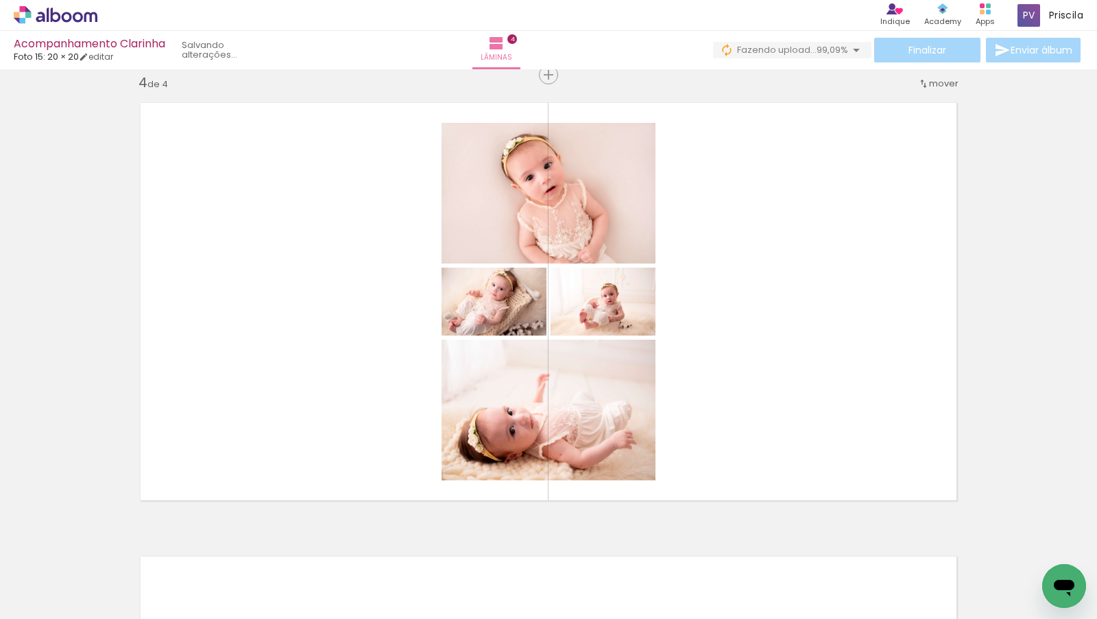
scroll to position [0, 5678]
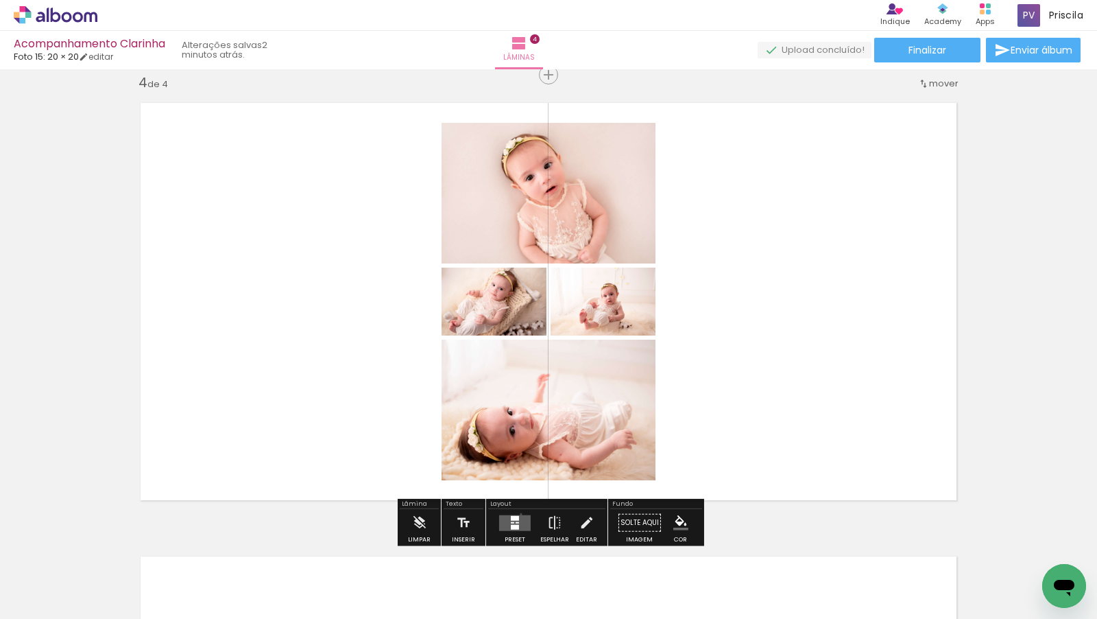
click at [518, 513] on div at bounding box center [515, 522] width 37 height 27
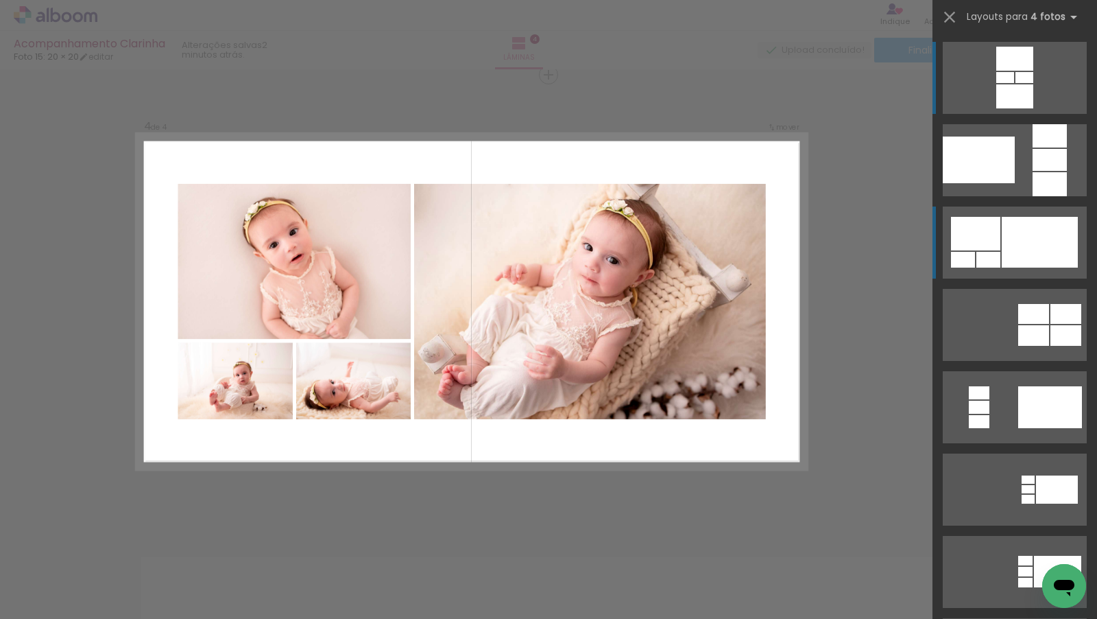
click at [1057, 266] on div at bounding box center [1040, 242] width 76 height 51
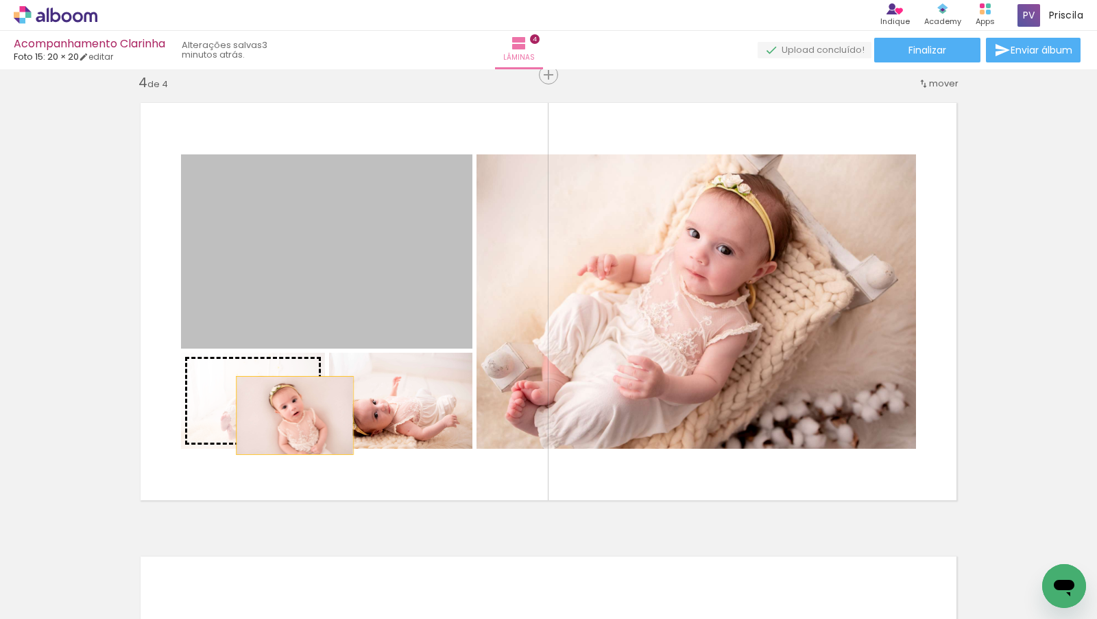
drag, startPoint x: 363, startPoint y: 282, endPoint x: 291, endPoint y: 418, distance: 154.0
click at [0, 0] on slot at bounding box center [0, 0] width 0 height 0
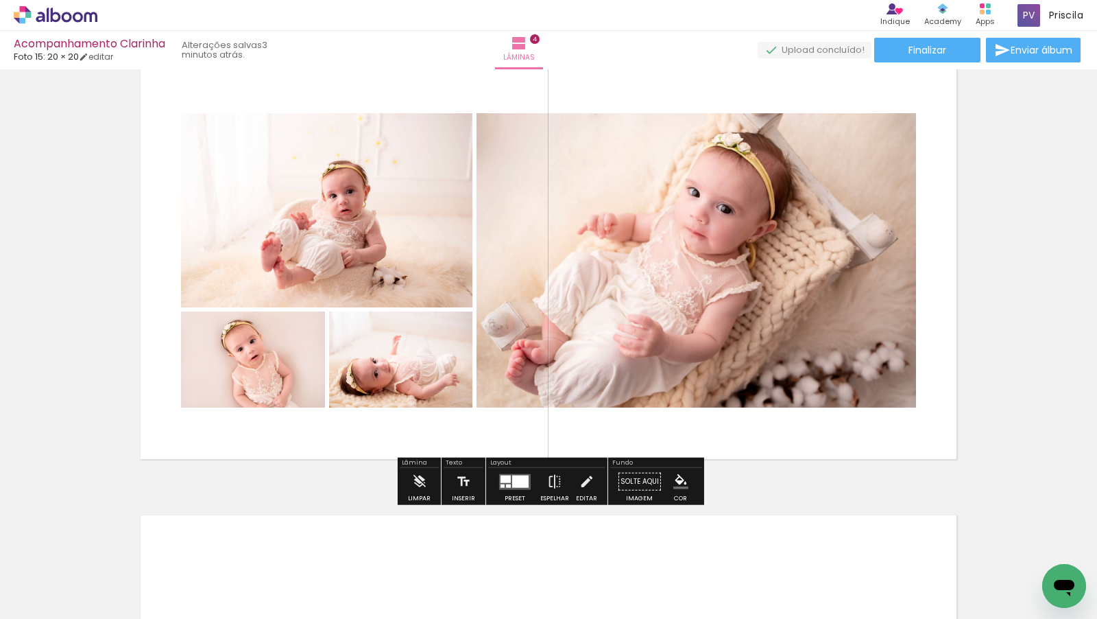
scroll to position [1433, 0]
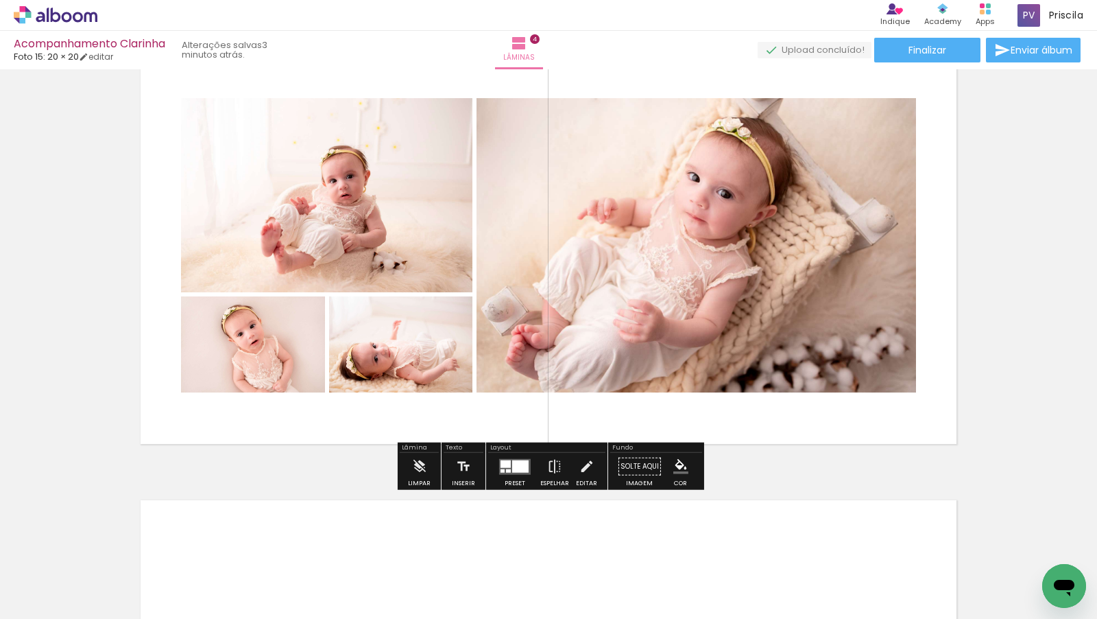
click at [513, 468] on div at bounding box center [520, 465] width 16 height 12
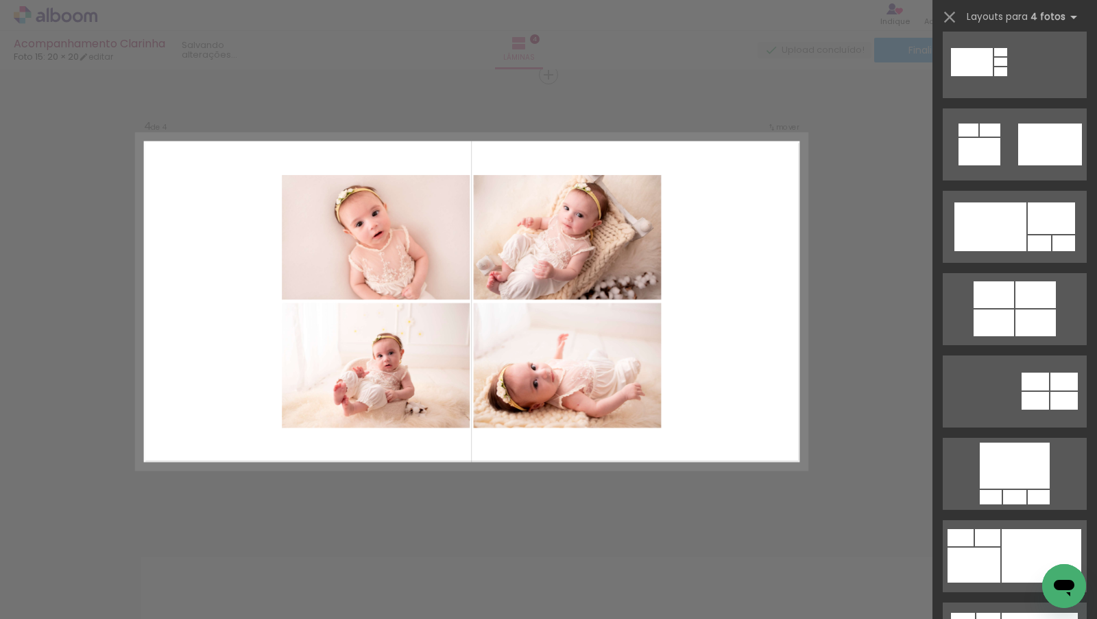
scroll to position [748, 0]
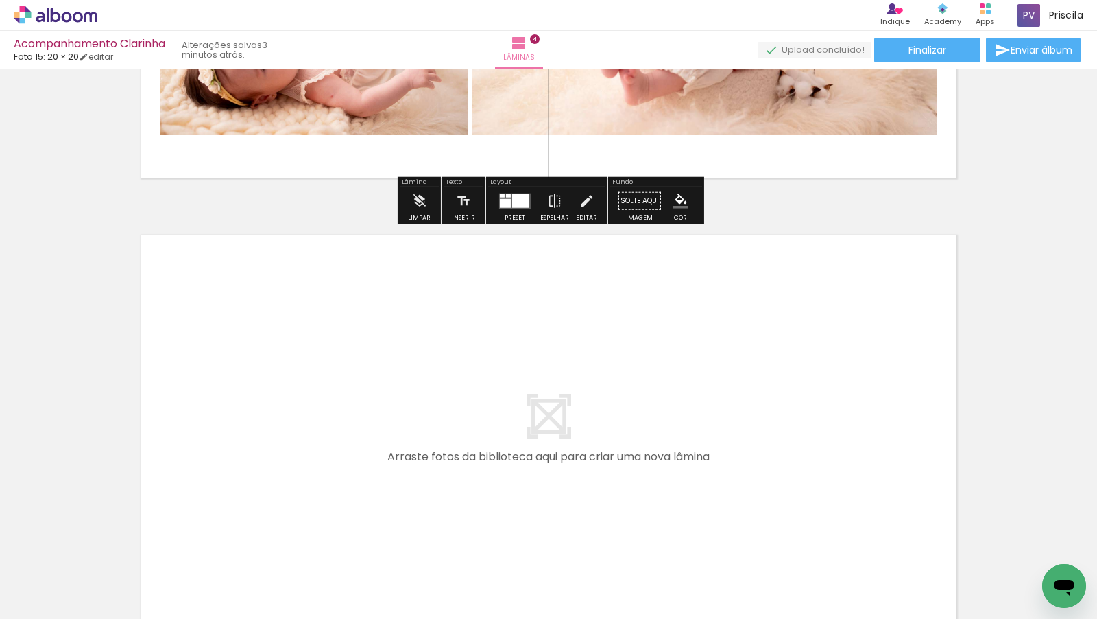
scroll to position [1713, 0]
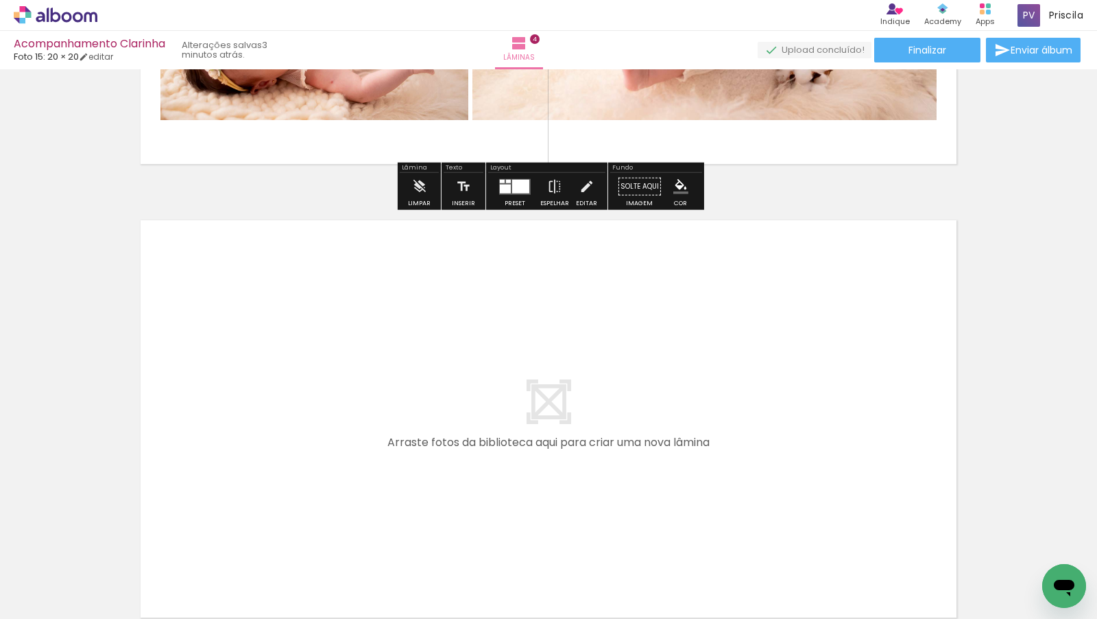
click at [0, 614] on div "Biblioteca 110 fotos Todas as fotos Não utilizadas Adicionar Fotos" at bounding box center [0, 576] width 0 height 86
click at [23, 597] on iron-icon at bounding box center [20, 600] width 16 height 16
click at [0, 0] on input "file" at bounding box center [0, 0] width 0 height 0
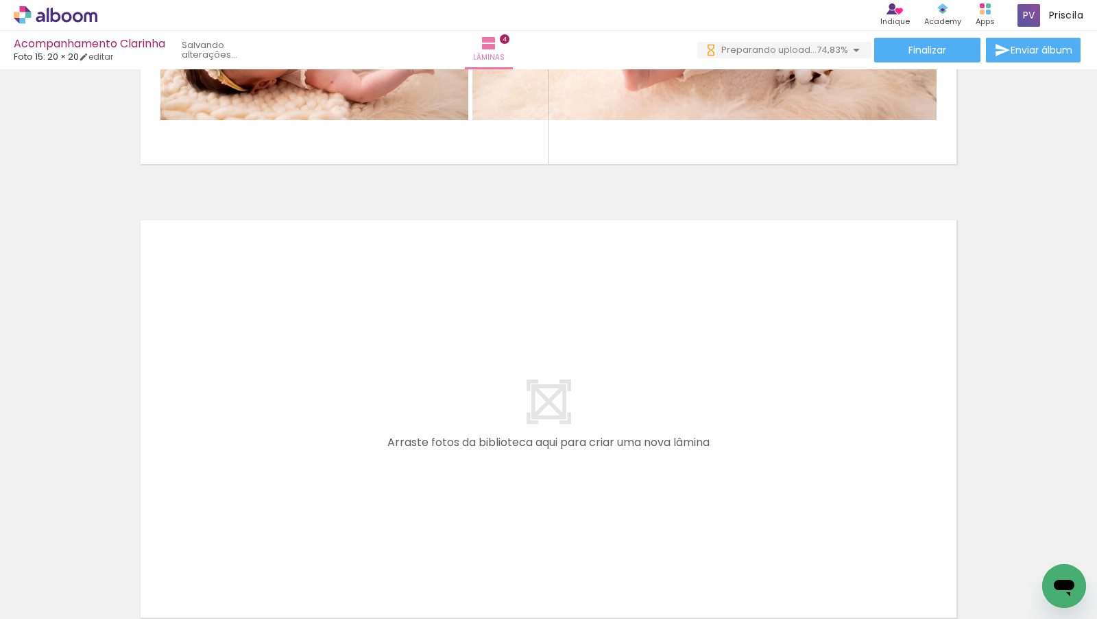
scroll to position [0, 8923]
click at [777, 583] on quentale-thumb at bounding box center [738, 572] width 77 height 79
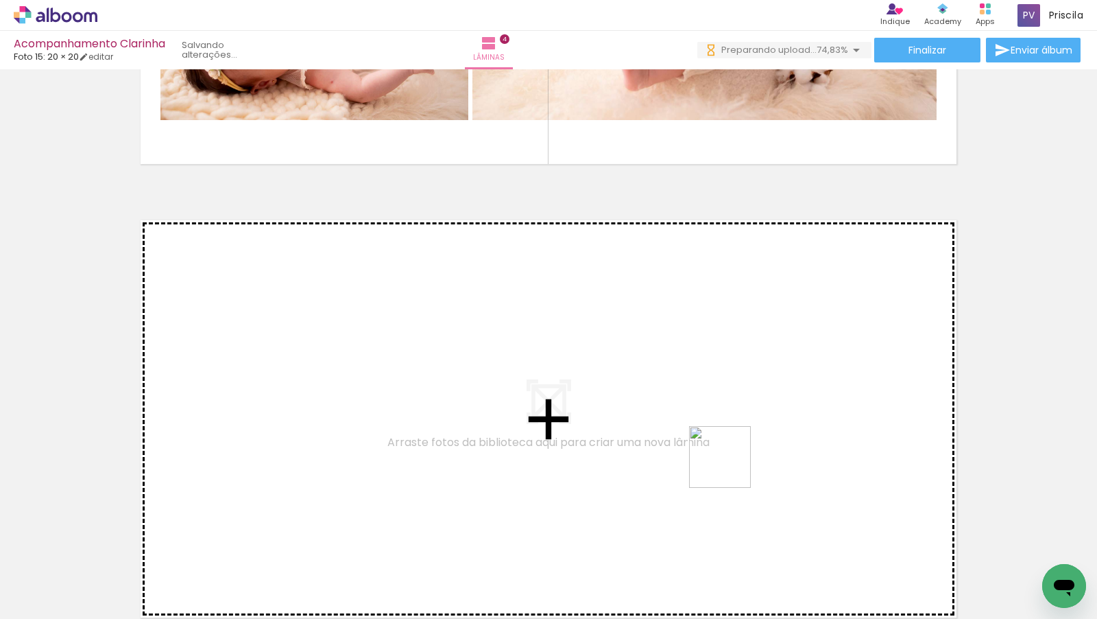
drag, startPoint x: 760, startPoint y: 584, endPoint x: 705, endPoint y: 369, distance: 221.6
click at [705, 369] on quentale-workspace at bounding box center [548, 309] width 1097 height 619
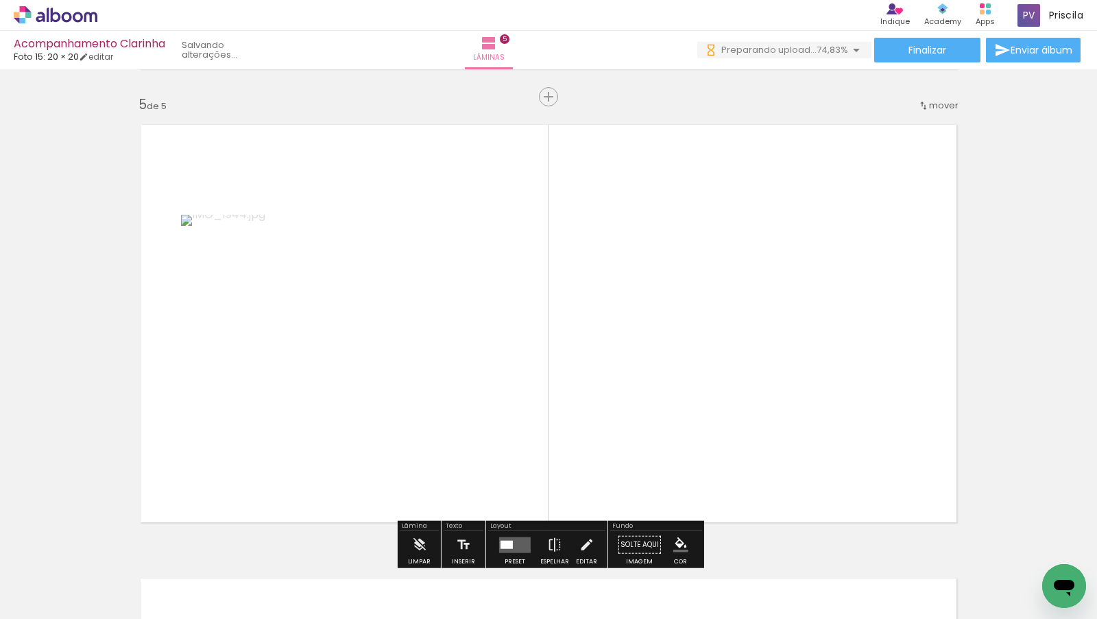
scroll to position [1830, 0]
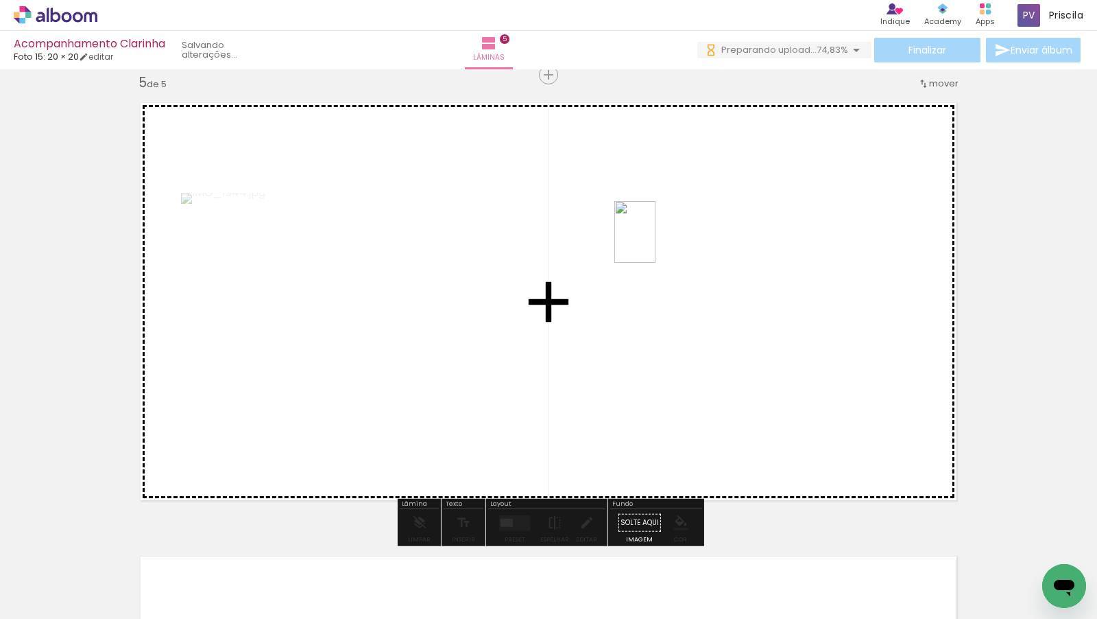
drag, startPoint x: 287, startPoint y: 586, endPoint x: 656, endPoint y: 242, distance: 503.7
click at [656, 242] on quentale-workspace at bounding box center [548, 309] width 1097 height 619
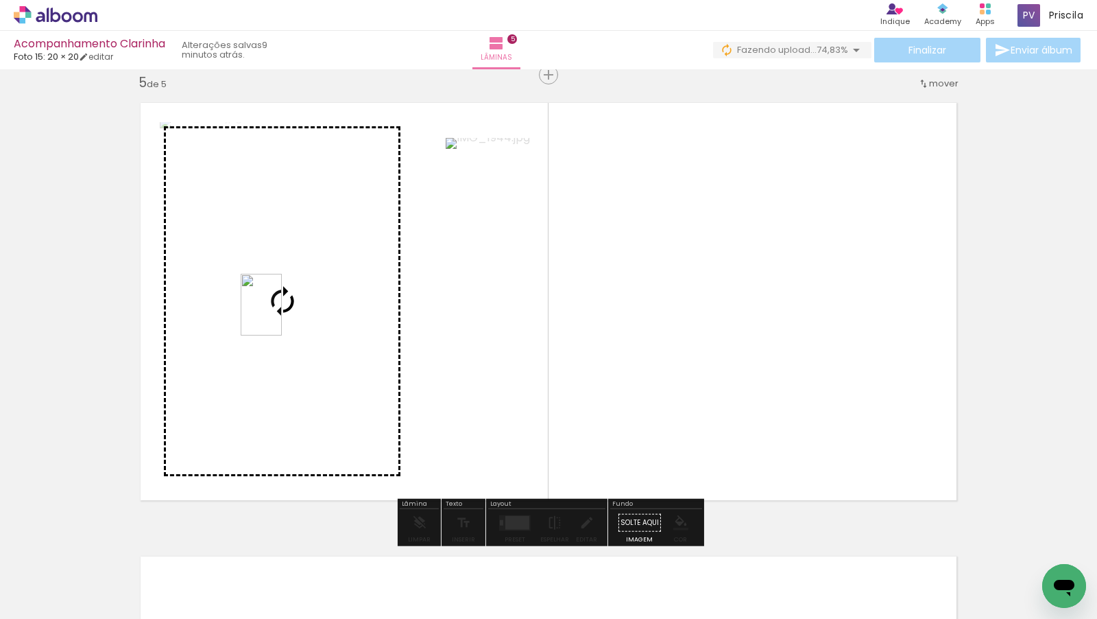
drag, startPoint x: 609, startPoint y: 582, endPoint x: 282, endPoint y: 315, distance: 422.6
click at [282, 315] on quentale-workspace at bounding box center [548, 309] width 1097 height 619
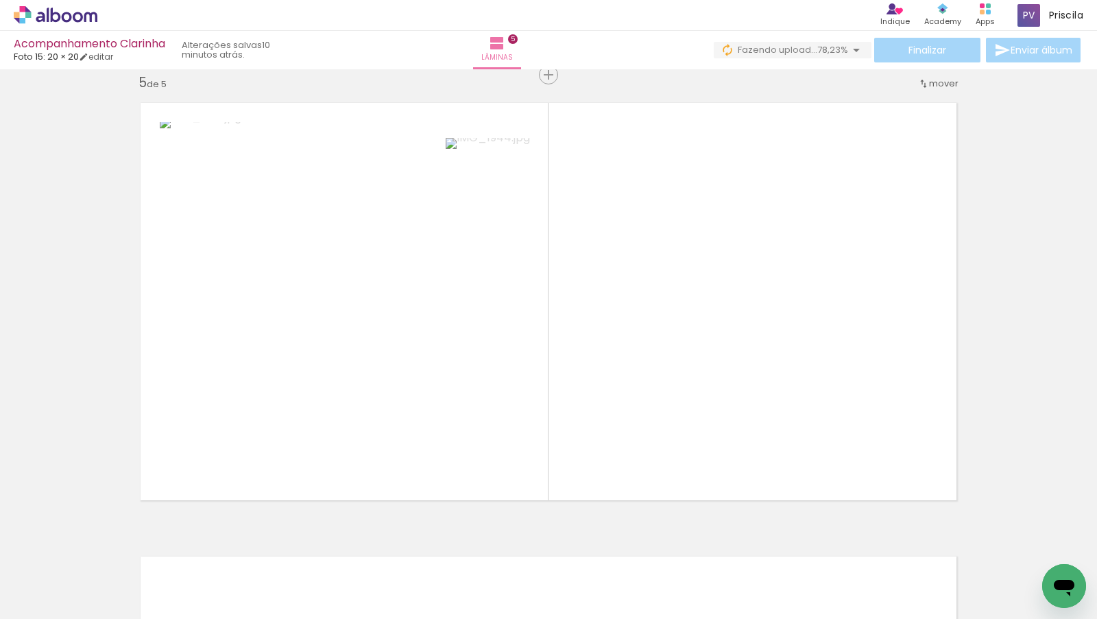
scroll to position [0, 9341]
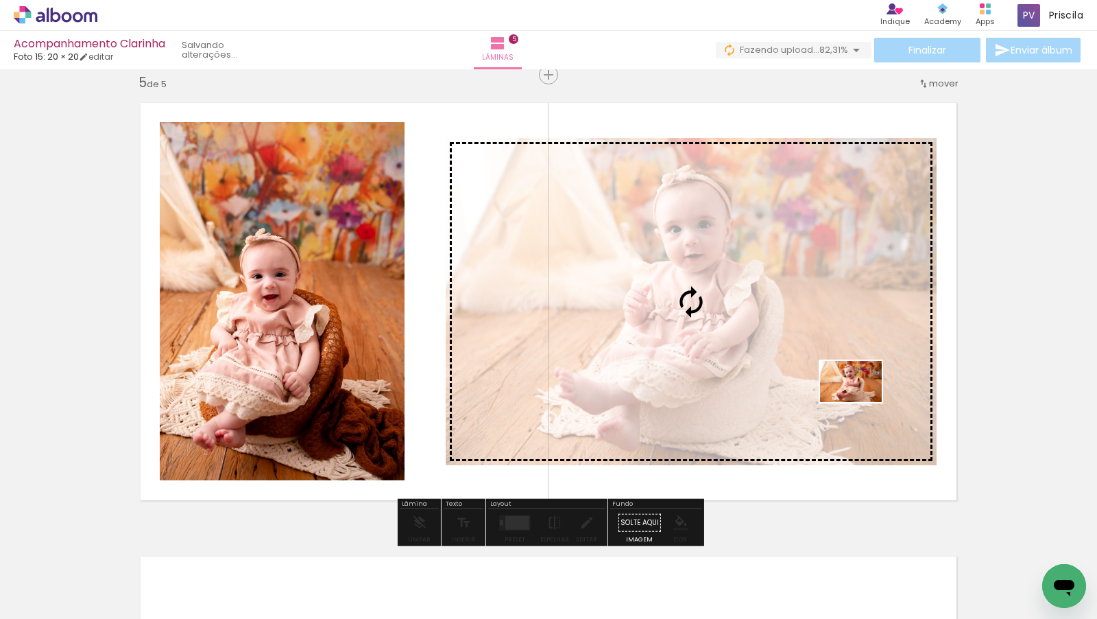
drag, startPoint x: 934, startPoint y: 571, endPoint x: 861, endPoint y: 401, distance: 184.3
click at [861, 401] on quentale-workspace at bounding box center [548, 309] width 1097 height 619
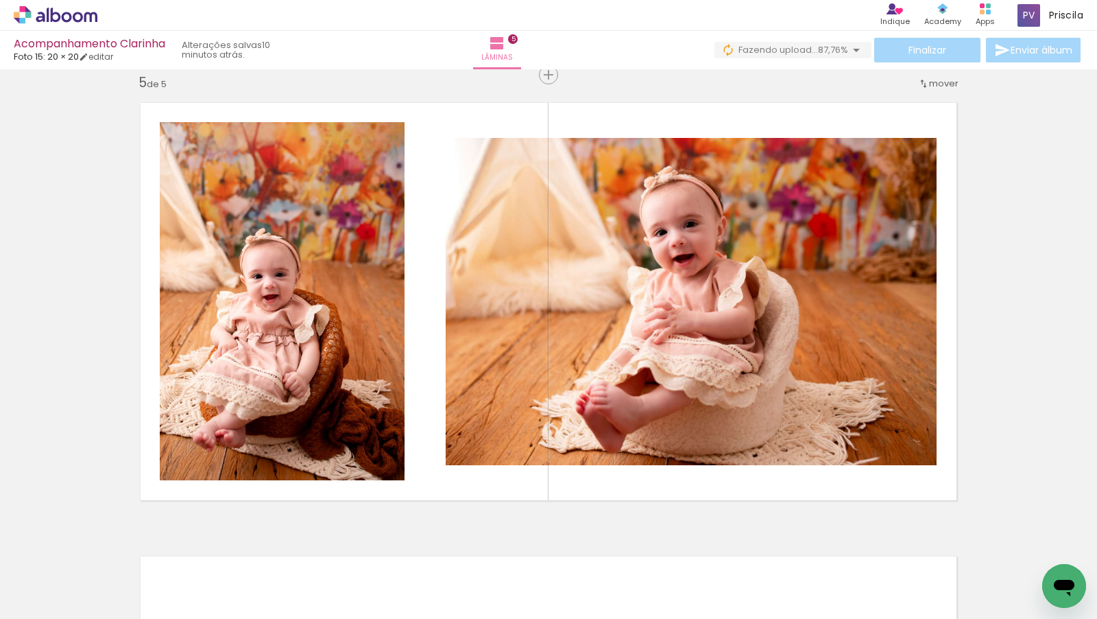
scroll to position [0, 10195]
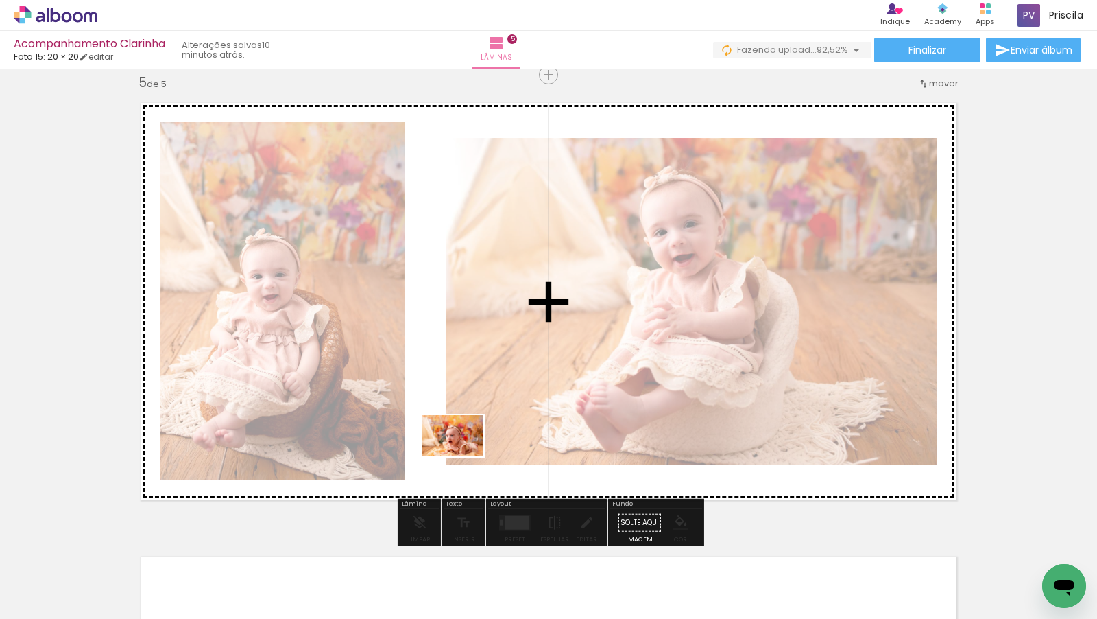
drag, startPoint x: 263, startPoint y: 582, endPoint x: 464, endPoint y: 455, distance: 237.6
click at [464, 455] on quentale-workspace at bounding box center [548, 309] width 1097 height 619
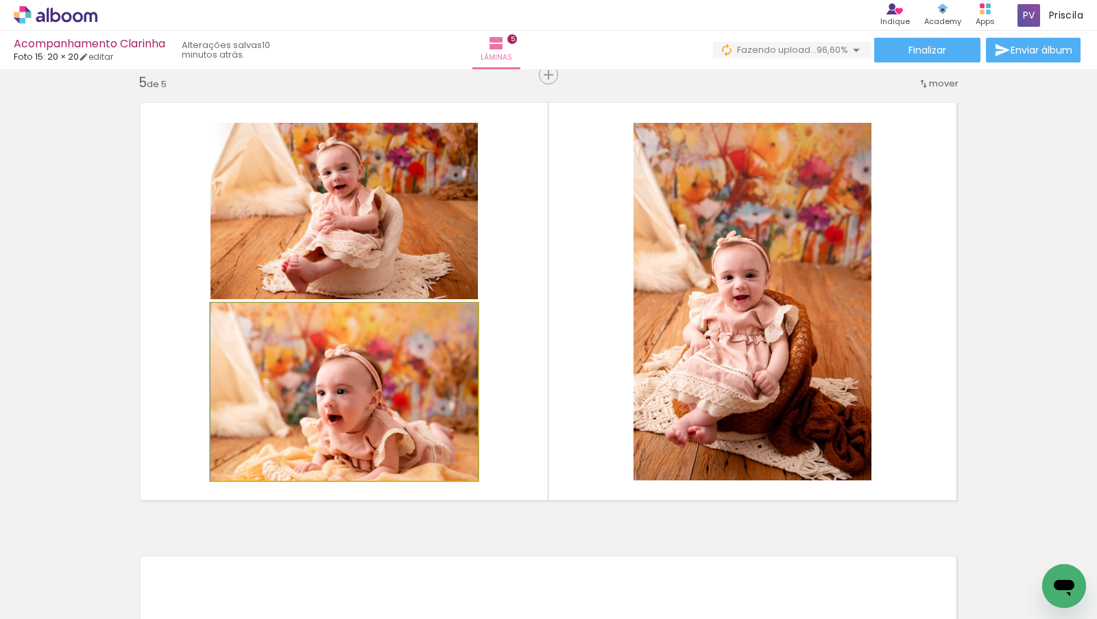
drag, startPoint x: 320, startPoint y: 400, endPoint x: 387, endPoint y: 416, distance: 68.4
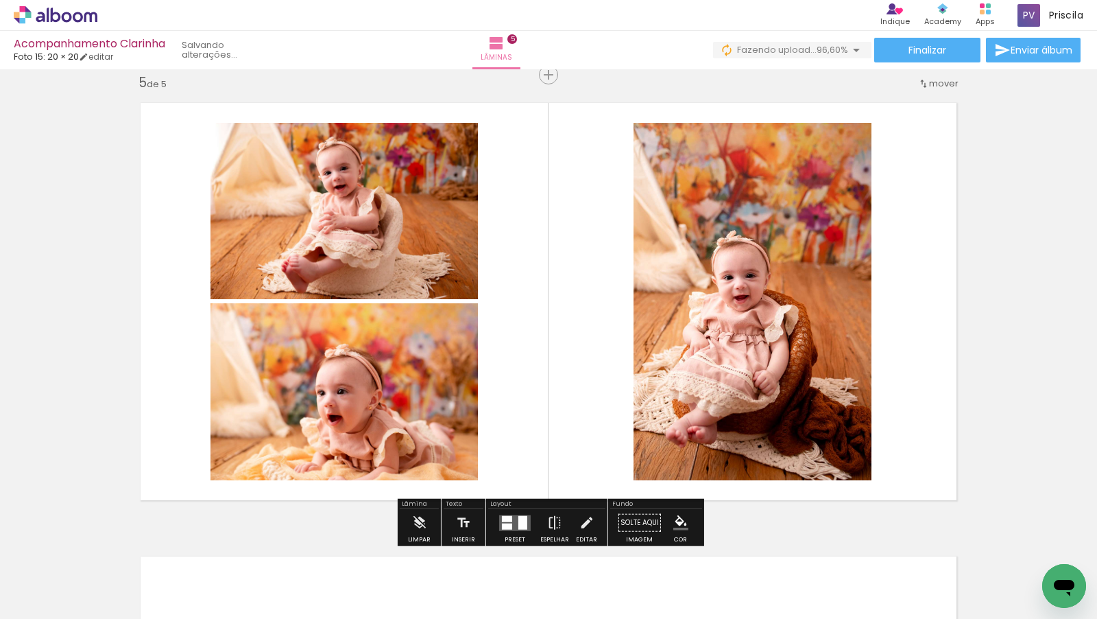
click at [394, 604] on quentale-thumb at bounding box center [388, 572] width 77 height 79
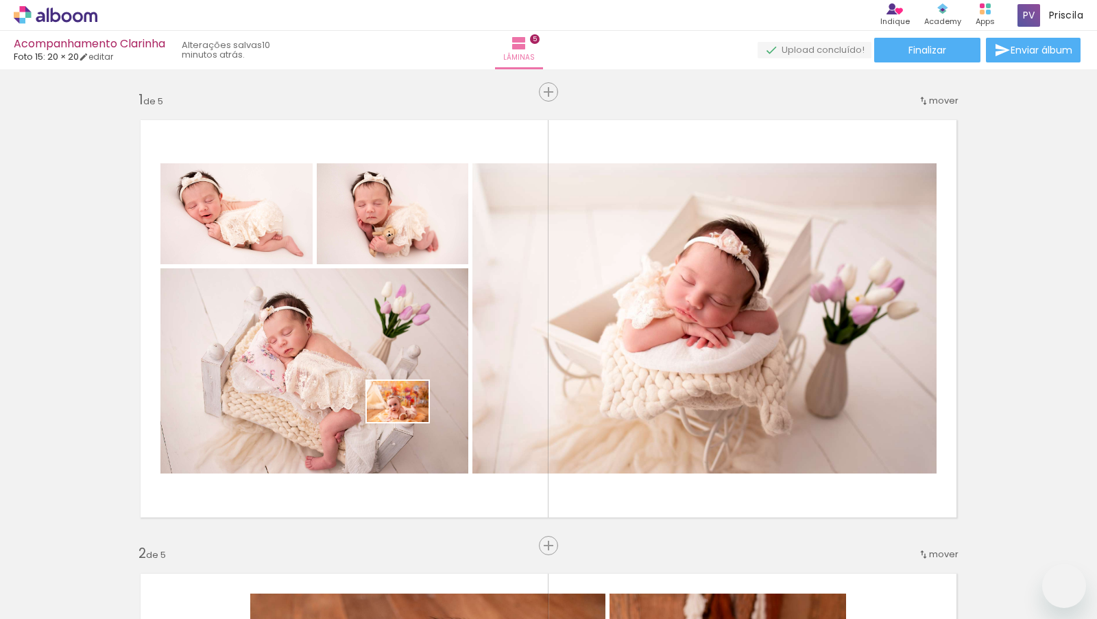
click at [407, 422] on quentale-workspace at bounding box center [548, 309] width 1097 height 619
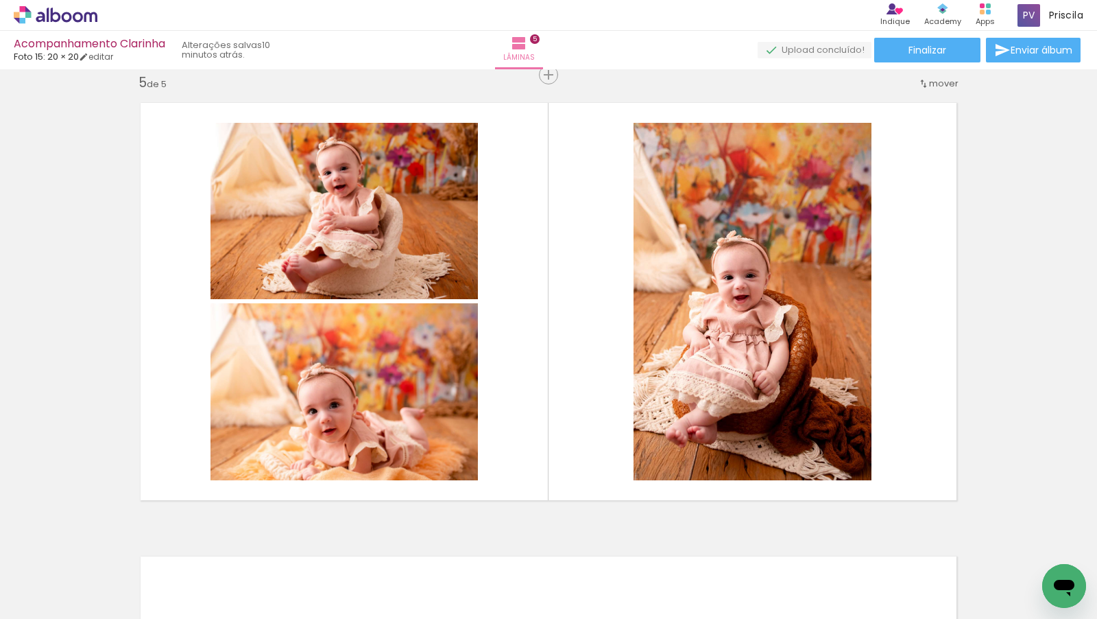
scroll to position [0, 9420]
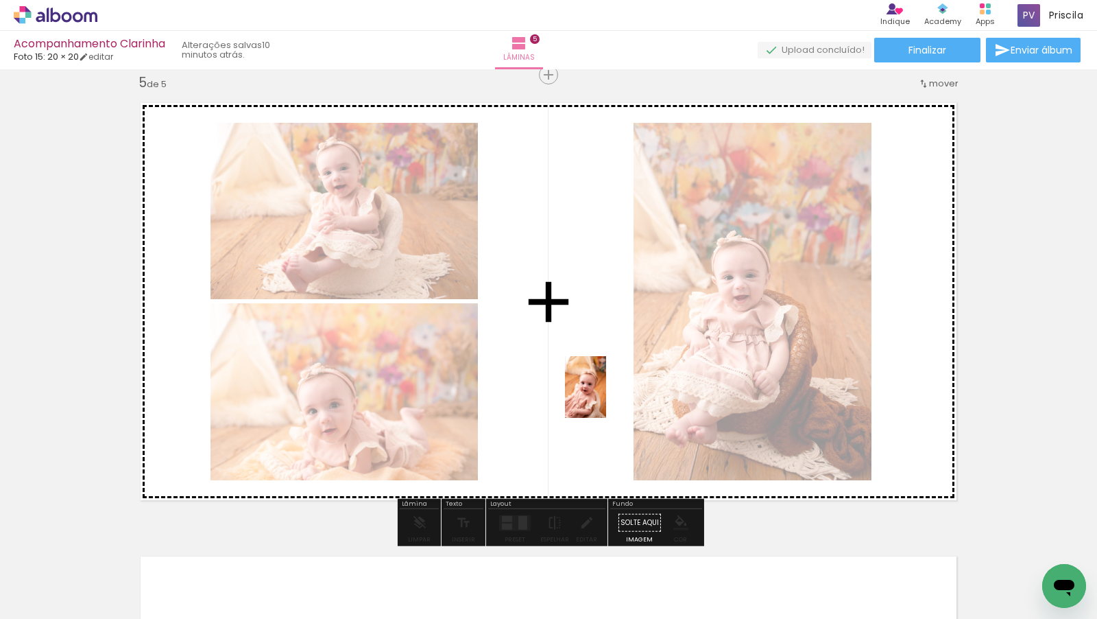
drag, startPoint x: 774, startPoint y: 588, endPoint x: 606, endPoint y: 397, distance: 254.6
click at [606, 397] on quentale-workspace at bounding box center [548, 309] width 1097 height 619
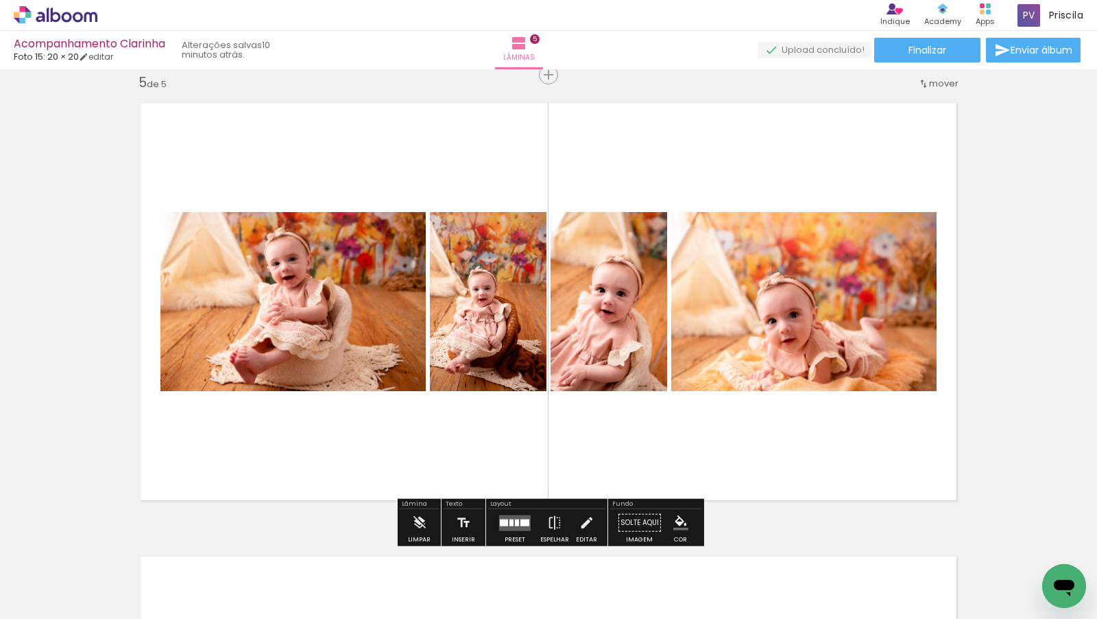
click at [531, 516] on paper-button "Preset" at bounding box center [515, 526] width 44 height 35
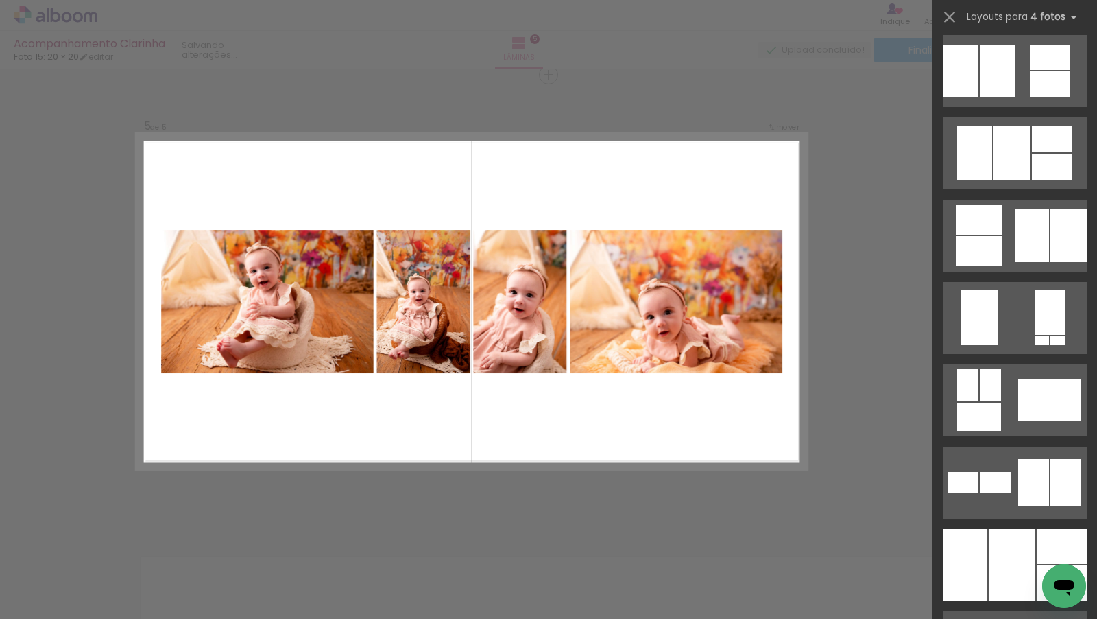
scroll to position [0, 0]
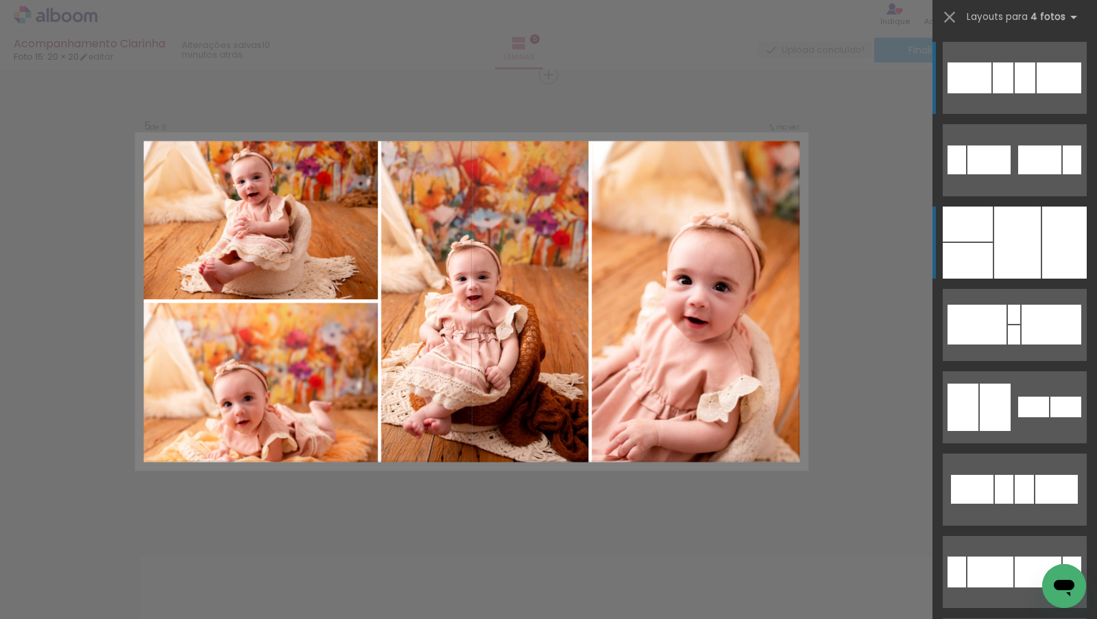
click at [1013, 228] on div at bounding box center [1017, 242] width 47 height 72
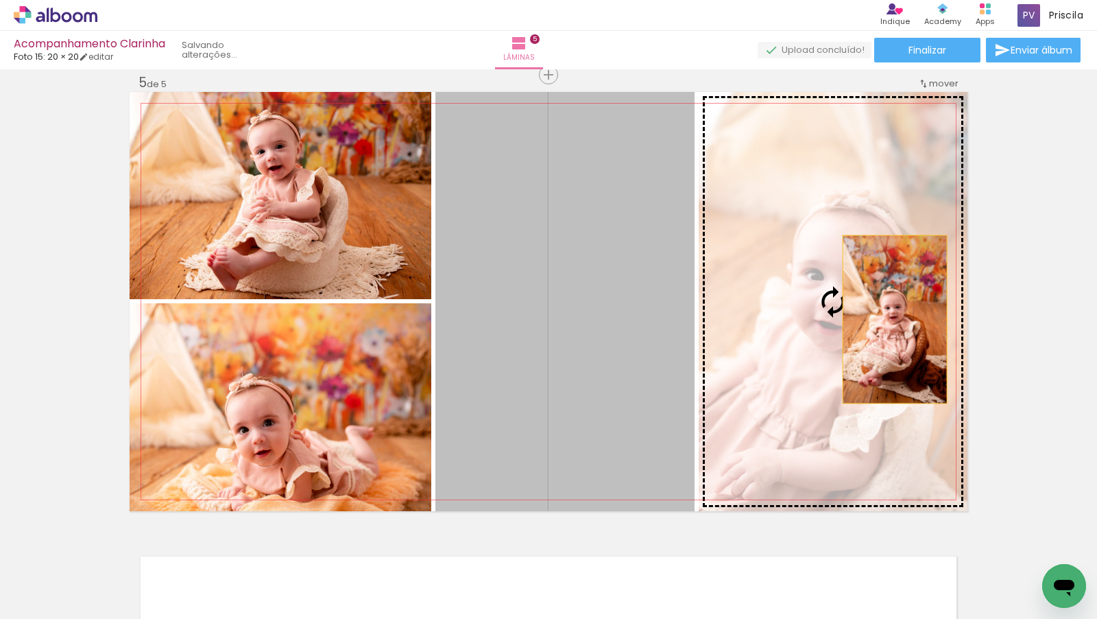
drag, startPoint x: 625, startPoint y: 336, endPoint x: 918, endPoint y: 319, distance: 293.3
click at [0, 0] on slot at bounding box center [0, 0] width 0 height 0
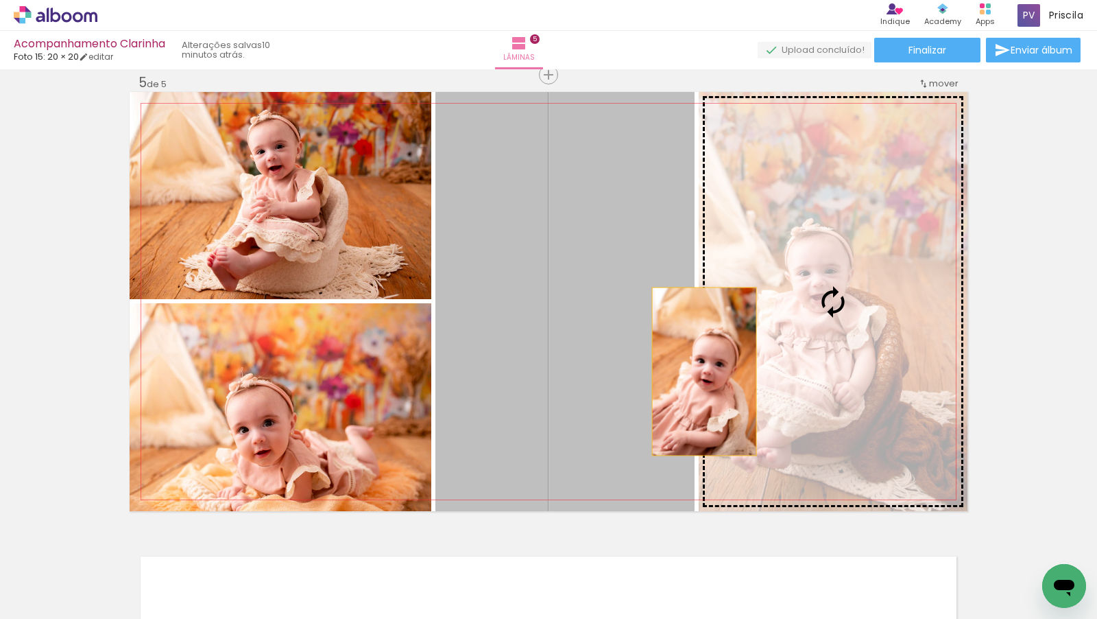
drag, startPoint x: 655, startPoint y: 371, endPoint x: 707, endPoint y: 371, distance: 52.1
click at [0, 0] on slot at bounding box center [0, 0] width 0 height 0
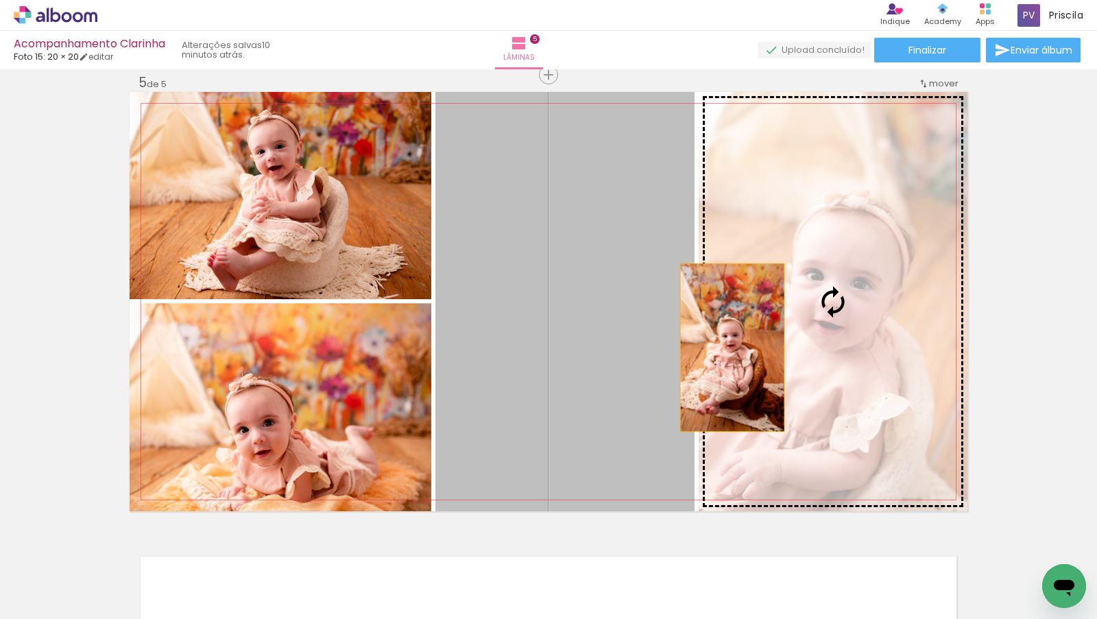
drag, startPoint x: 602, startPoint y: 364, endPoint x: 765, endPoint y: 343, distance: 163.9
click at [0, 0] on slot at bounding box center [0, 0] width 0 height 0
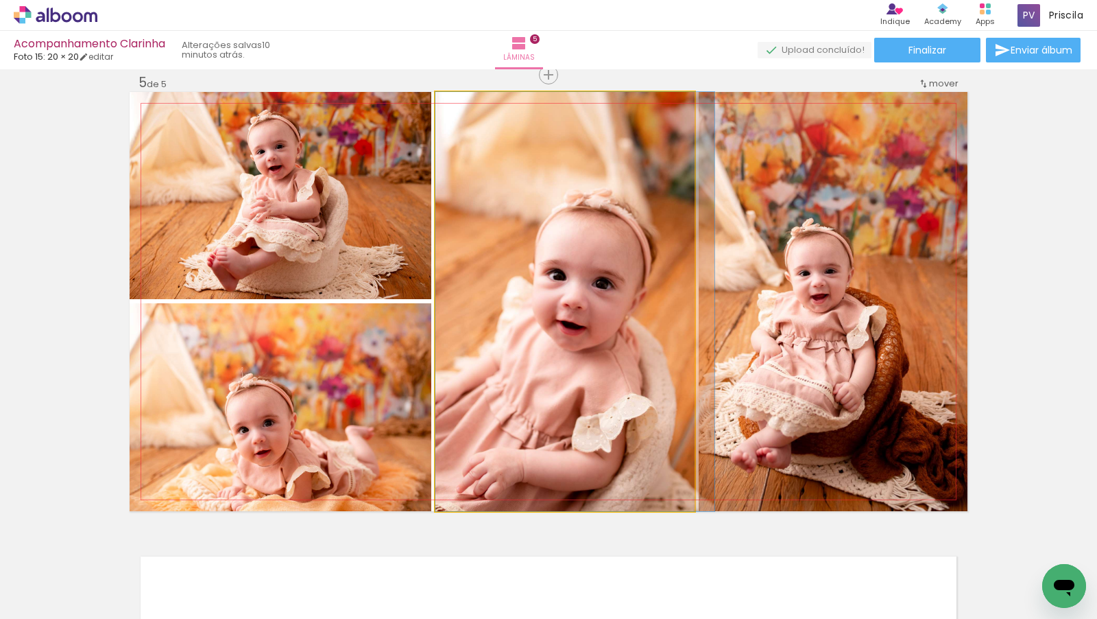
drag, startPoint x: 642, startPoint y: 366, endPoint x: 666, endPoint y: 365, distance: 24.0
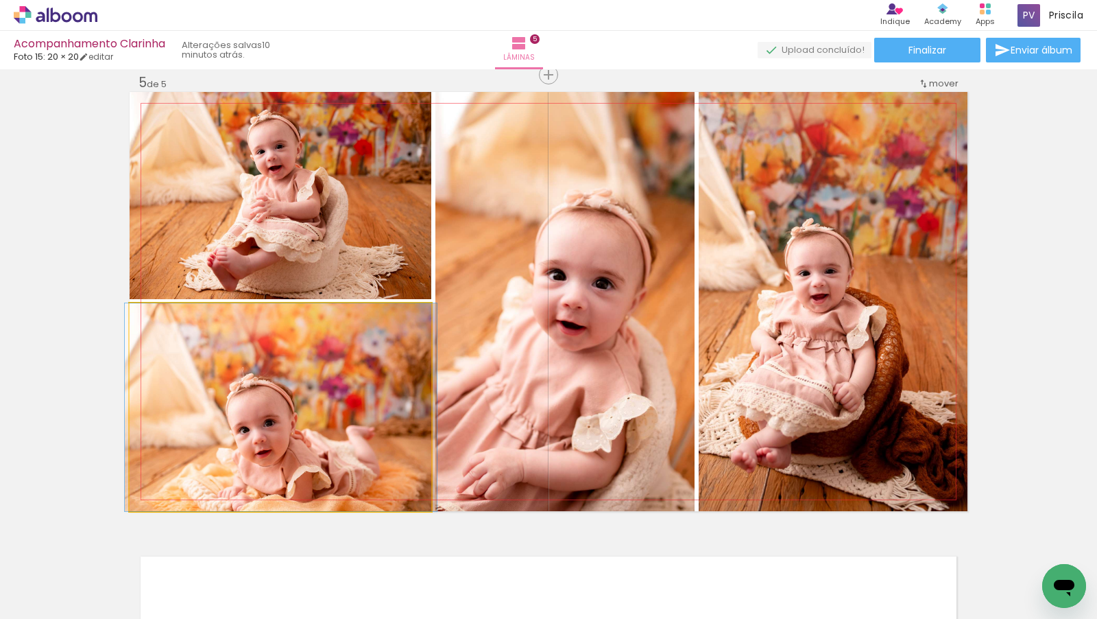
drag, startPoint x: 319, startPoint y: 430, endPoint x: 344, endPoint y: 161, distance: 270.0
click at [0, 0] on slot at bounding box center [0, 0] width 0 height 0
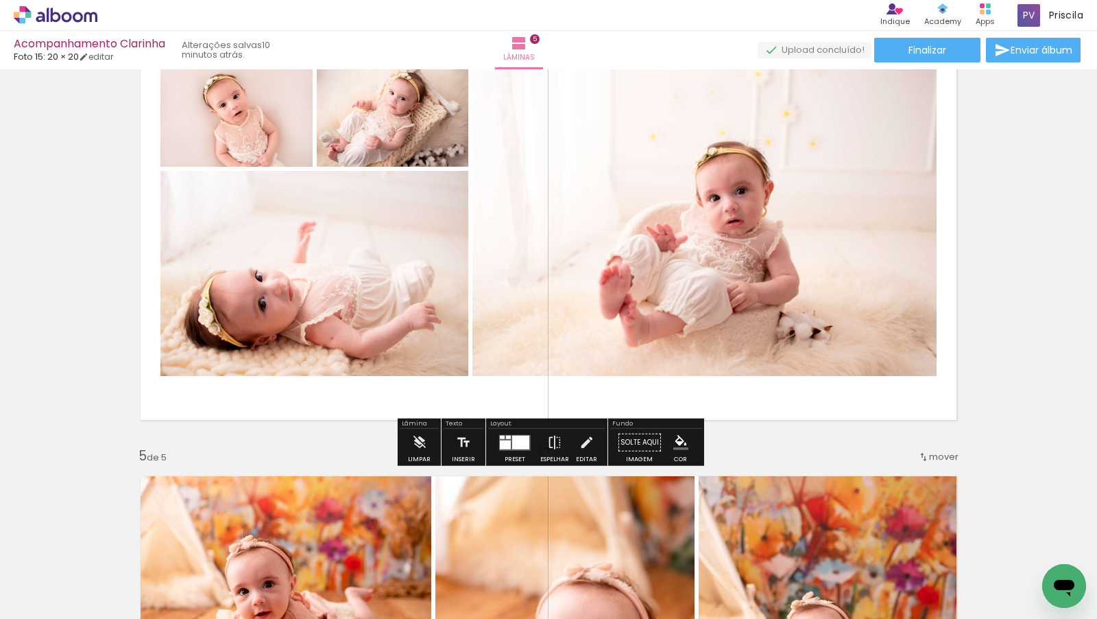
scroll to position [1445, 0]
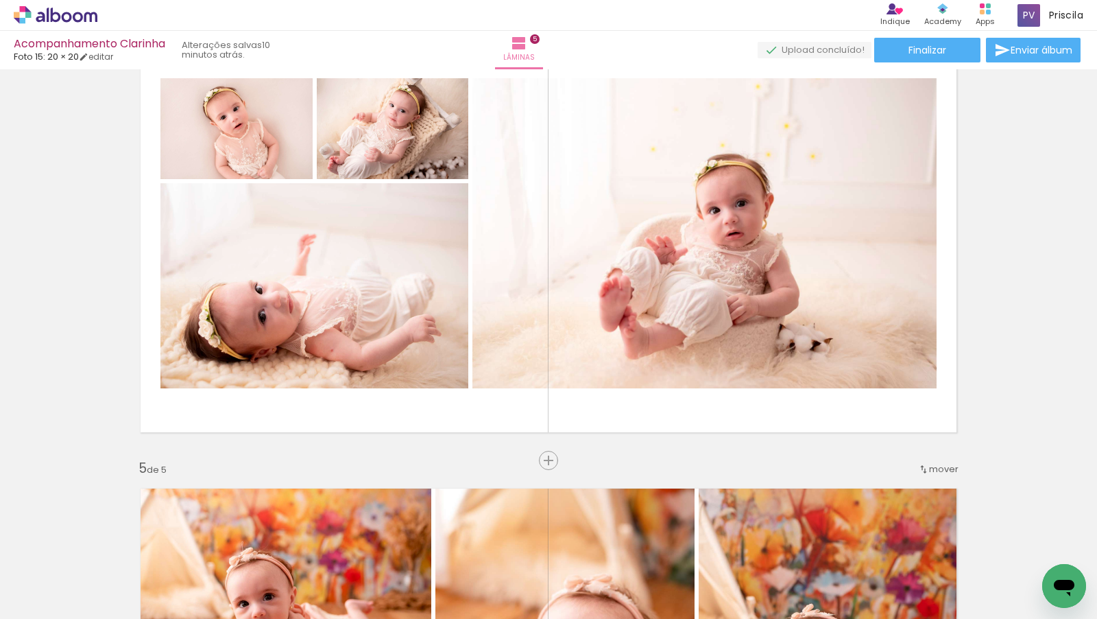
click at [39, 601] on span "Adicionar Fotos" at bounding box center [48, 600] width 41 height 15
click at [0, 0] on input "file" at bounding box center [0, 0] width 0 height 0
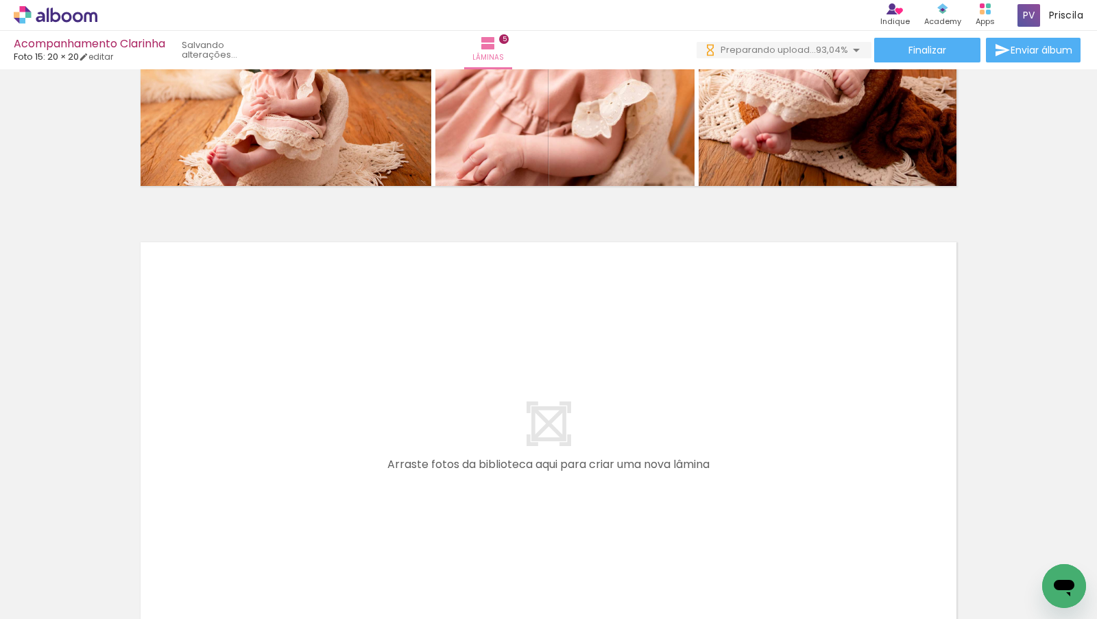
scroll to position [0, 10890]
drag, startPoint x: 553, startPoint y: 580, endPoint x: 599, endPoint y: 372, distance: 213.5
click at [599, 372] on quentale-workspace at bounding box center [548, 309] width 1097 height 619
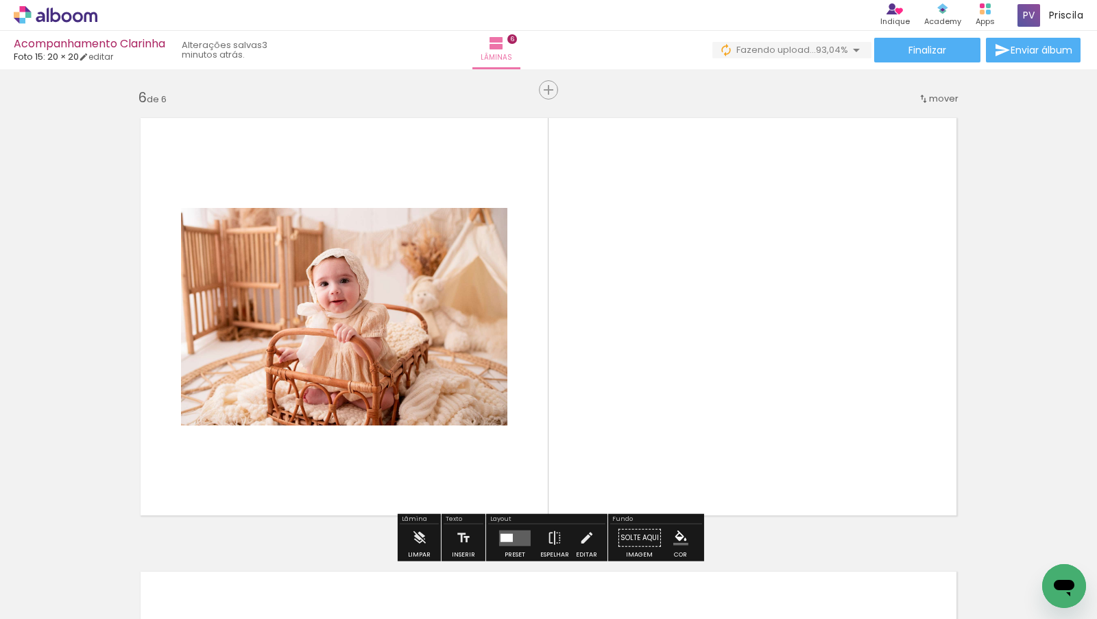
scroll to position [2284, 0]
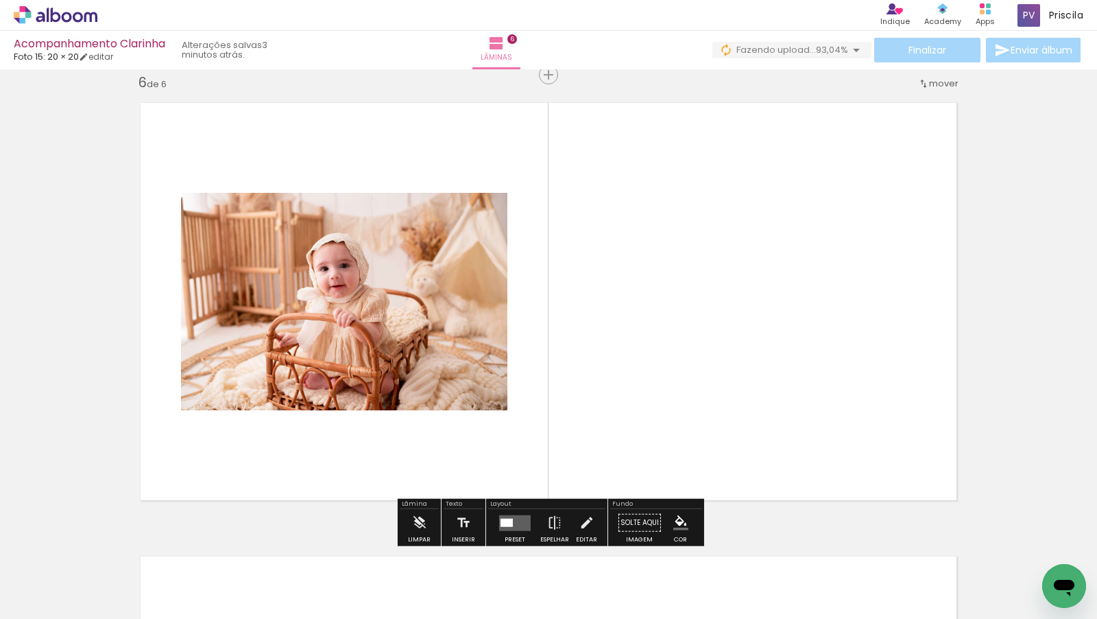
drag, startPoint x: 632, startPoint y: 584, endPoint x: 700, endPoint y: 298, distance: 294.6
click at [700, 298] on quentale-workspace at bounding box center [548, 309] width 1097 height 619
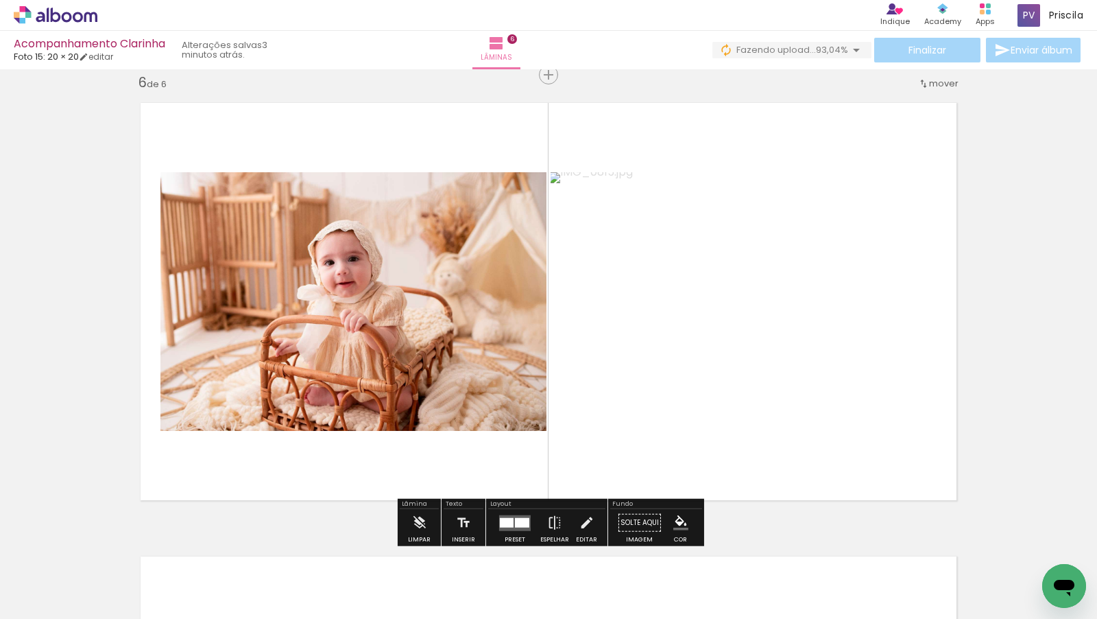
scroll to position [0, 11155]
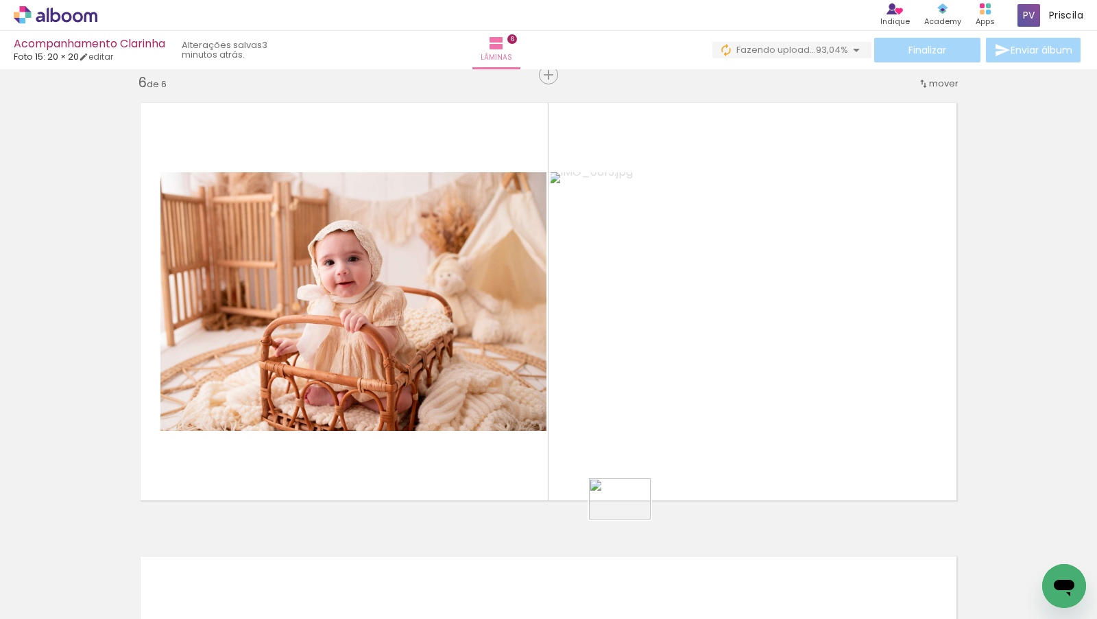
drag, startPoint x: 1031, startPoint y: 572, endPoint x: 630, endPoint y: 519, distance: 404.7
click at [630, 519] on quentale-workspace at bounding box center [548, 309] width 1097 height 619
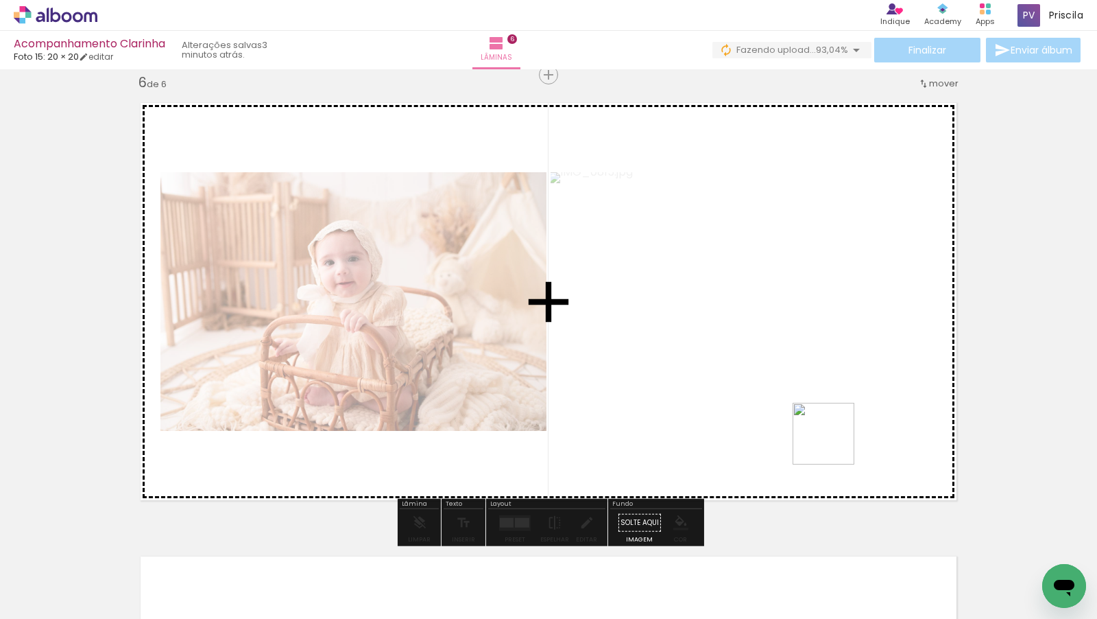
drag, startPoint x: 1044, startPoint y: 565, endPoint x: 746, endPoint y: 390, distance: 345.2
click at [746, 390] on quentale-workspace at bounding box center [548, 309] width 1097 height 619
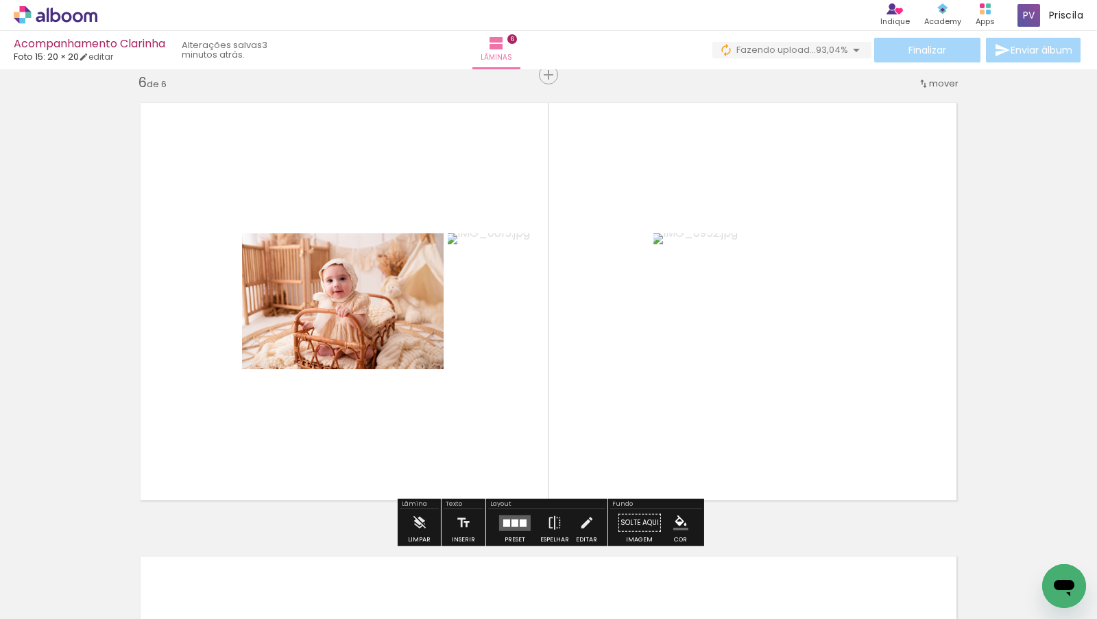
click at [512, 518] on div at bounding box center [515, 522] width 7 height 8
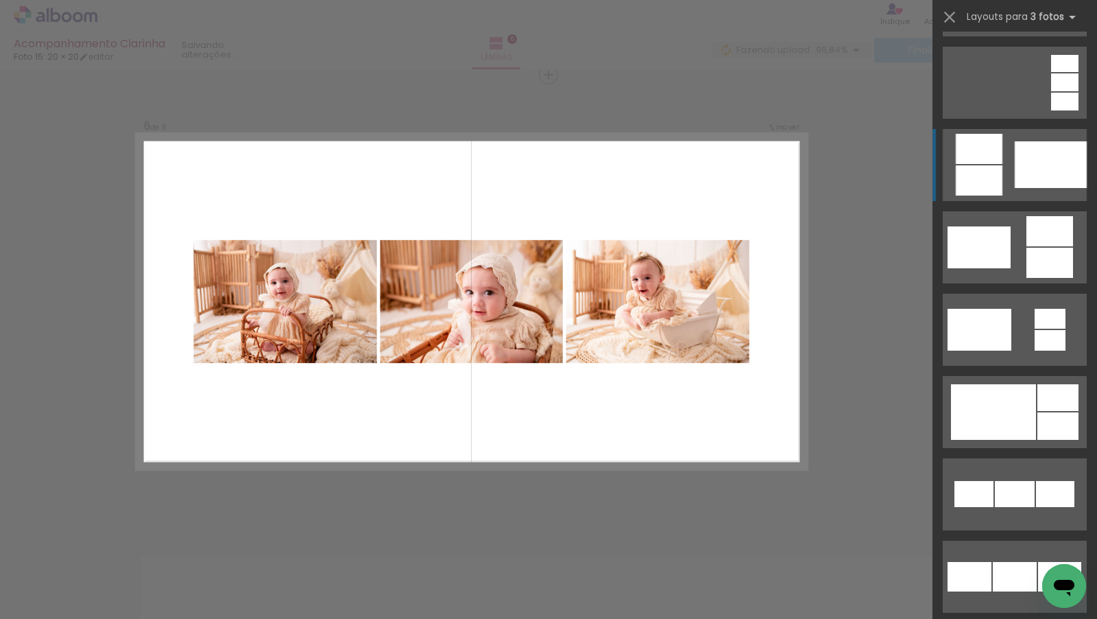
scroll to position [360, 0]
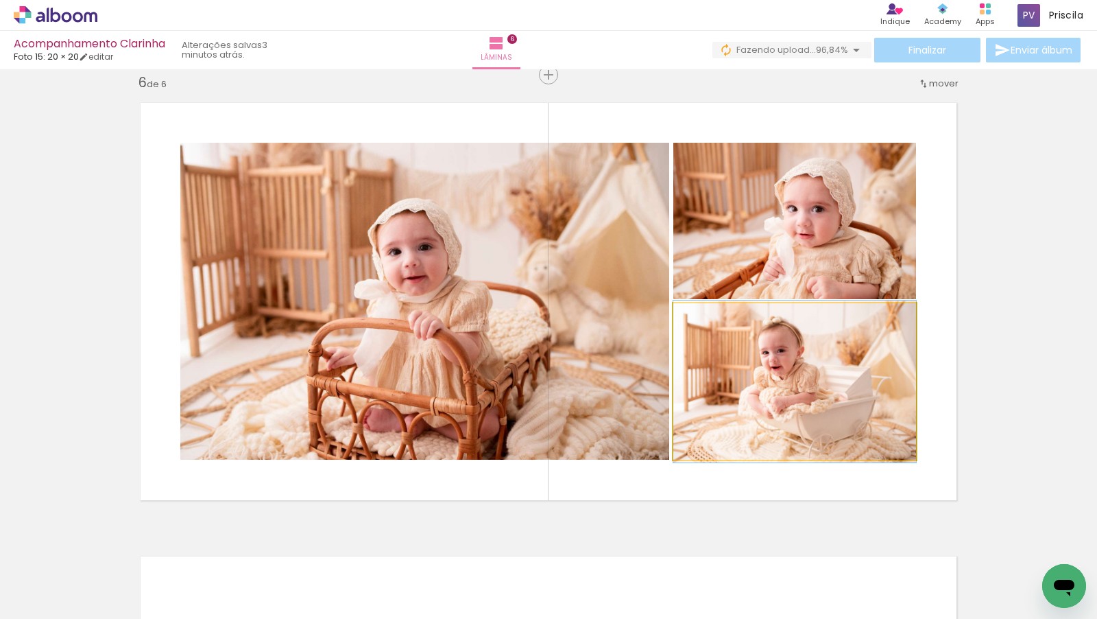
drag, startPoint x: 825, startPoint y: 394, endPoint x: 548, endPoint y: 395, distance: 277.1
click at [0, 0] on slot at bounding box center [0, 0] width 0 height 0
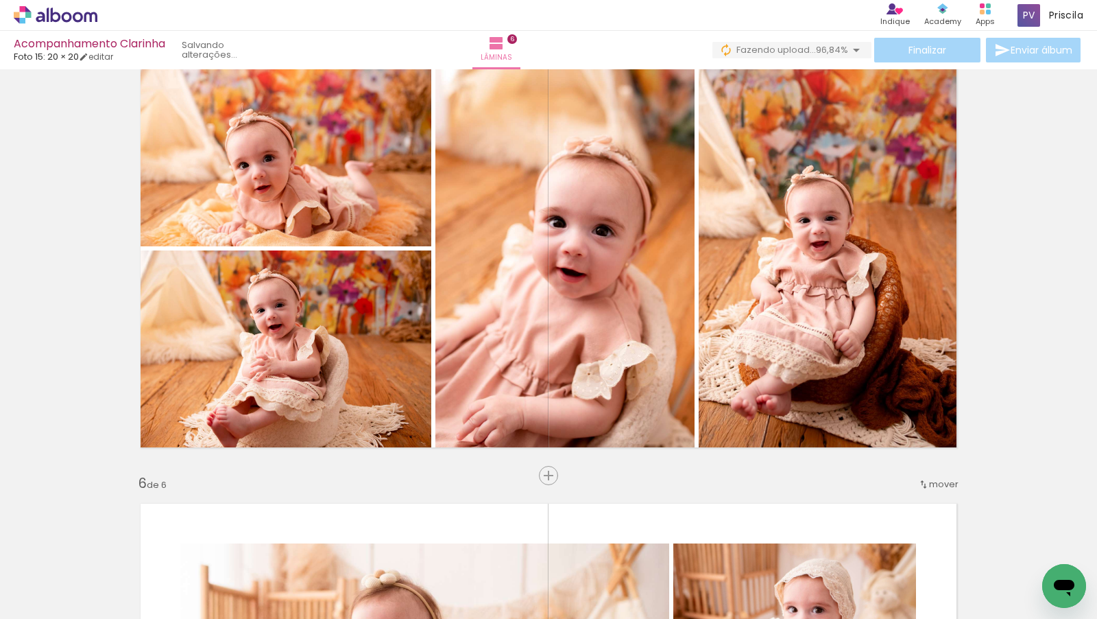
scroll to position [1878, 0]
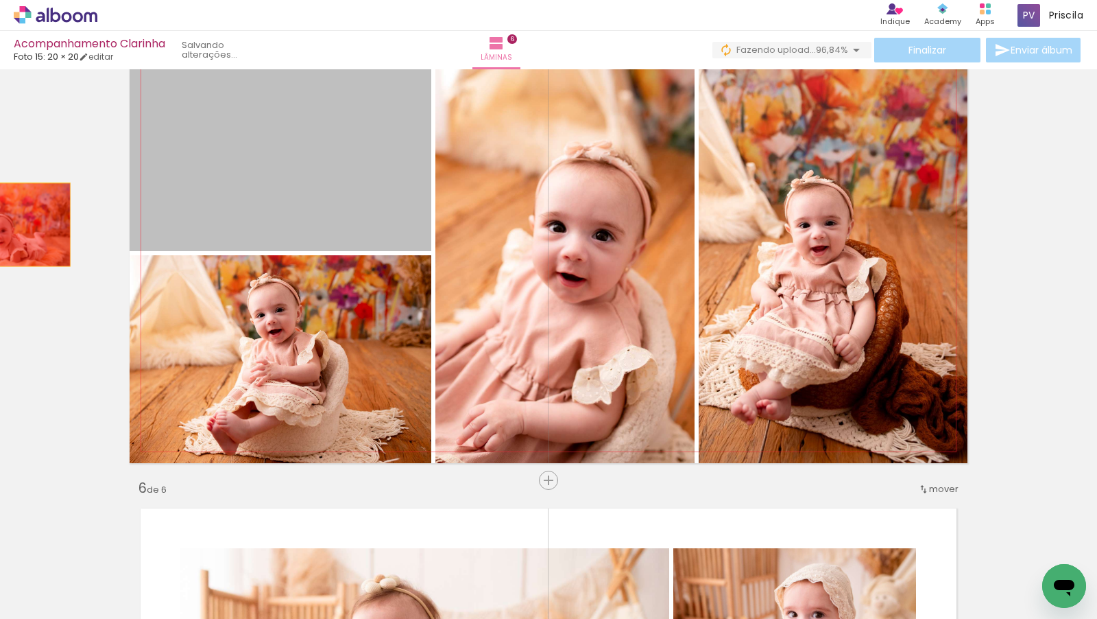
drag, startPoint x: 286, startPoint y: 196, endPoint x: 0, endPoint y: 228, distance: 287.7
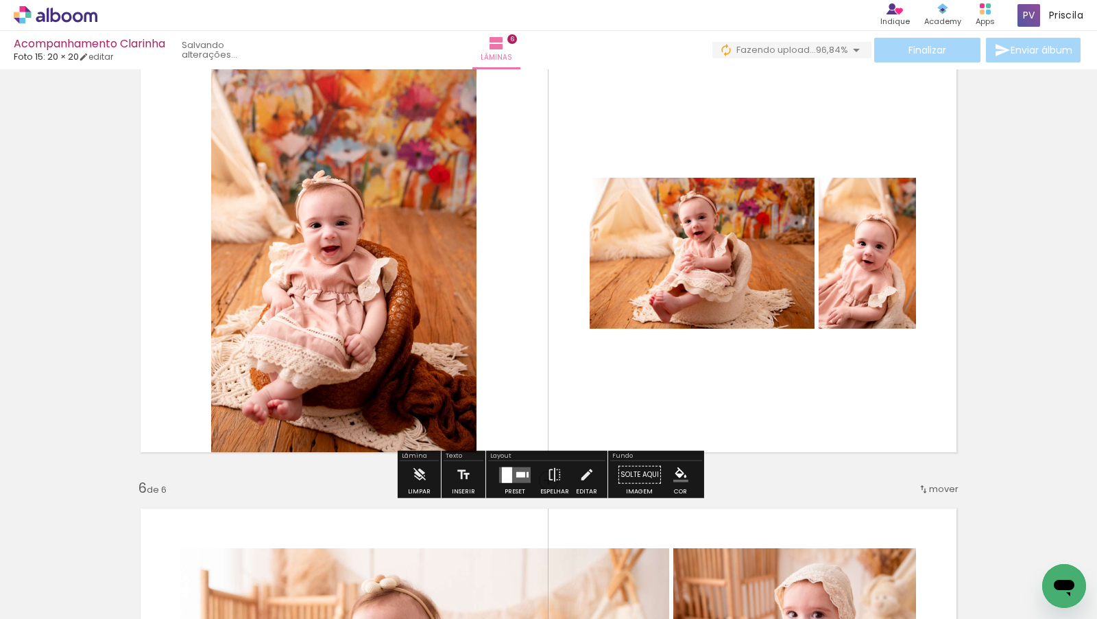
click at [505, 475] on div at bounding box center [507, 474] width 10 height 16
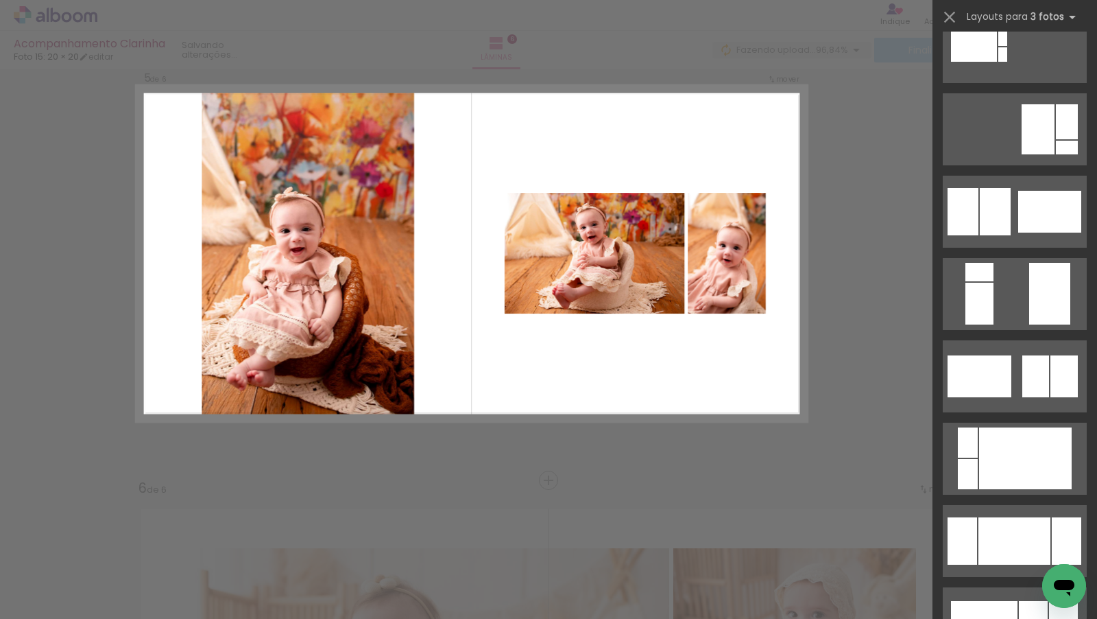
scroll to position [0, 0]
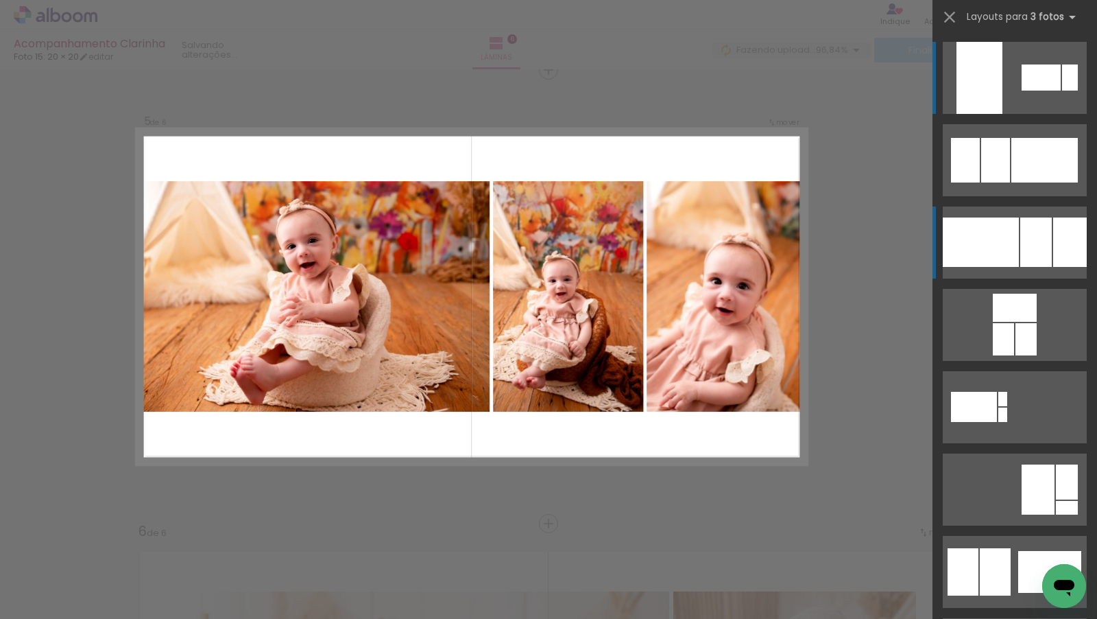
click at [993, 242] on div at bounding box center [981, 241] width 76 height 49
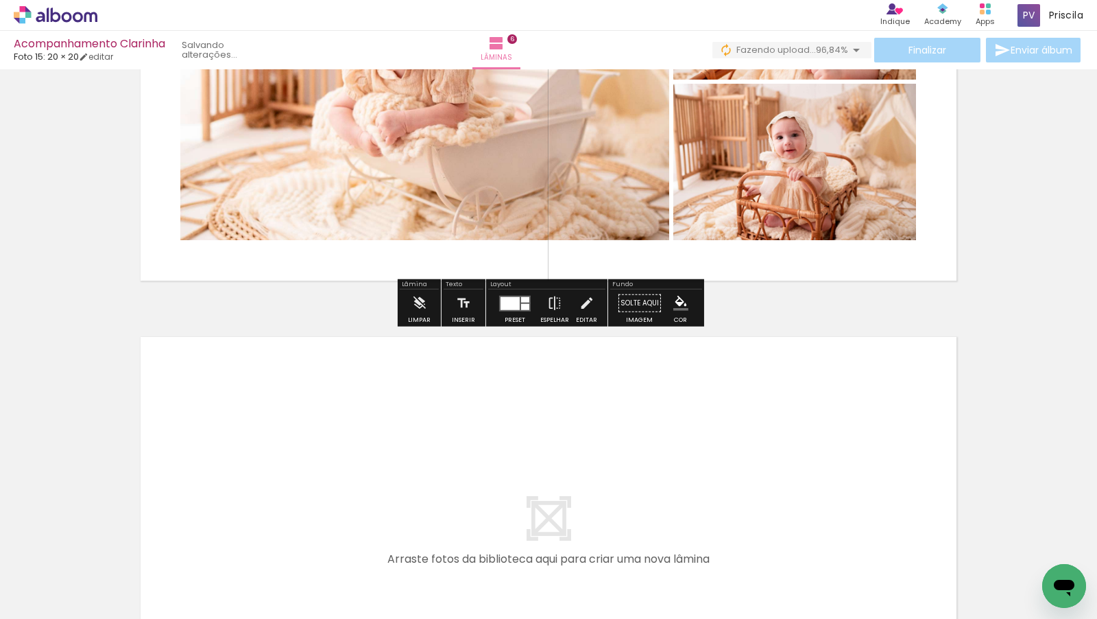
scroll to position [2517, 0]
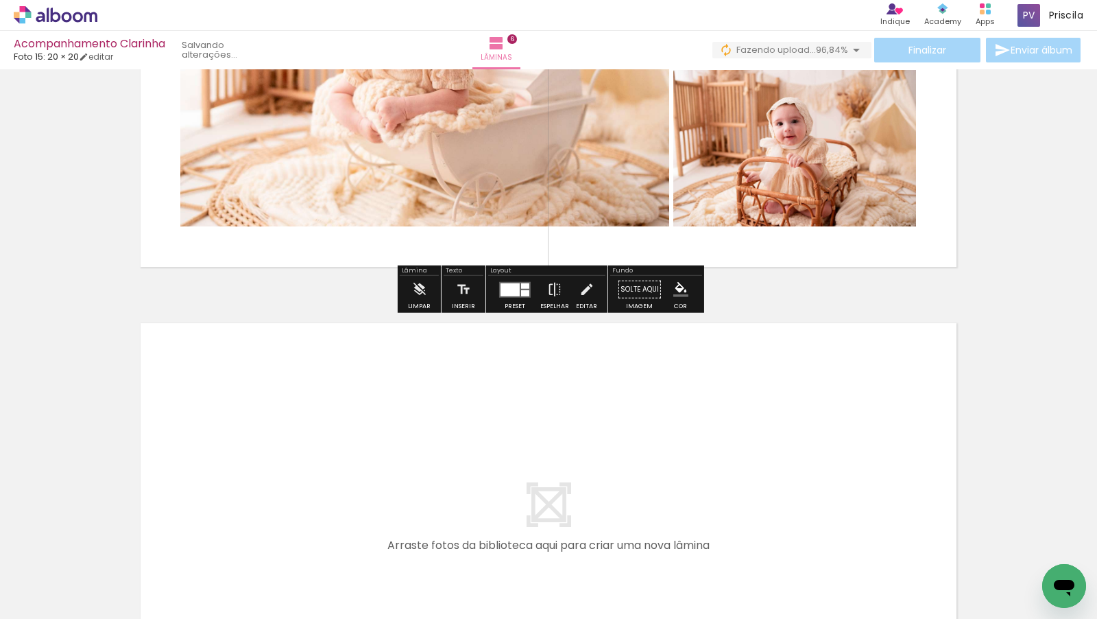
click at [45, 605] on span "Adicionar Fotos" at bounding box center [48, 600] width 41 height 15
click at [0, 0] on input "file" at bounding box center [0, 0] width 0 height 0
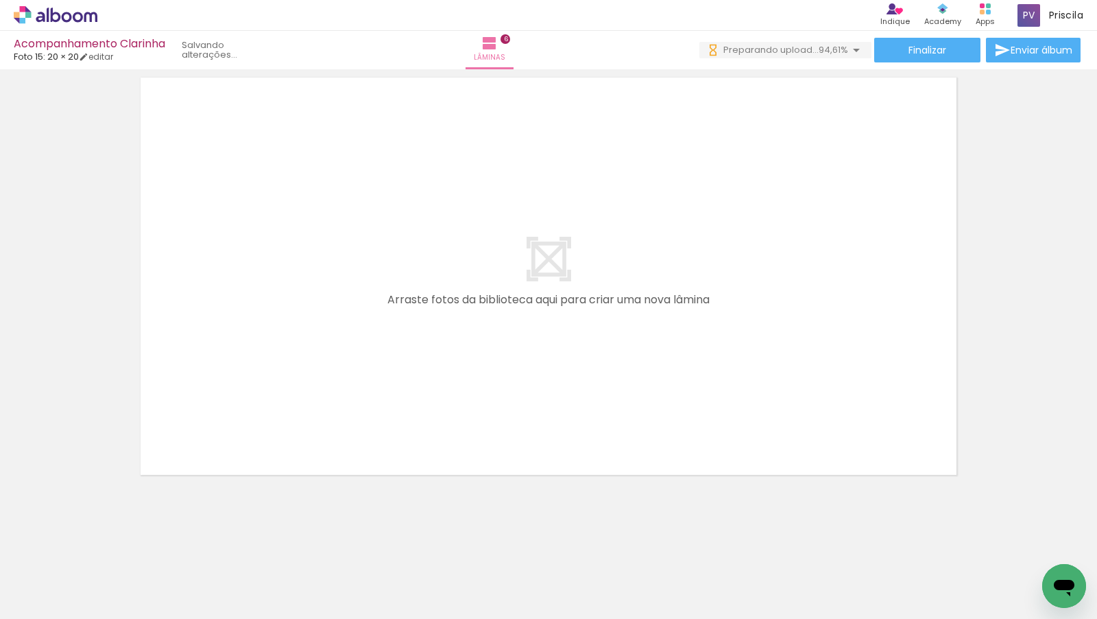
scroll to position [0, 11846]
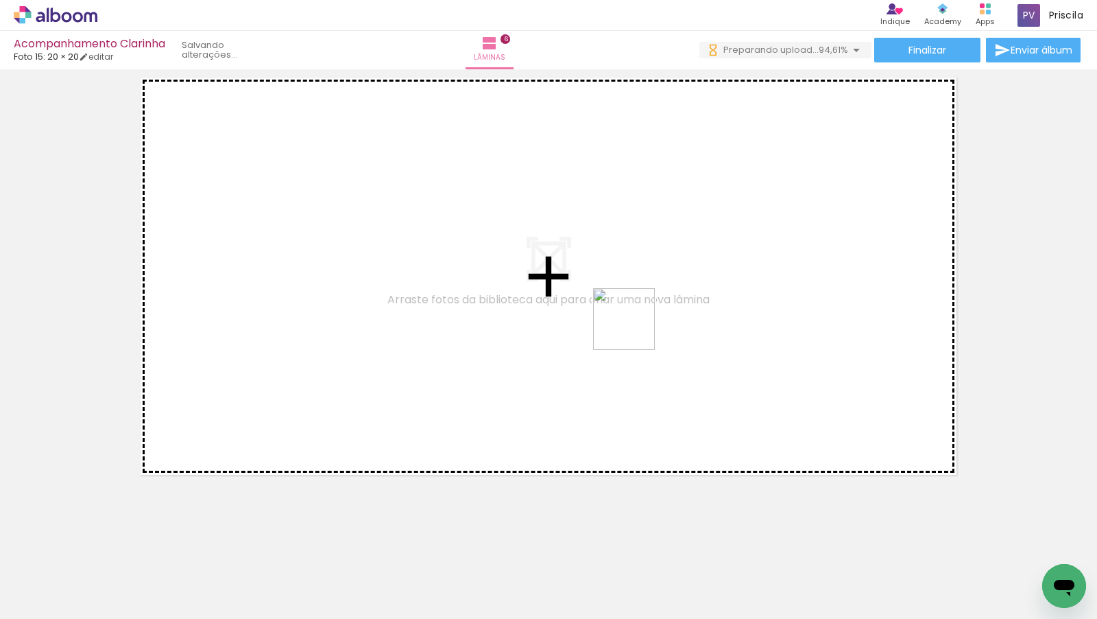
drag, startPoint x: 751, startPoint y: 595, endPoint x: 634, endPoint y: 325, distance: 293.7
click at [634, 325] on quentale-workspace at bounding box center [548, 309] width 1097 height 619
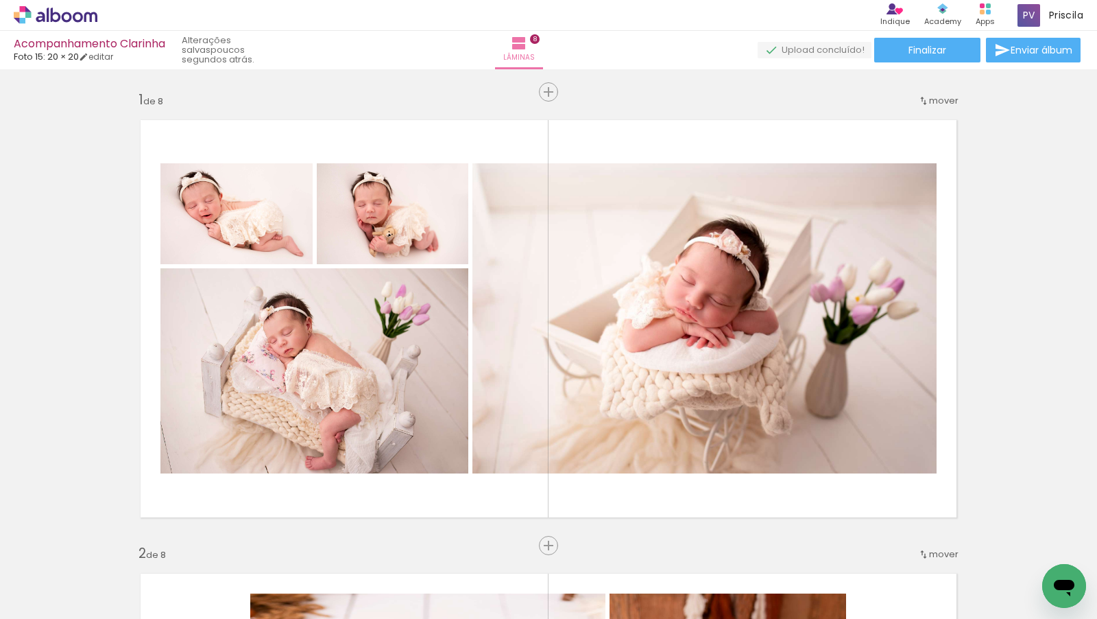
scroll to position [0, 12201]
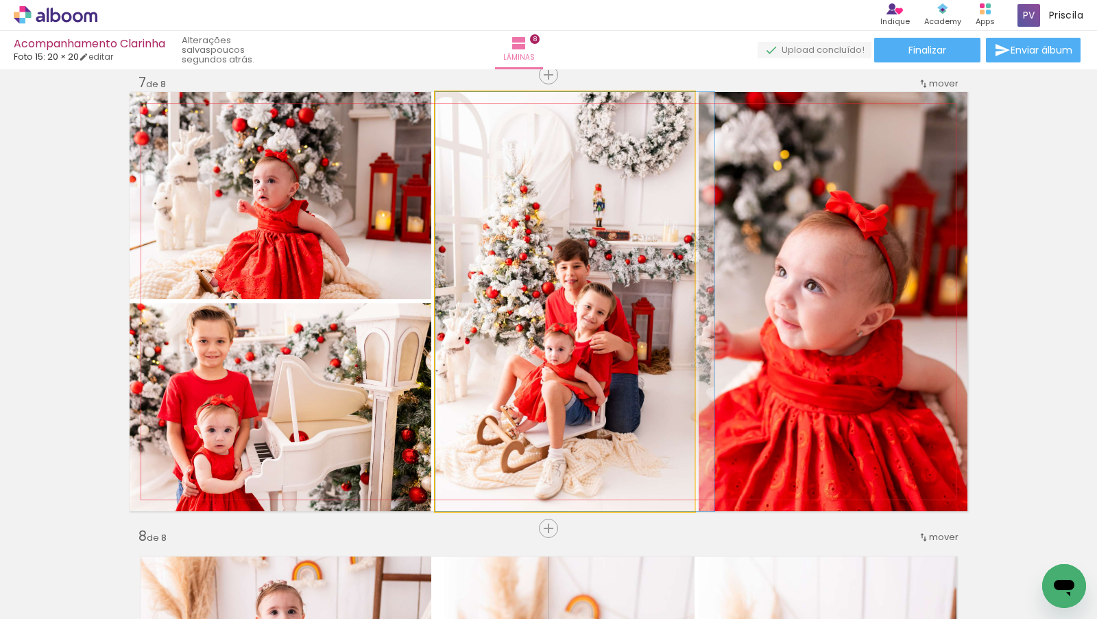
drag, startPoint x: 659, startPoint y: 363, endPoint x: 671, endPoint y: 363, distance: 12.3
drag, startPoint x: 669, startPoint y: 363, endPoint x: 678, endPoint y: 313, distance: 51.0
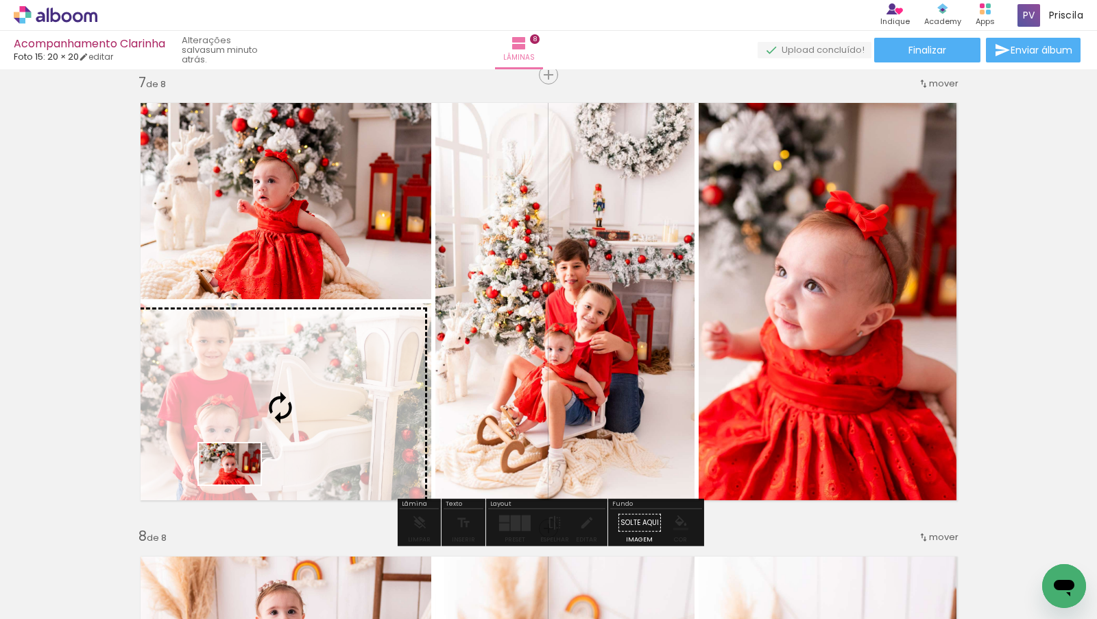
drag, startPoint x: 246, startPoint y: 580, endPoint x: 240, endPoint y: 484, distance: 96.2
click at [240, 484] on quentale-workspace at bounding box center [548, 309] width 1097 height 619
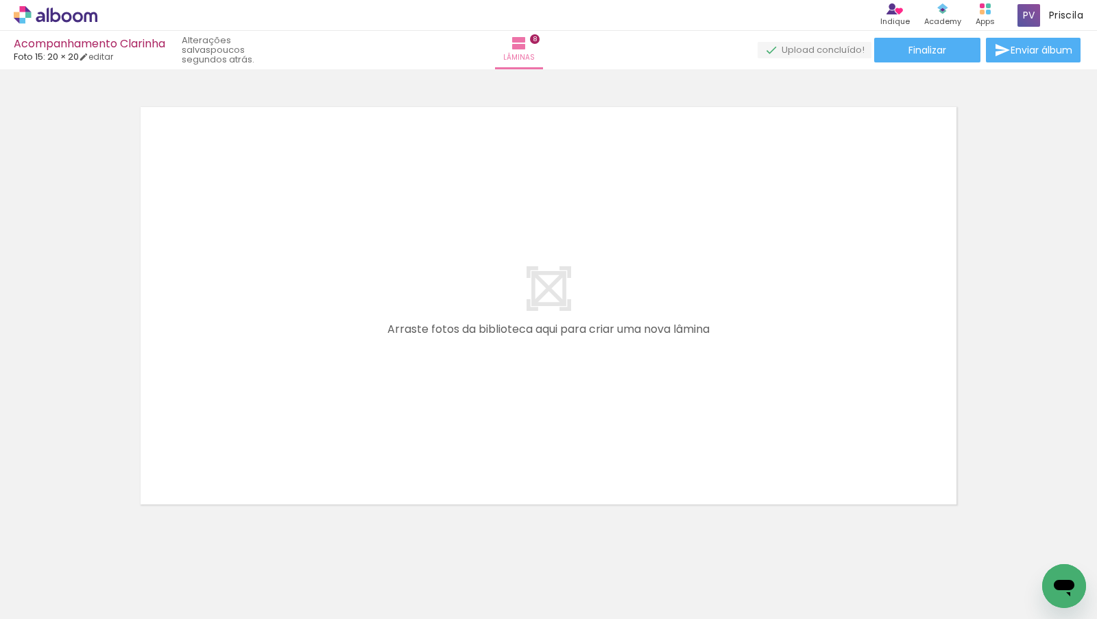
scroll to position [0, 14270]
click at [52, 599] on span "Adicionar Fotos" at bounding box center [48, 600] width 41 height 15
click at [0, 0] on input "file" at bounding box center [0, 0] width 0 height 0
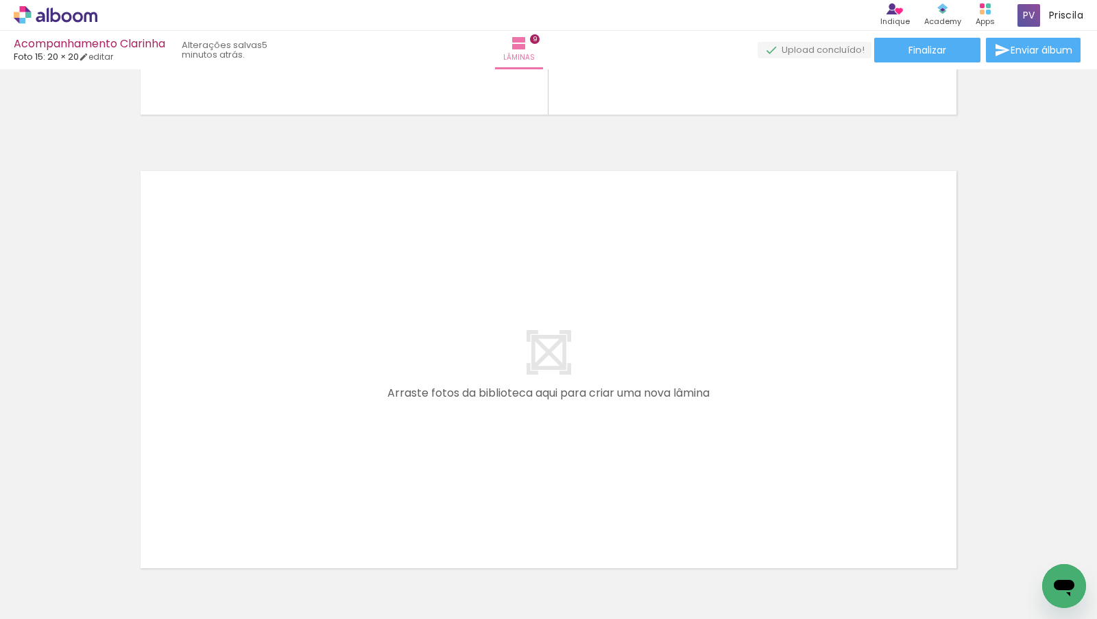
scroll to position [0, 16316]
